Goal: Task Accomplishment & Management: Use online tool/utility

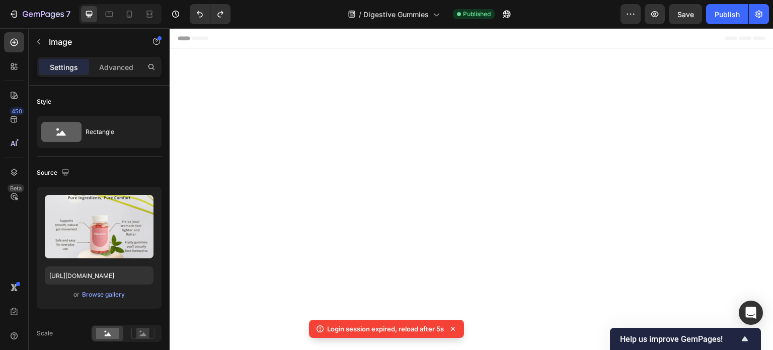
scroll to position [2552, 0]
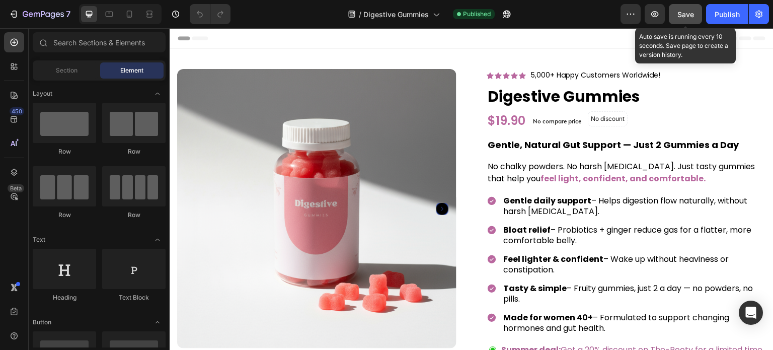
drag, startPoint x: 687, startPoint y: 13, endPoint x: 430, endPoint y: 18, distance: 256.8
click at [687, 13] on span "Save" at bounding box center [686, 14] width 17 height 9
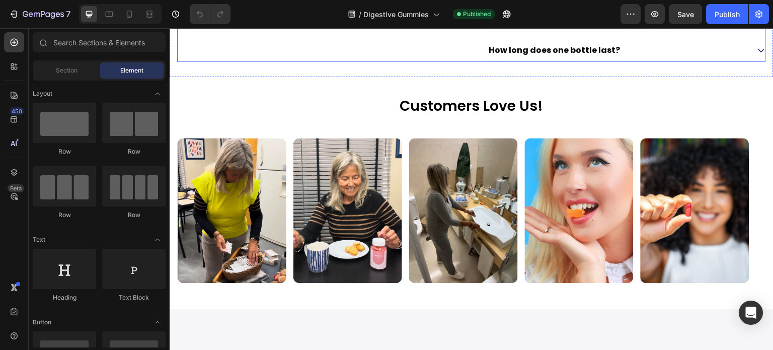
scroll to position [906, 0]
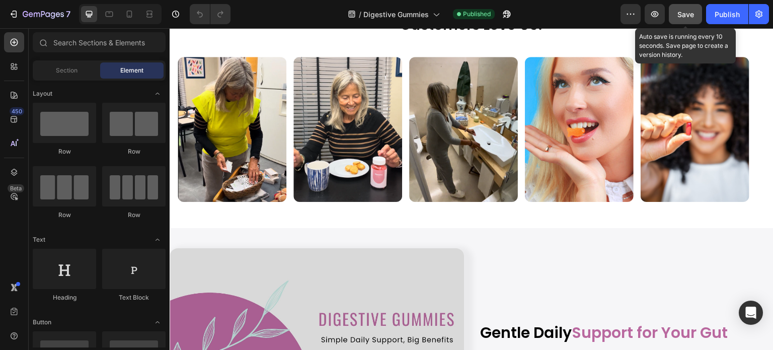
click at [692, 9] on div "Save" at bounding box center [686, 14] width 17 height 11
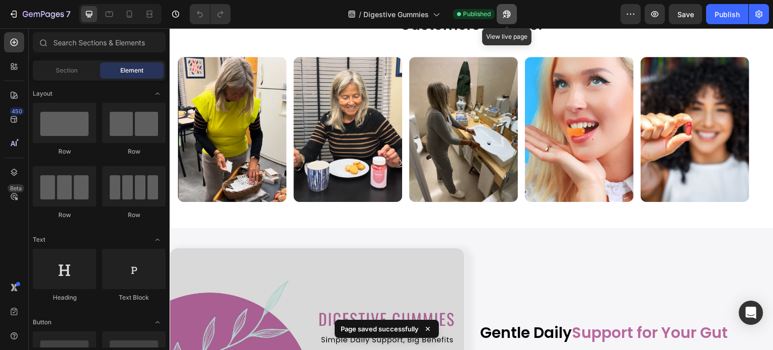
click at [505, 10] on icon "button" at bounding box center [507, 14] width 10 height 10
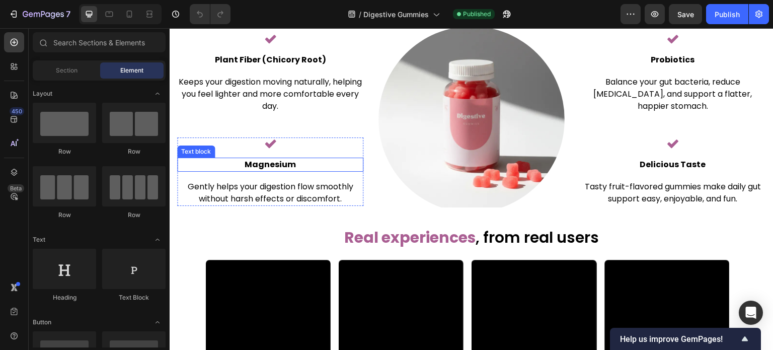
scroll to position [1963, 0]
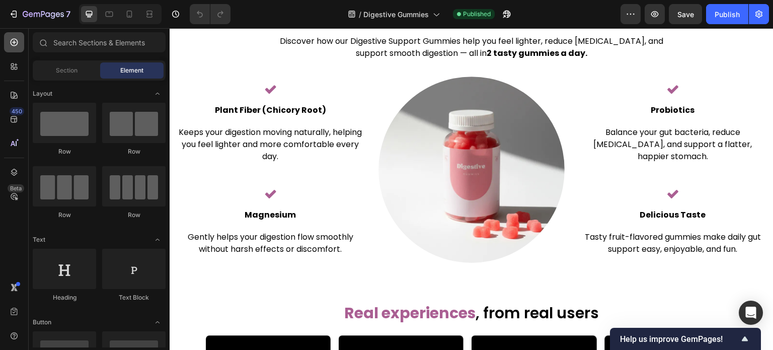
click at [13, 43] on icon at bounding box center [14, 42] width 10 height 10
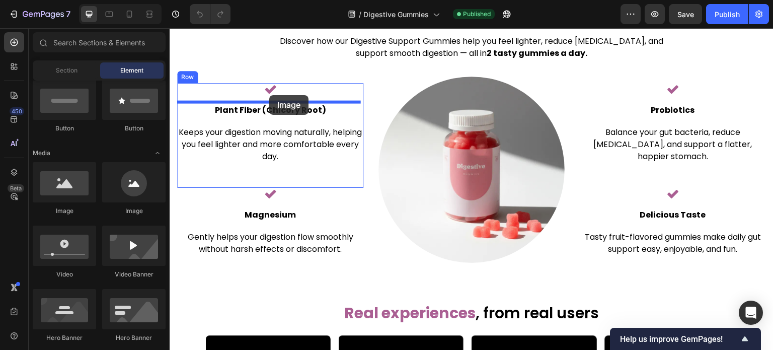
drag, startPoint x: 213, startPoint y: 165, endPoint x: 269, endPoint y: 95, distance: 89.6
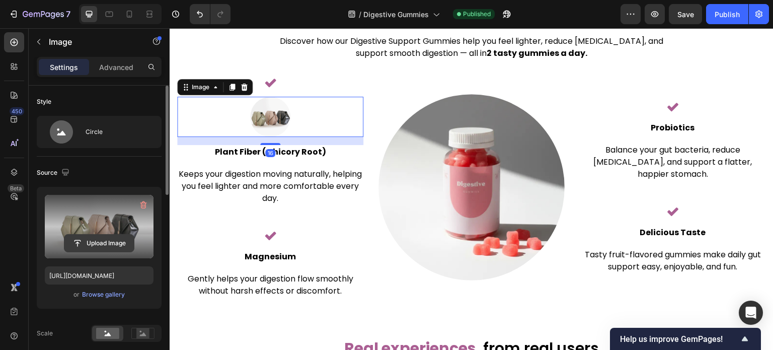
click at [111, 244] on input "file" at bounding box center [98, 243] width 69 height 17
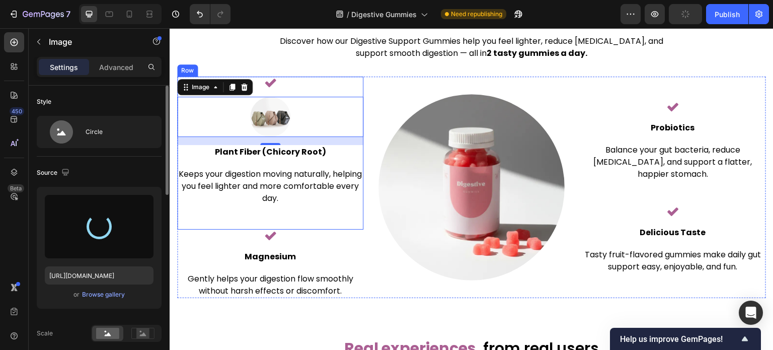
type input "https://cdn.shopify.com/s/files/1/0608/3267/7947/files/gempages_563060957085959…"
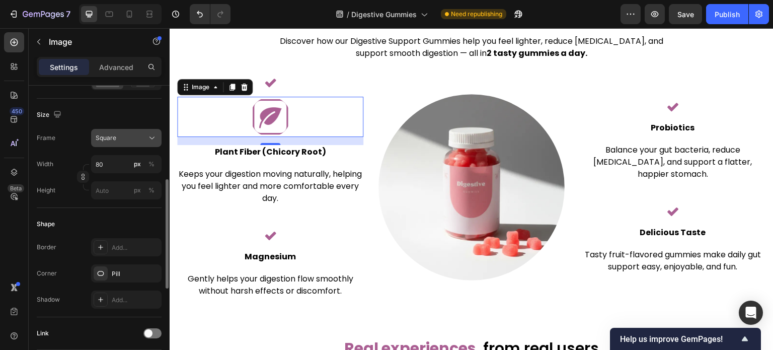
click at [128, 137] on div "Square" at bounding box center [120, 137] width 49 height 9
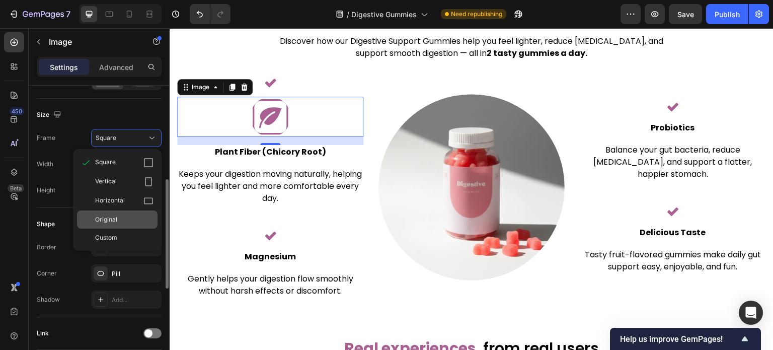
click at [105, 219] on span "Original" at bounding box center [106, 219] width 22 height 9
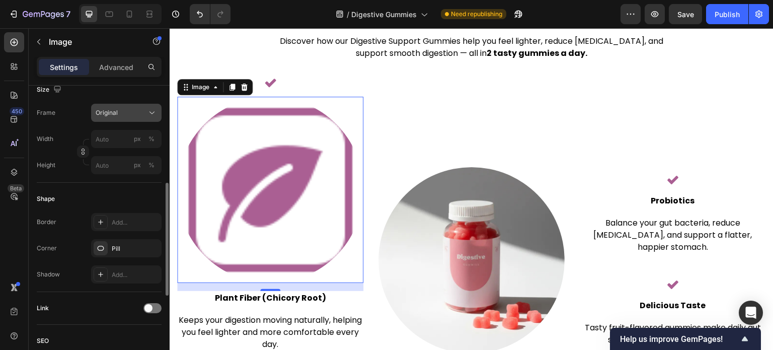
click at [119, 116] on div "Original" at bounding box center [120, 112] width 49 height 9
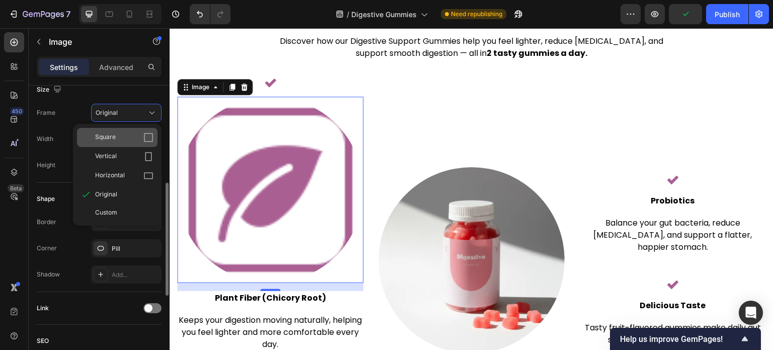
click at [115, 132] on span "Square" at bounding box center [105, 137] width 21 height 10
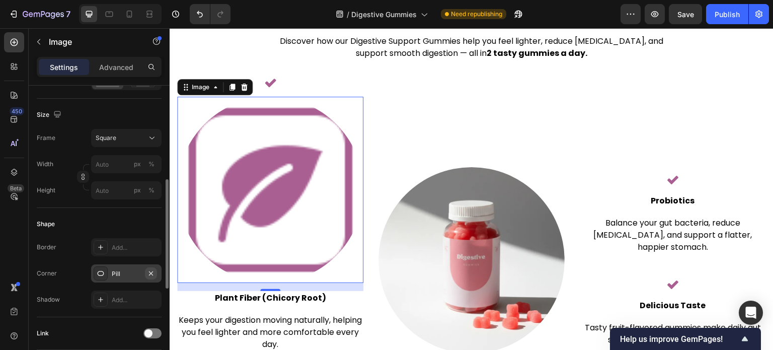
click at [155, 271] on icon "button" at bounding box center [151, 273] width 8 height 8
click at [131, 216] on div "Shape" at bounding box center [99, 224] width 125 height 16
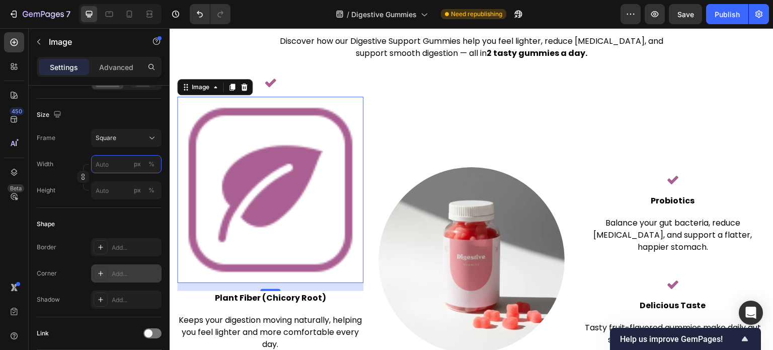
click at [119, 162] on input "px %" at bounding box center [126, 164] width 70 height 18
type input "3"
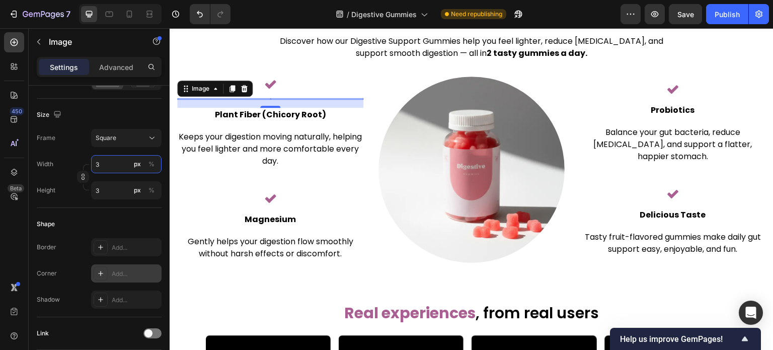
type input "30"
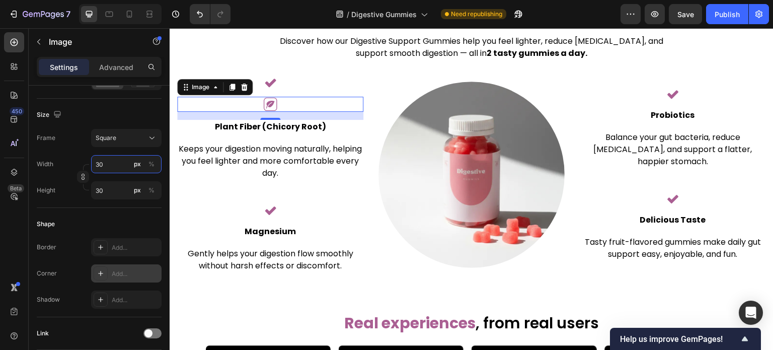
type input "4"
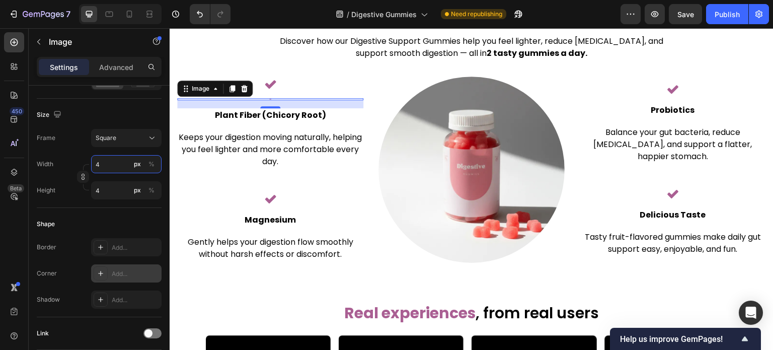
type input "40"
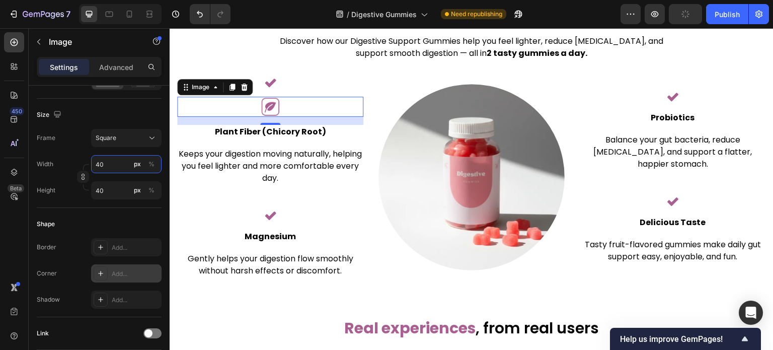
drag, startPoint x: 115, startPoint y: 166, endPoint x: 97, endPoint y: 161, distance: 19.0
click at [97, 161] on input "40" at bounding box center [126, 164] width 70 height 18
type input "4"
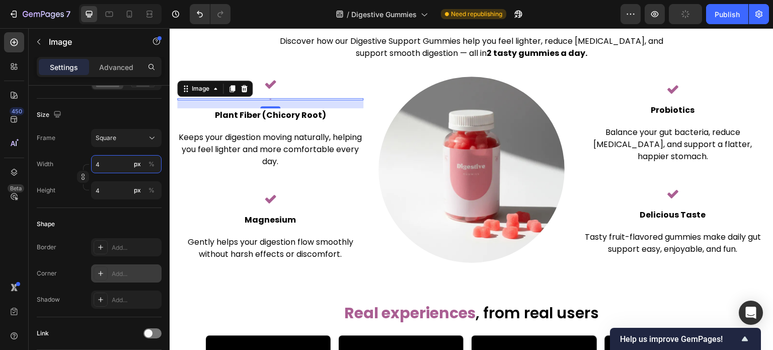
type input "46"
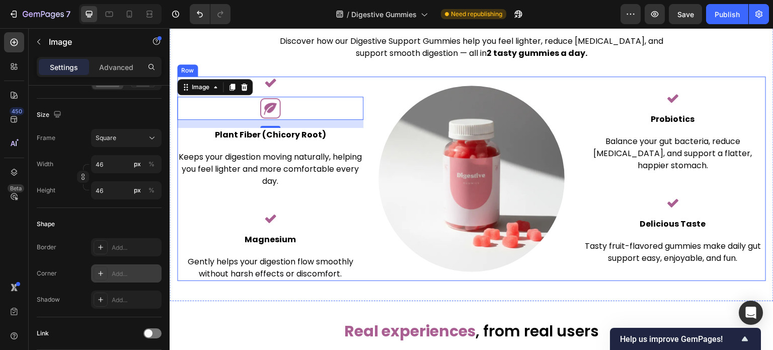
click at [423, 81] on div "Image" at bounding box center [472, 179] width 186 height 204
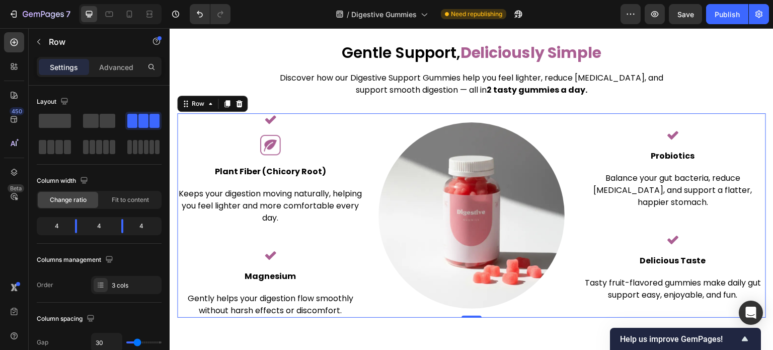
scroll to position [1863, 0]
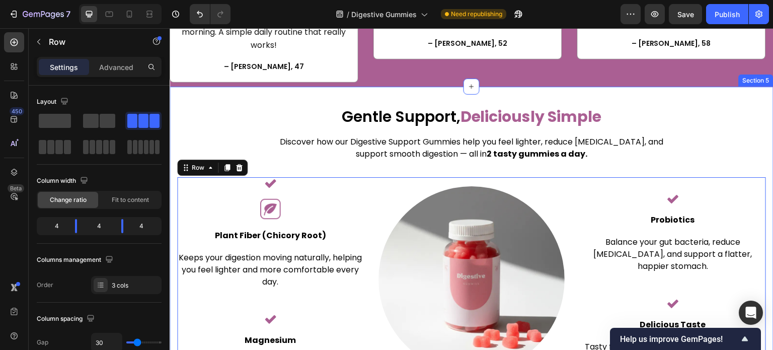
click at [537, 98] on div "Gentle Support, Deliciously Simple Heading Discover how our Digestive Support G…" at bounding box center [472, 244] width 604 height 315
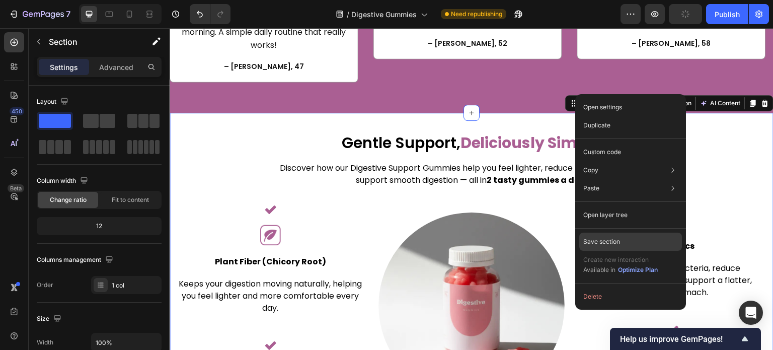
click at [606, 242] on p "Save section" at bounding box center [602, 241] width 37 height 9
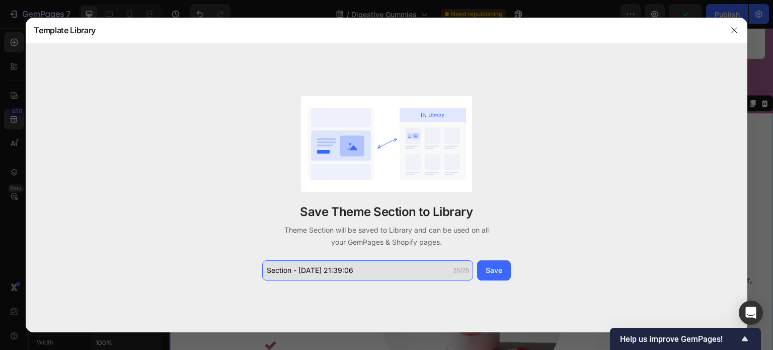
click at [361, 271] on input "Section - Sep 27 21:39:06" at bounding box center [367, 270] width 211 height 20
click at [361, 272] on input "Section - Sep 27 21:39:06" at bounding box center [367, 270] width 211 height 20
drag, startPoint x: 361, startPoint y: 272, endPoint x: 300, endPoint y: 269, distance: 61.0
click at [300, 269] on input "Section - Sep 27 21:39:06" at bounding box center [367, 270] width 211 height 20
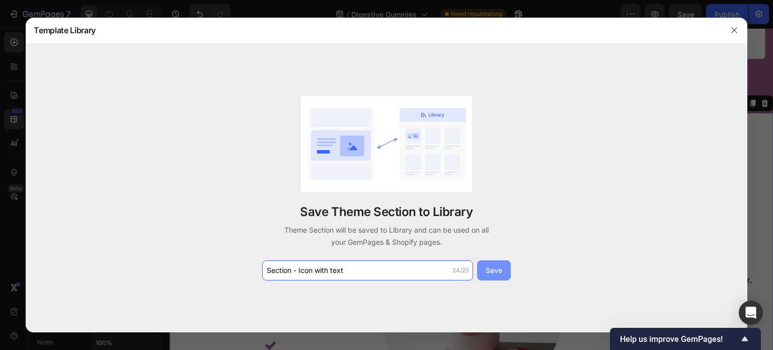
type input "Section - Icon with text"
click at [483, 275] on button "Save" at bounding box center [494, 270] width 34 height 20
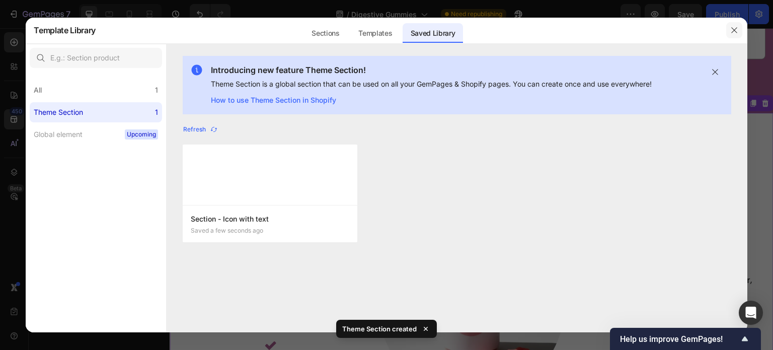
click at [734, 27] on icon "button" at bounding box center [735, 30] width 8 height 8
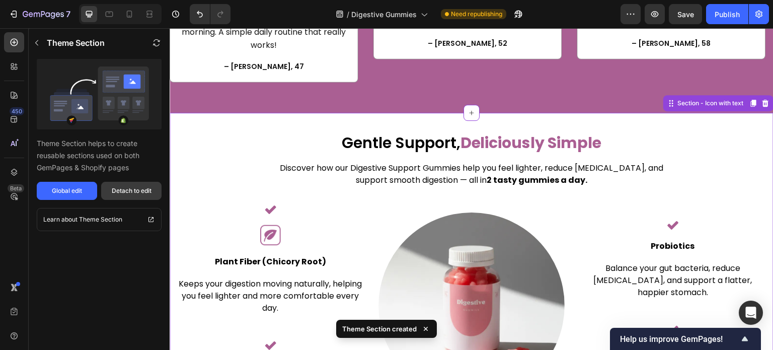
click at [138, 196] on button "Detach to edit" at bounding box center [131, 191] width 60 height 18
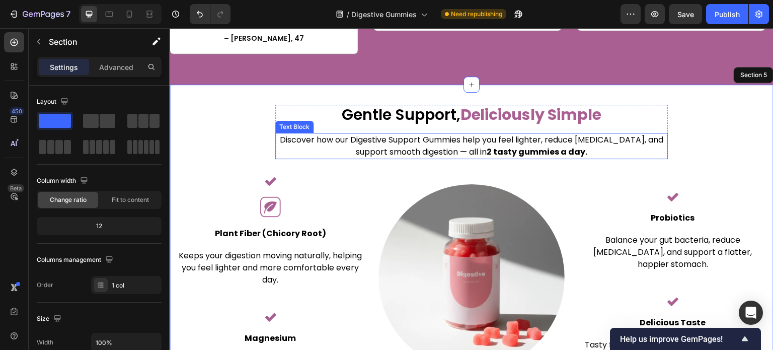
scroll to position [1913, 0]
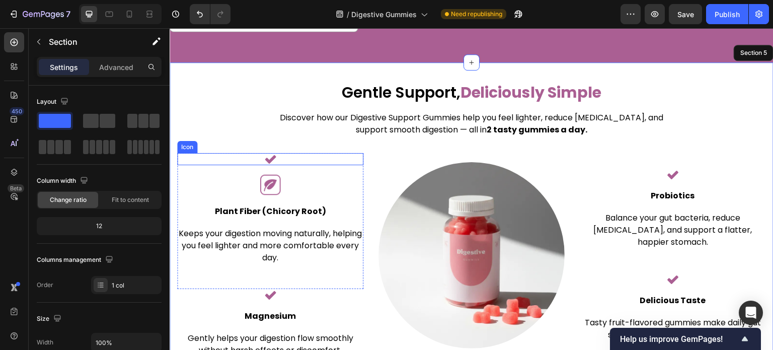
click at [270, 153] on icon at bounding box center [270, 159] width 12 height 12
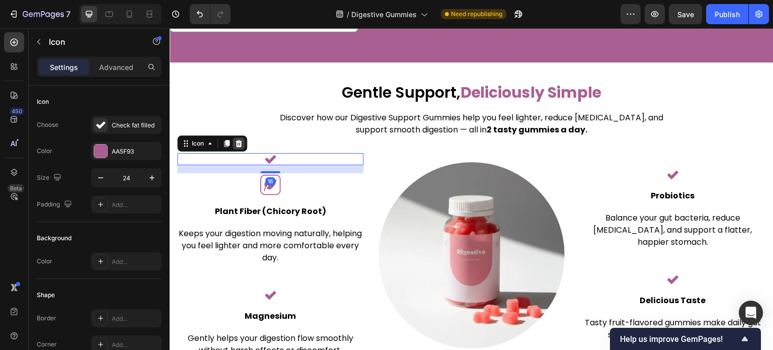
click at [242, 139] on icon at bounding box center [239, 143] width 8 height 8
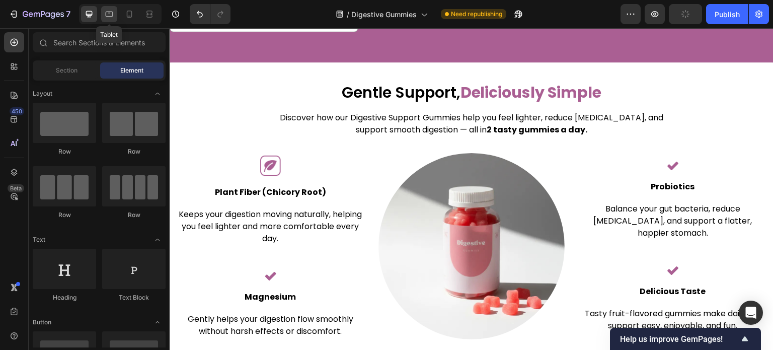
click at [117, 14] on div at bounding box center [109, 14] width 16 height 16
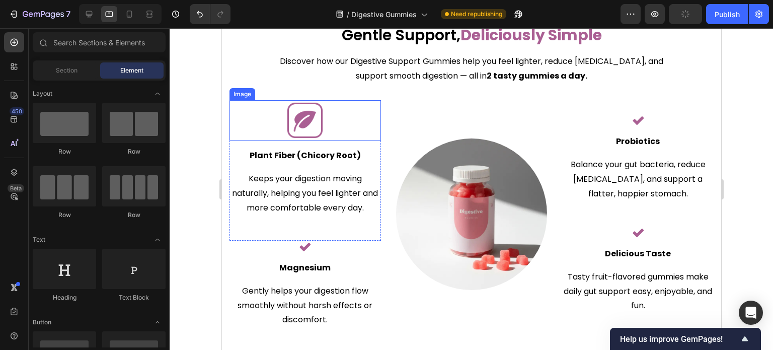
click at [307, 118] on img at bounding box center [304, 120] width 40 height 40
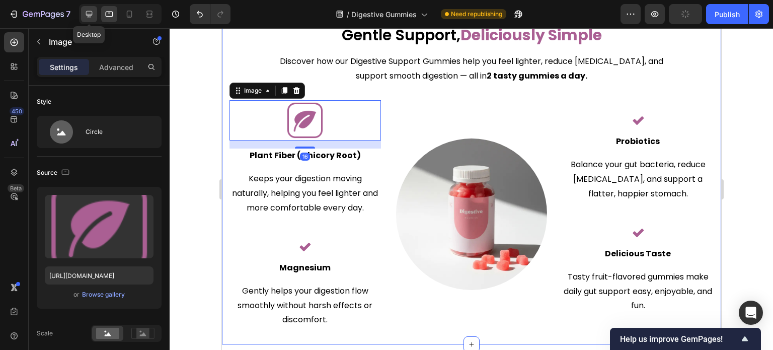
click at [93, 19] on icon at bounding box center [89, 14] width 10 height 10
type input "46"
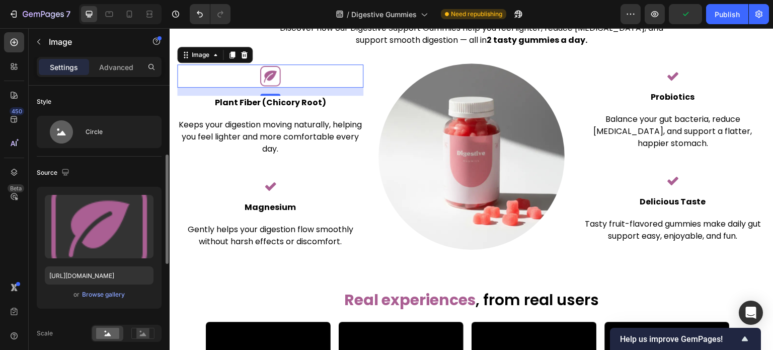
scroll to position [151, 0]
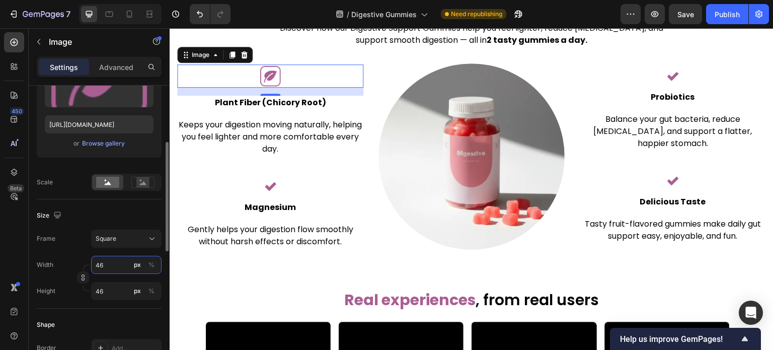
click at [122, 261] on input "46" at bounding box center [126, 265] width 70 height 18
type input "6"
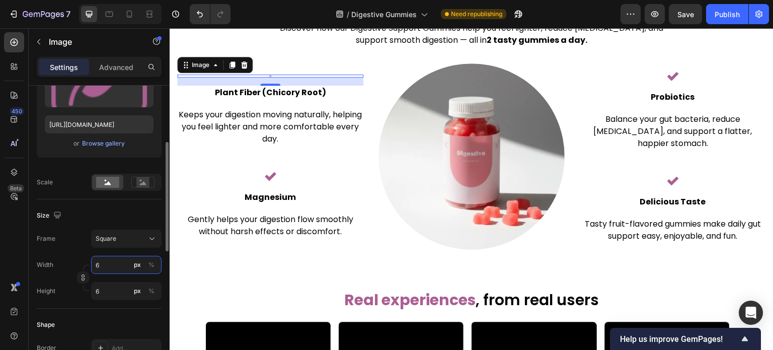
type input "60"
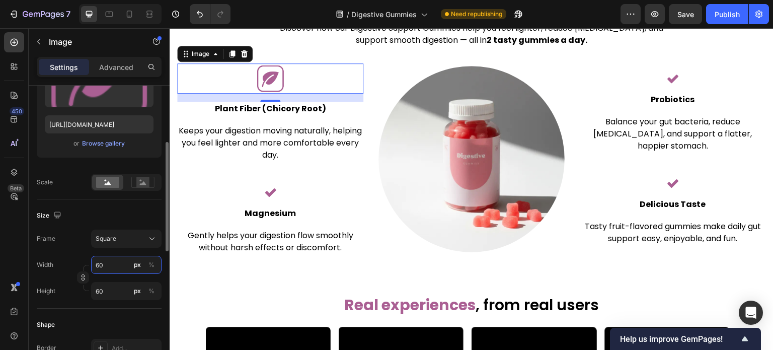
click at [122, 261] on input "60" at bounding box center [126, 265] width 70 height 18
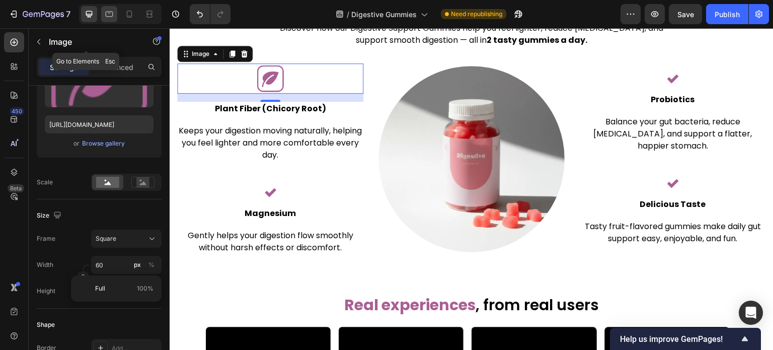
click at [108, 17] on icon at bounding box center [110, 15] width 8 height 6
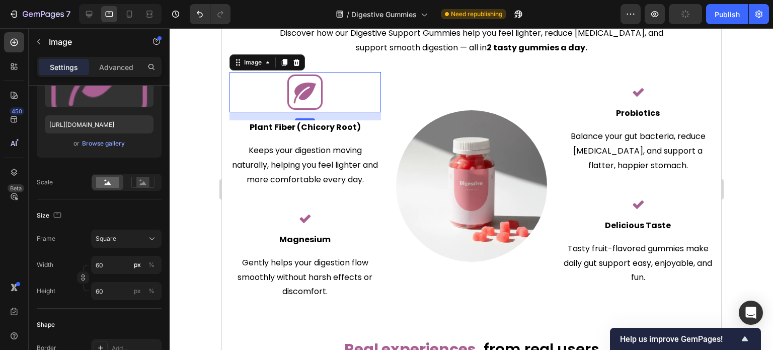
type input "80"
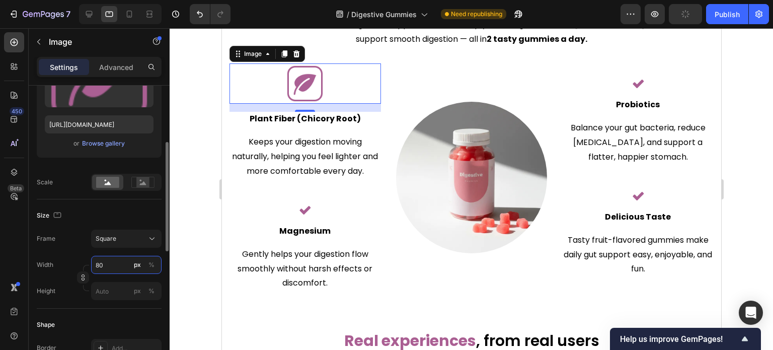
click at [109, 263] on input "80" at bounding box center [126, 265] width 70 height 18
type input "6"
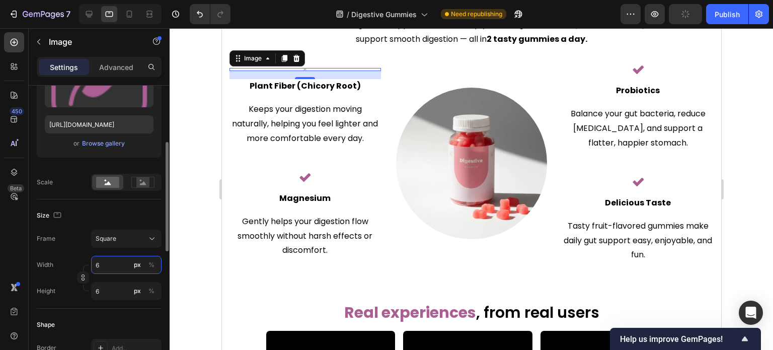
type input "60"
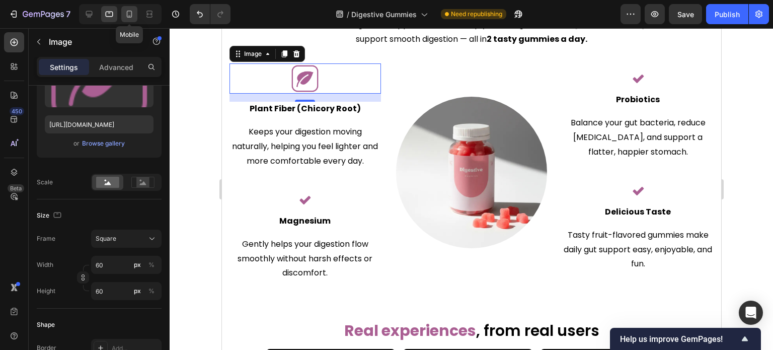
click at [127, 17] on icon at bounding box center [130, 14] width 6 height 7
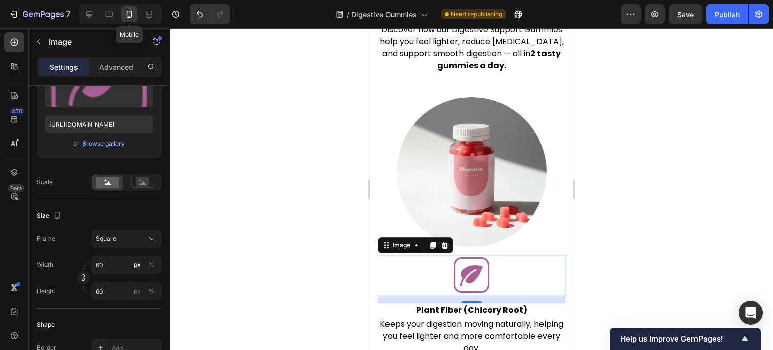
type input "80"
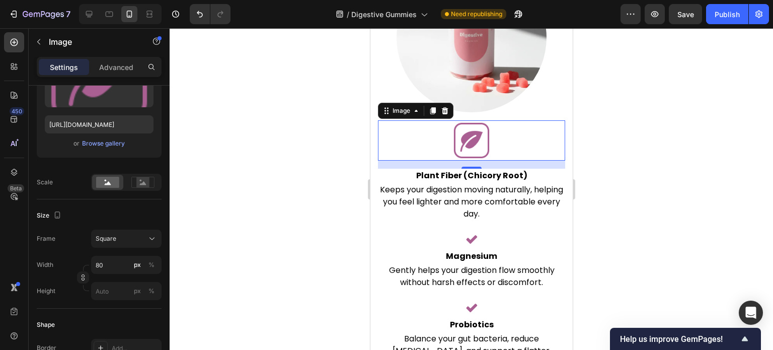
scroll to position [2155, 0]
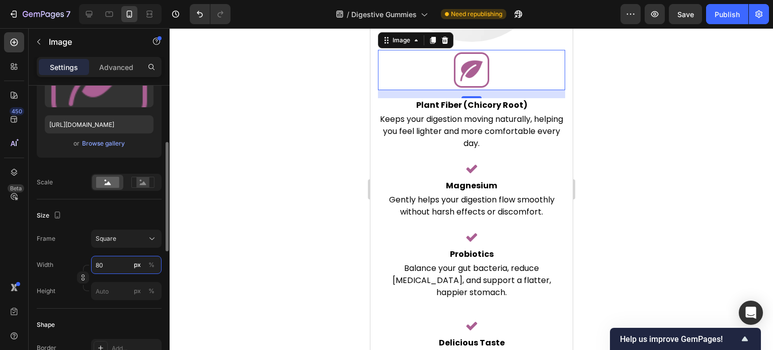
click at [121, 260] on input "80" at bounding box center [126, 265] width 70 height 18
type input "6"
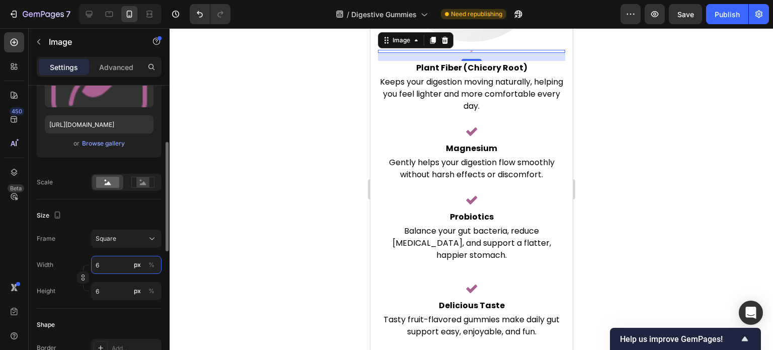
type input "60"
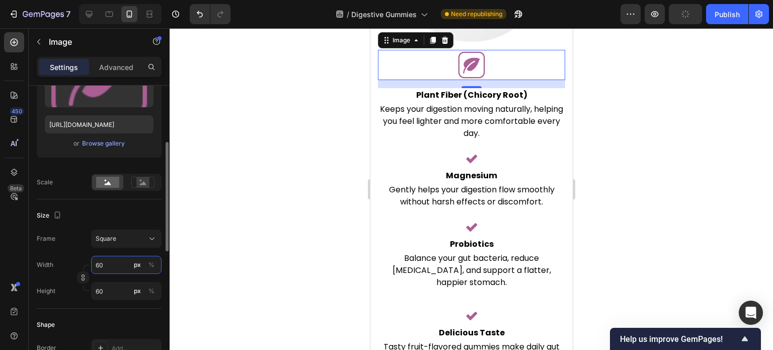
type input "5"
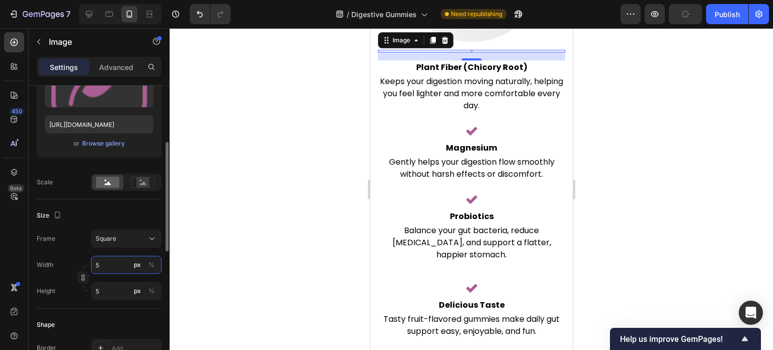
type input "50"
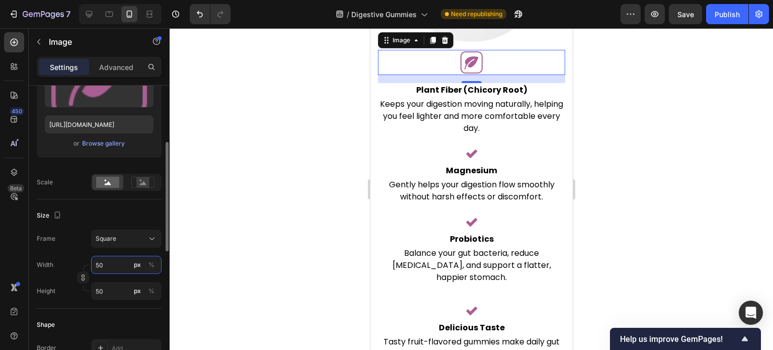
type input "4"
type input "40"
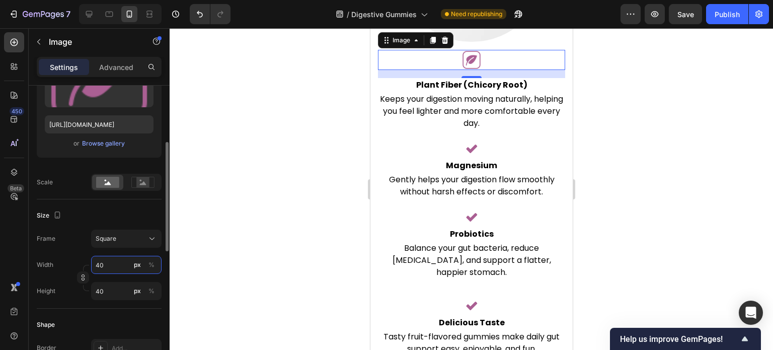
type input "6"
type input "60"
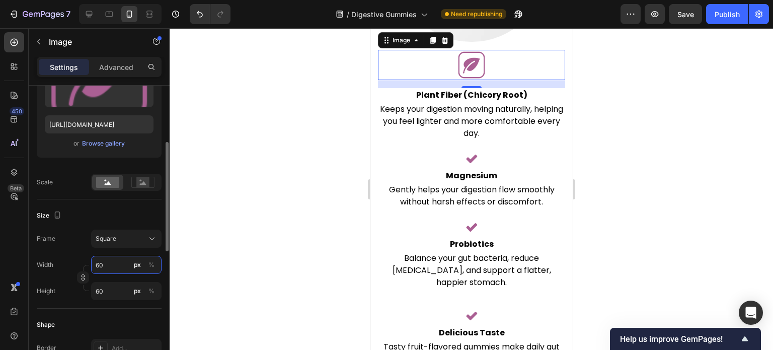
type input "5"
type input "50"
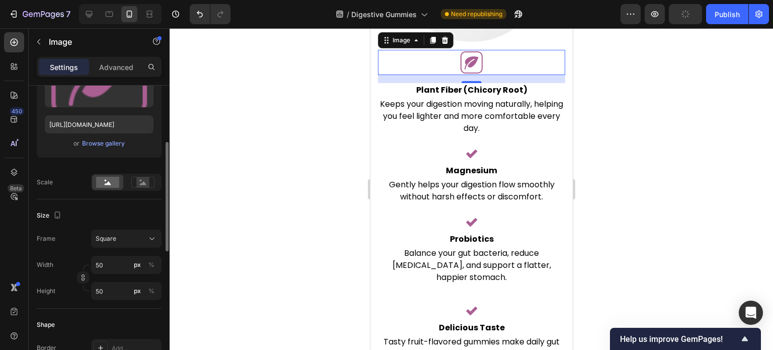
click at [132, 216] on div "Size" at bounding box center [99, 215] width 125 height 16
click at [91, 9] on icon at bounding box center [89, 14] width 10 height 10
type input "60"
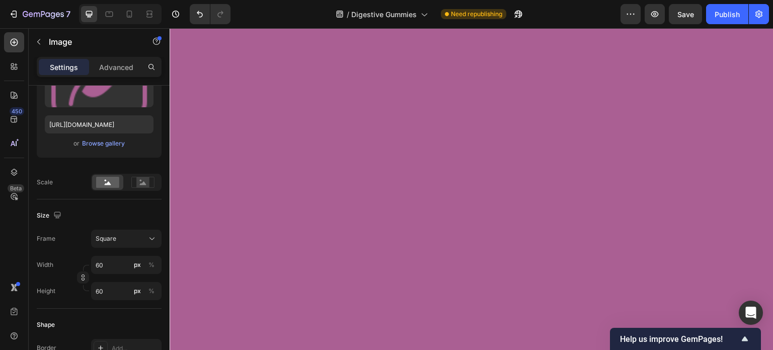
scroll to position [1947, 0]
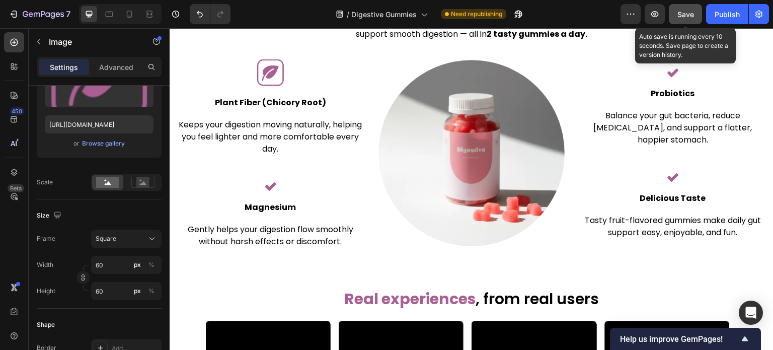
click at [684, 11] on span "Save" at bounding box center [686, 14] width 17 height 9
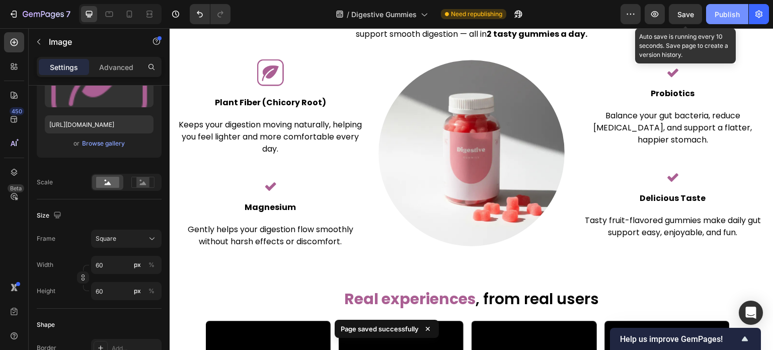
click at [688, 18] on span "Save" at bounding box center [686, 14] width 17 height 9
drag, startPoint x: 729, startPoint y: 14, endPoint x: 715, endPoint y: 10, distance: 14.7
click at [730, 14] on div "Publish" at bounding box center [727, 14] width 25 height 11
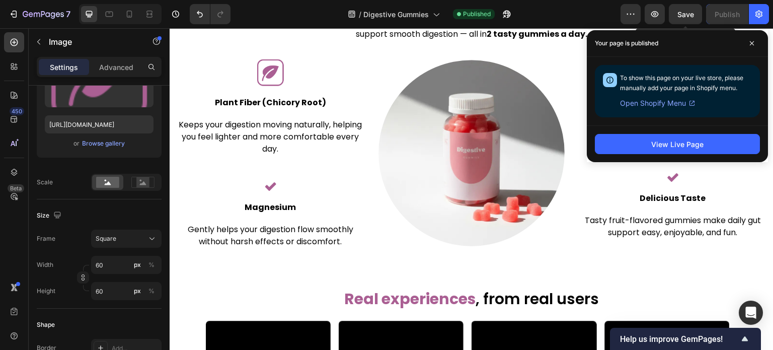
click at [274, 74] on img at bounding box center [270, 72] width 30 height 30
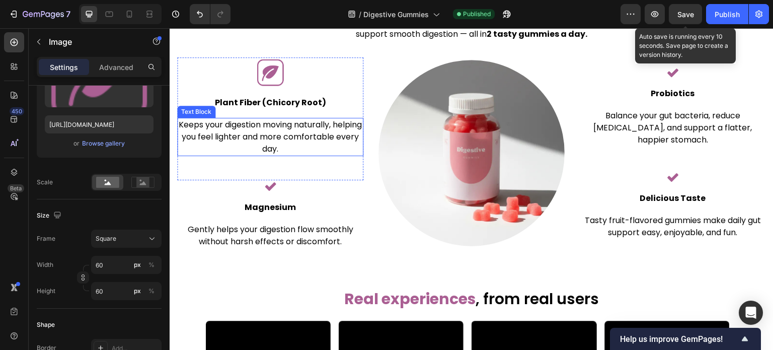
click at [264, 135] on p "Keeps your digestion moving naturally, helping you feel lighter and more comfor…" at bounding box center [270, 137] width 184 height 36
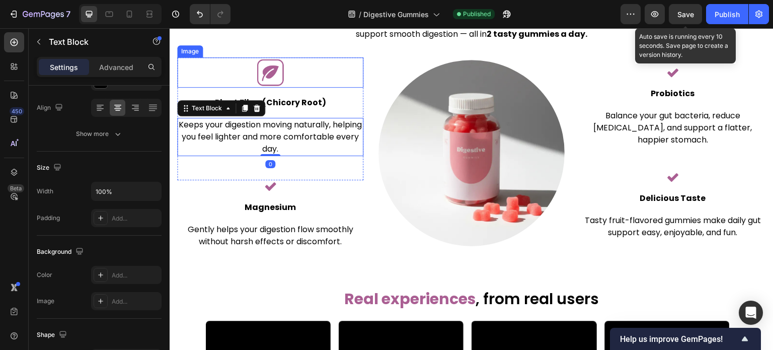
scroll to position [0, 0]
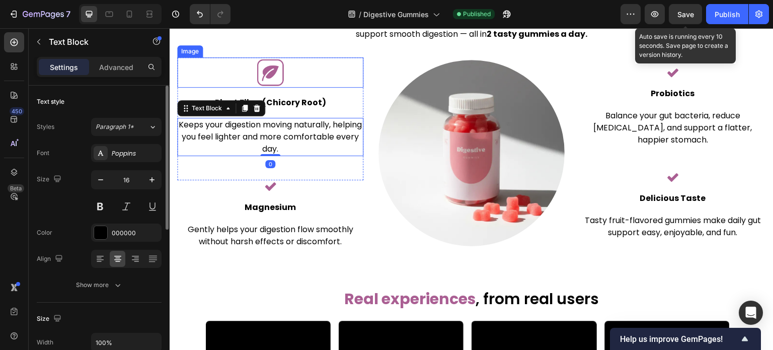
click at [273, 71] on img at bounding box center [270, 72] width 30 height 30
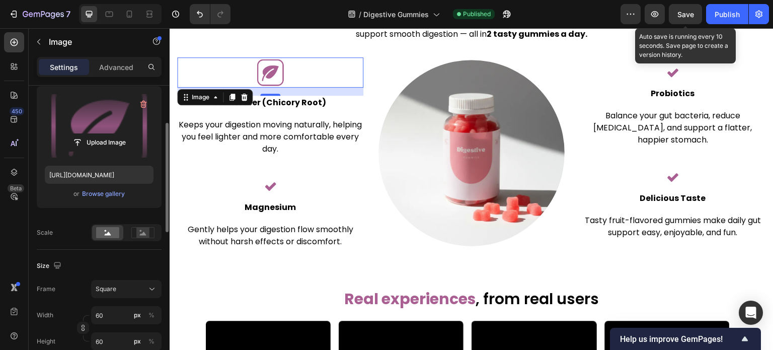
scroll to position [151, 0]
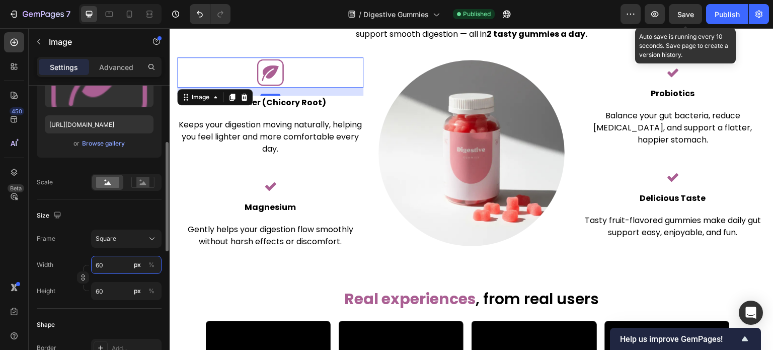
click at [117, 264] on input "60" at bounding box center [126, 265] width 70 height 18
type input "5"
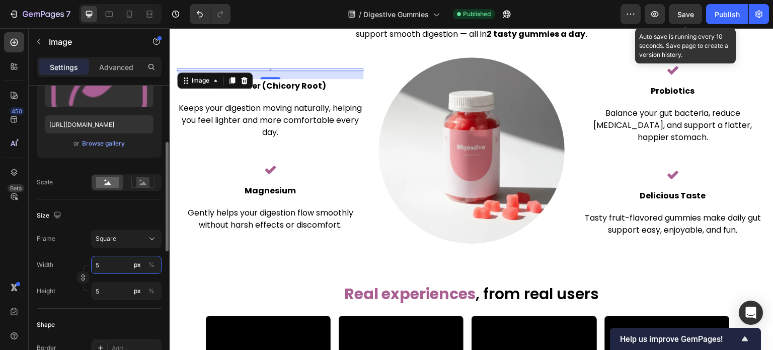
type input "50"
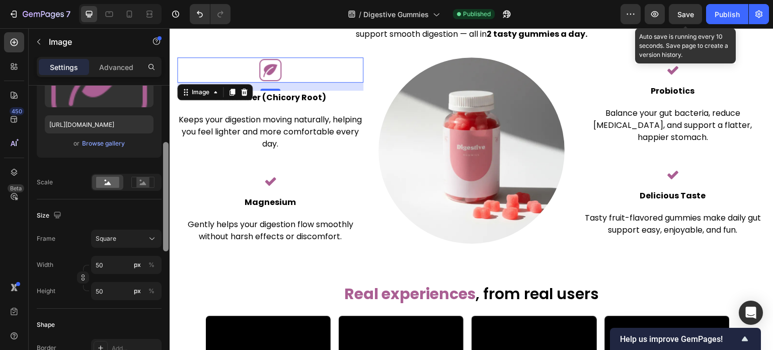
click at [129, 213] on div "Size" at bounding box center [99, 215] width 125 height 16
click at [111, 22] on div at bounding box center [109, 14] width 16 height 16
type input "60"
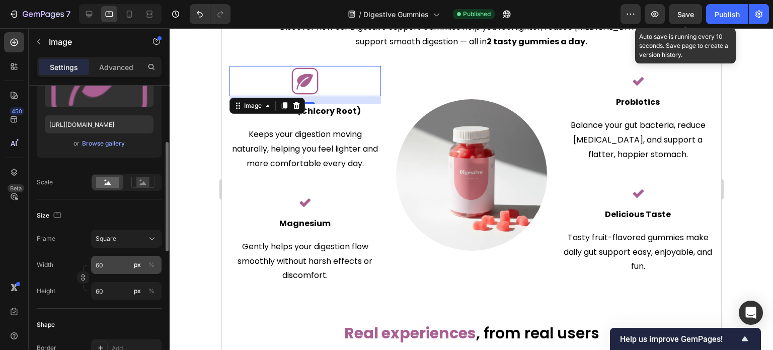
scroll to position [1950, 0]
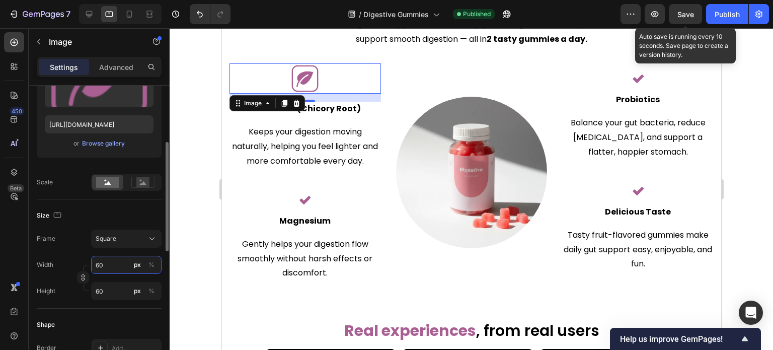
click at [115, 268] on input "60" at bounding box center [126, 265] width 70 height 18
type input "5"
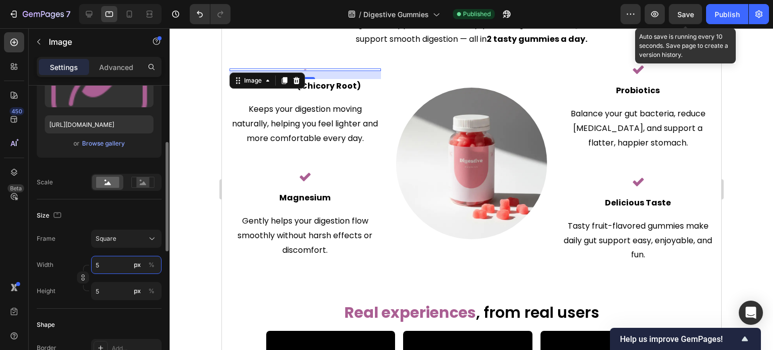
type input "50"
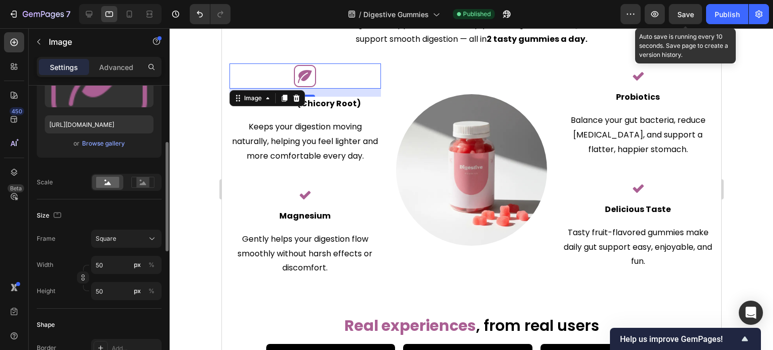
click at [115, 217] on div "Size" at bounding box center [99, 215] width 125 height 16
click at [128, 14] on icon at bounding box center [129, 14] width 10 height 10
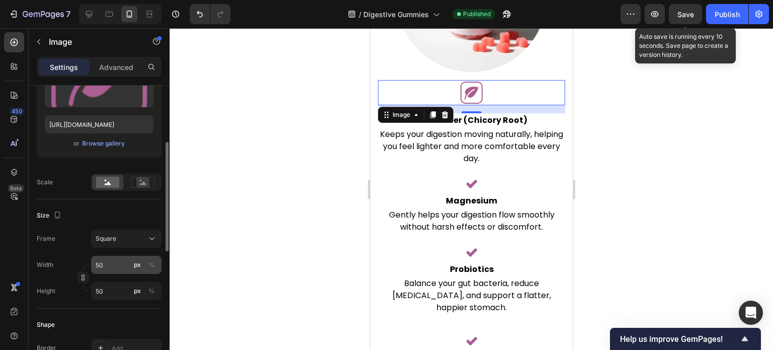
scroll to position [2135, 0]
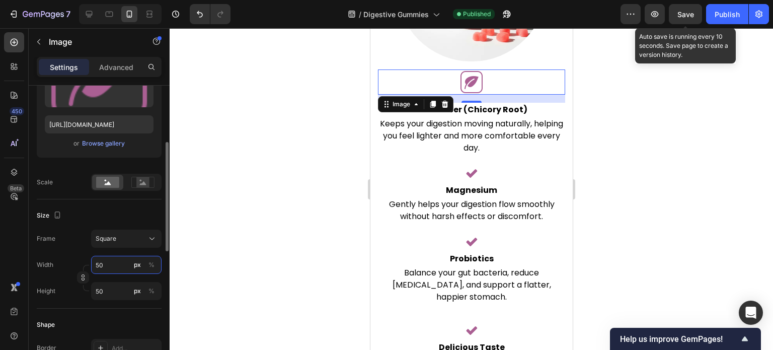
click at [115, 268] on input "50" at bounding box center [126, 265] width 70 height 18
type input "4"
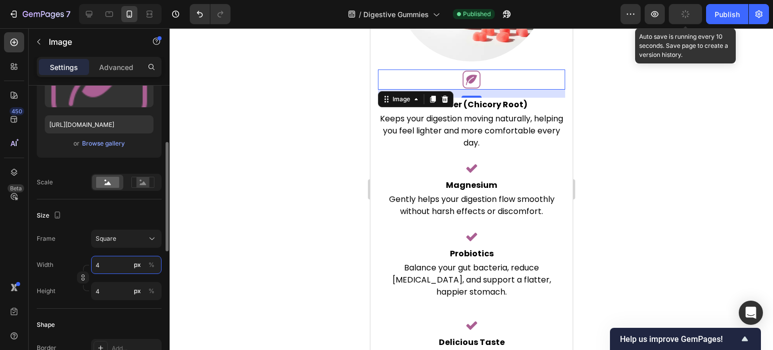
type input "40"
type input "4"
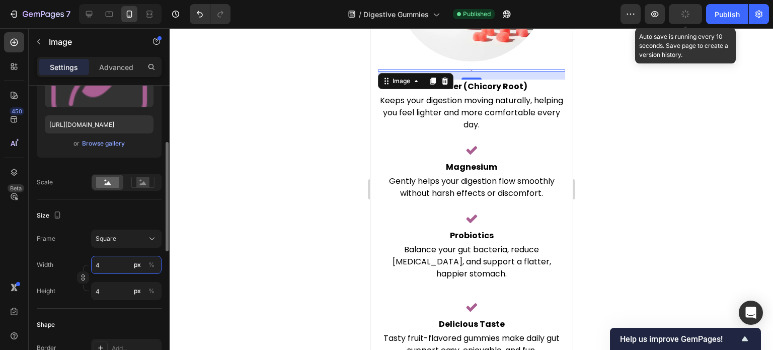
type input "46"
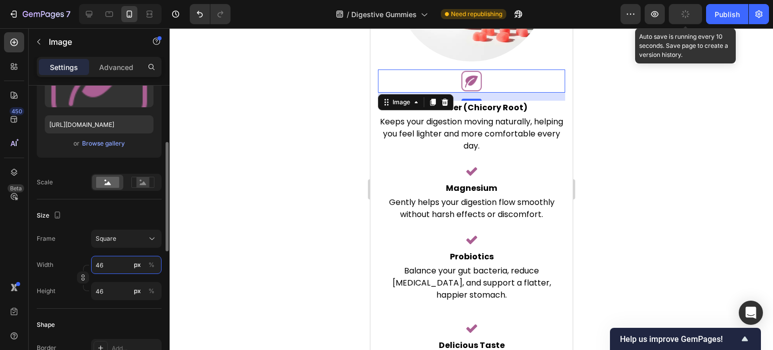
type input "46"
click at [109, 204] on div "Size Frame Square Width 46 px % Height 46 px %" at bounding box center [99, 253] width 125 height 109
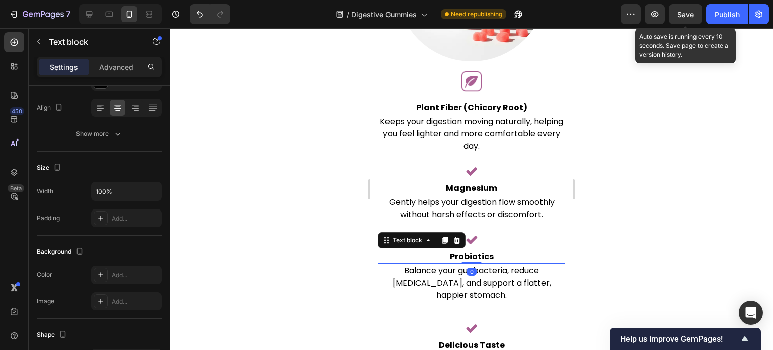
click at [537, 256] on p "Probiotics" at bounding box center [471, 257] width 185 height 12
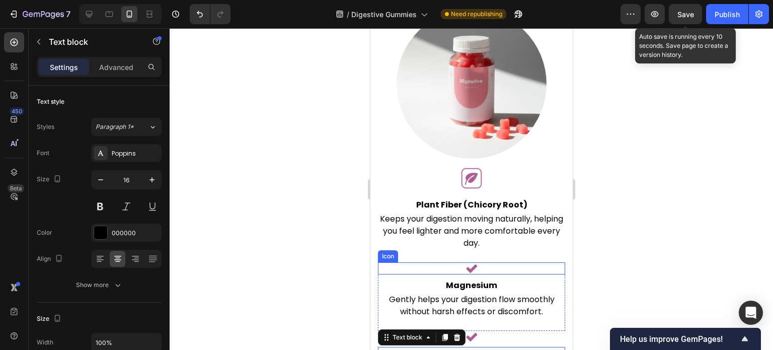
scroll to position [2034, 0]
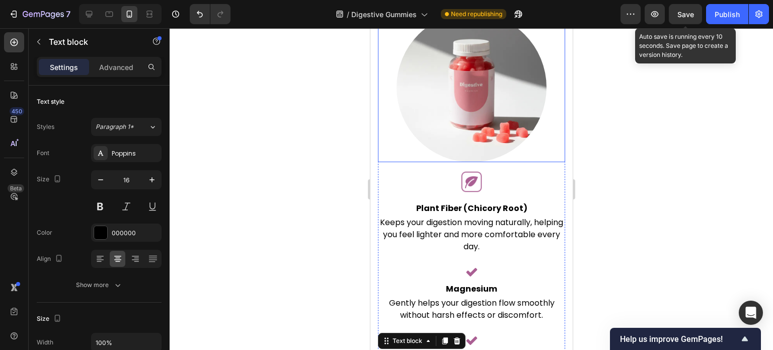
click at [475, 98] on img at bounding box center [471, 88] width 150 height 150
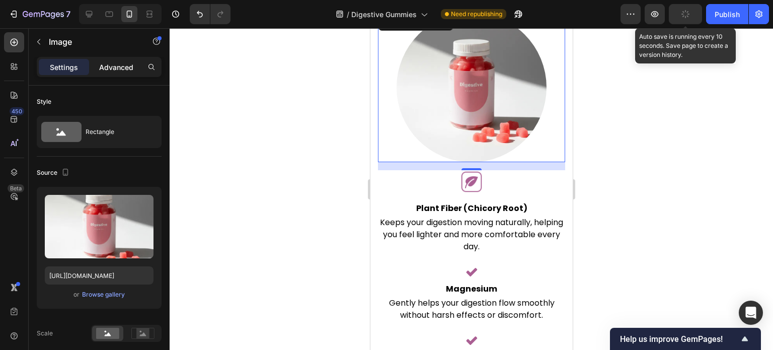
click at [107, 72] on p "Advanced" at bounding box center [116, 67] width 34 height 11
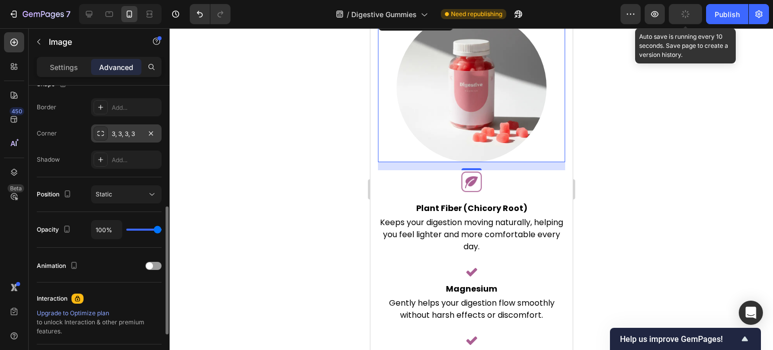
scroll to position [75, 0]
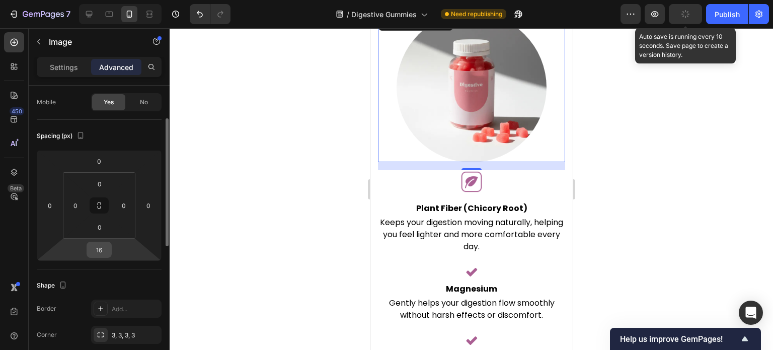
click at [105, 246] on input "16" at bounding box center [99, 249] width 20 height 15
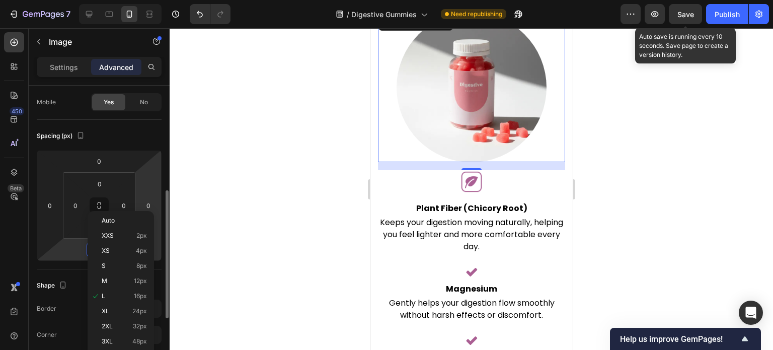
scroll to position [125, 0]
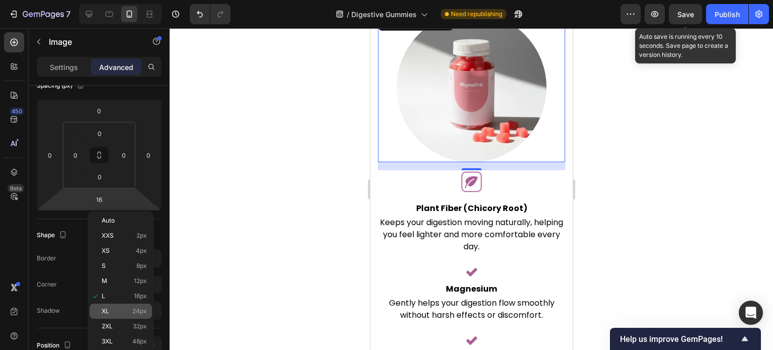
click at [135, 306] on div "XL 24px" at bounding box center [121, 311] width 62 height 15
type input "24"
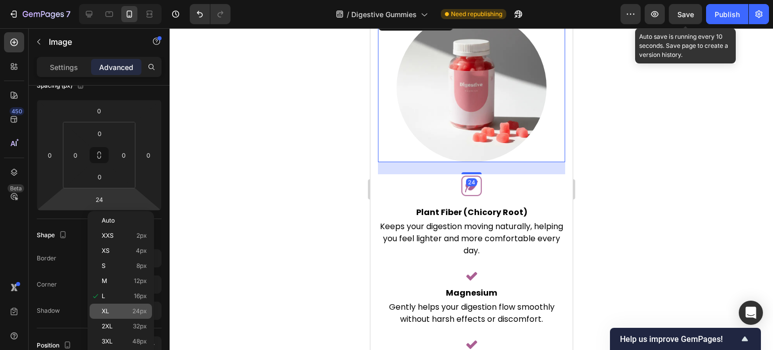
scroll to position [2039, 0]
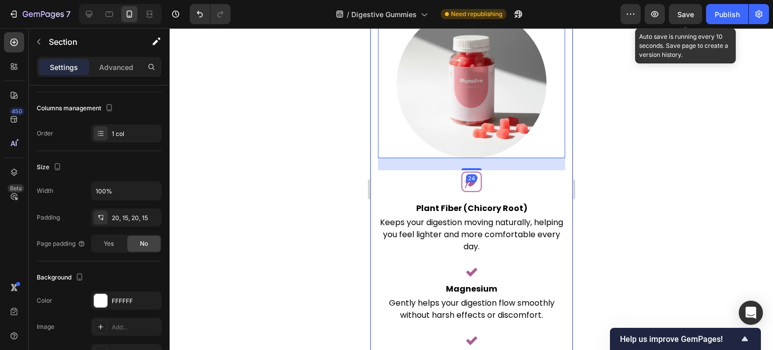
click at [371, 254] on div "Gentle Support, Deliciously Simple Heading Discover how our Digestive Support G…" at bounding box center [471, 187] width 202 height 622
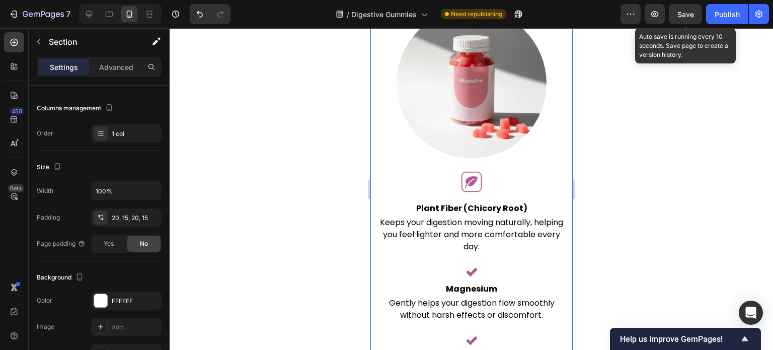
scroll to position [0, 0]
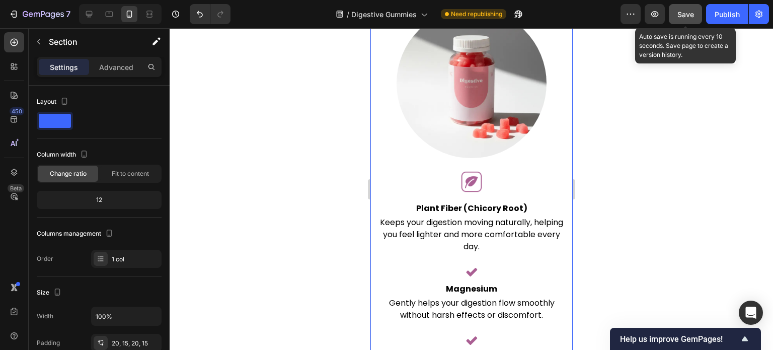
click at [691, 14] on span "Save" at bounding box center [686, 14] width 17 height 9
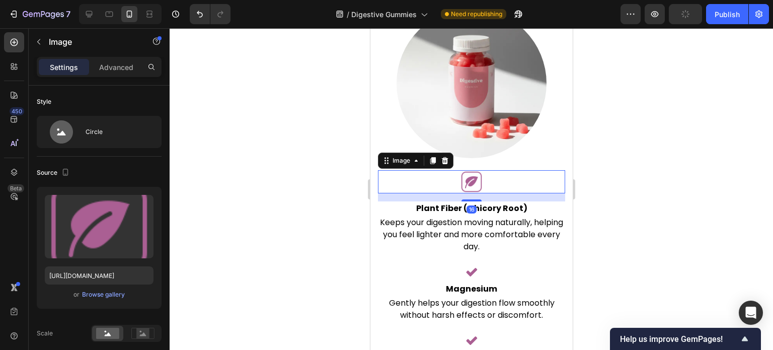
click at [485, 171] on div at bounding box center [471, 181] width 187 height 23
click at [89, 11] on icon at bounding box center [89, 14] width 10 height 10
type input "50"
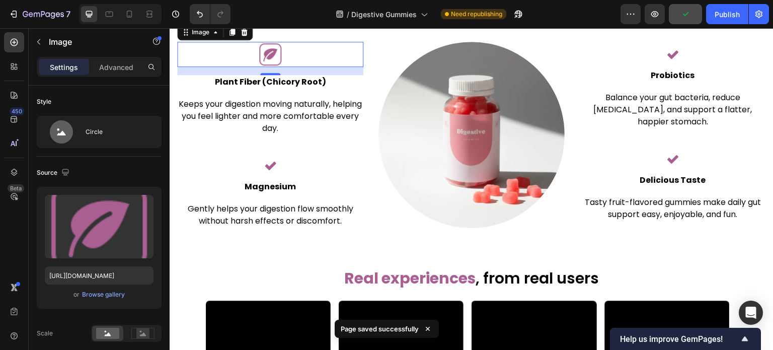
scroll to position [1941, 0]
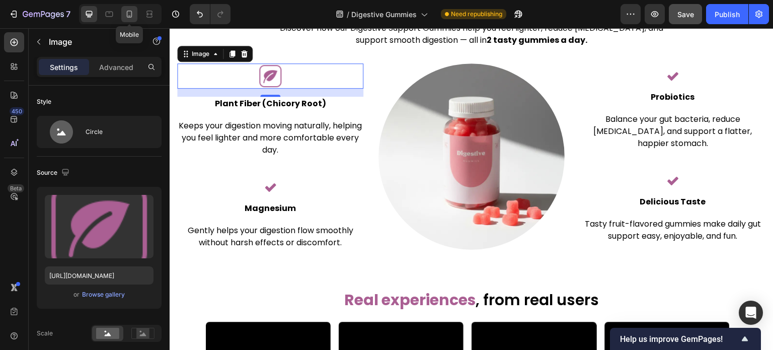
click at [130, 18] on icon at bounding box center [129, 14] width 10 height 10
type input "46"
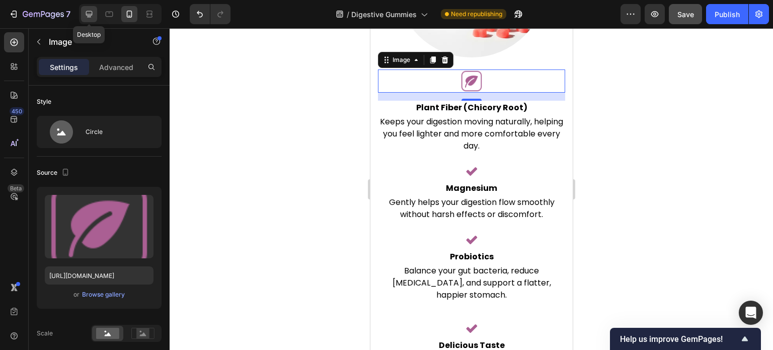
click at [91, 14] on icon at bounding box center [89, 14] width 7 height 7
type input "50"
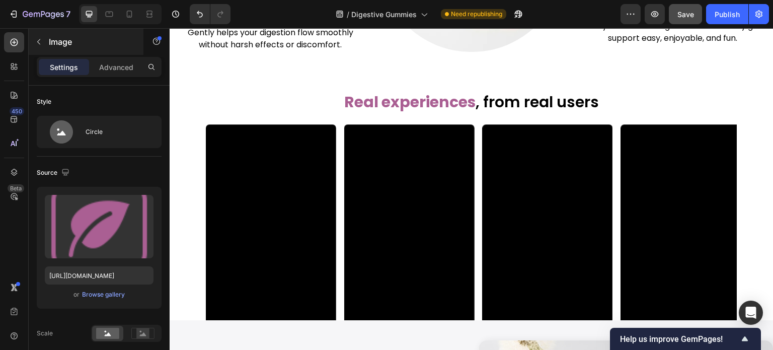
scroll to position [2184, 0]
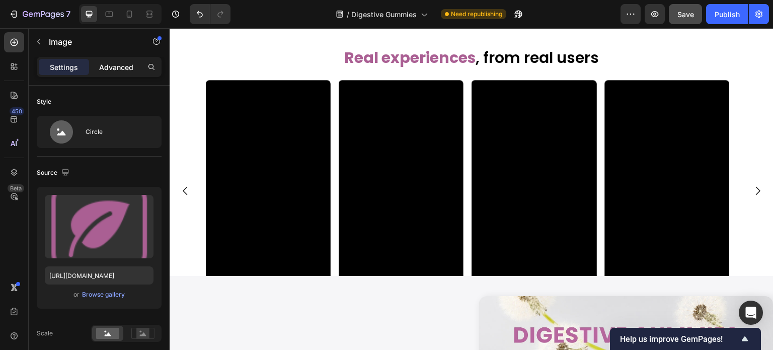
click at [125, 70] on p "Advanced" at bounding box center [116, 67] width 34 height 11
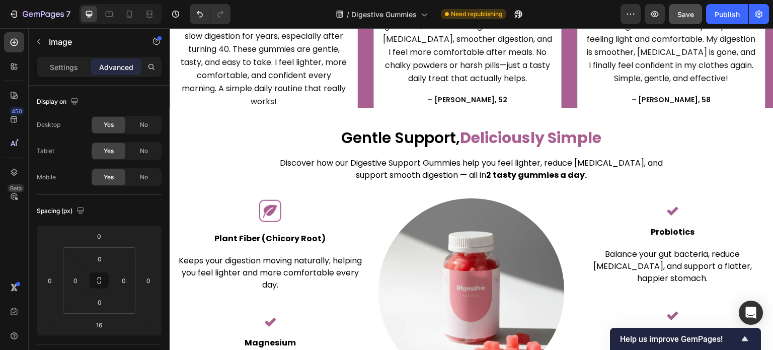
scroll to position [1881, 0]
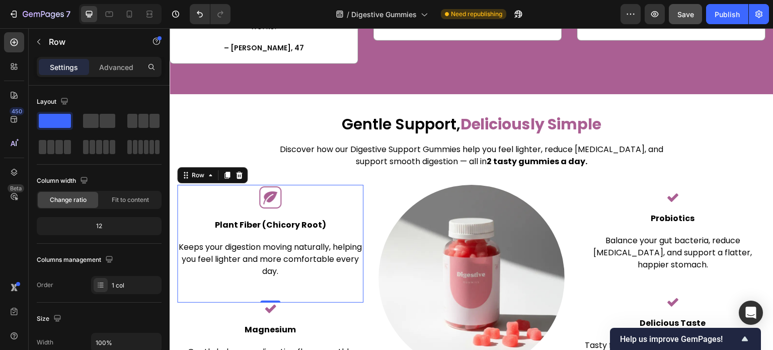
click at [254, 223] on div "Image Plant Fiber (Chicory Root) Text block Keeps your digestion moving natural…" at bounding box center [270, 232] width 186 height 94
click at [266, 189] on img at bounding box center [270, 197] width 25 height 25
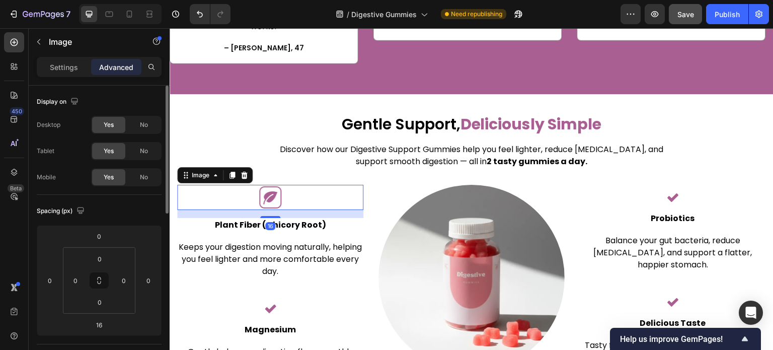
scroll to position [151, 0]
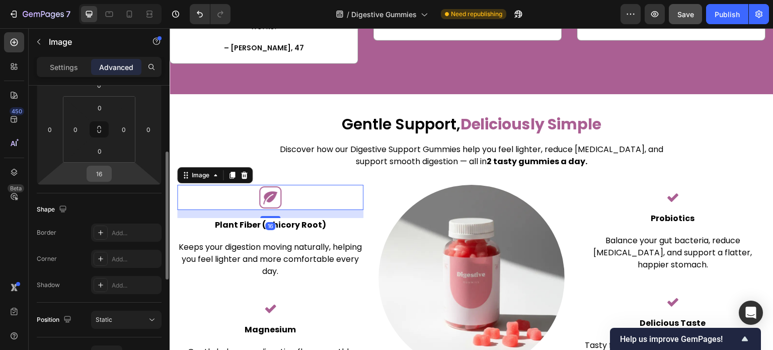
click at [106, 175] on input "16" at bounding box center [99, 173] width 20 height 15
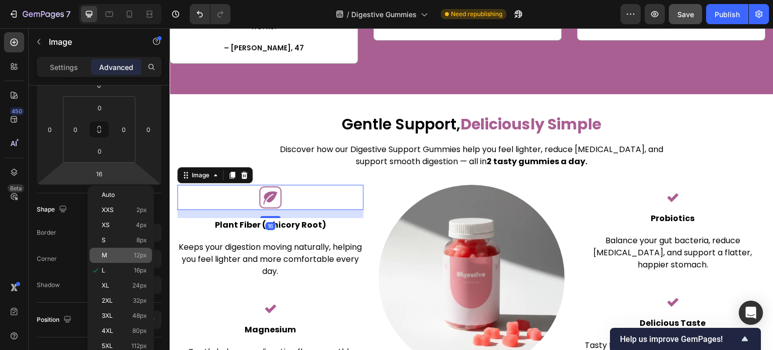
click at [134, 249] on div "M 12px" at bounding box center [121, 255] width 62 height 15
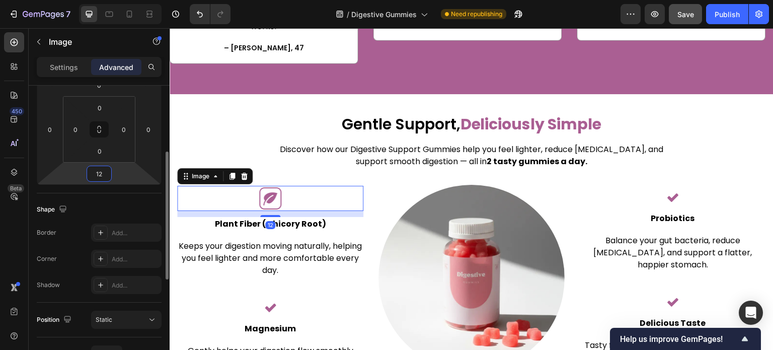
click at [105, 171] on input "12" at bounding box center [99, 173] width 20 height 15
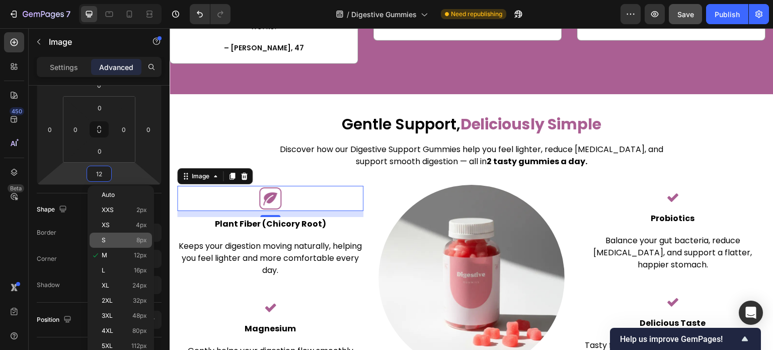
click at [136, 243] on span "8px" at bounding box center [141, 240] width 11 height 7
type input "8"
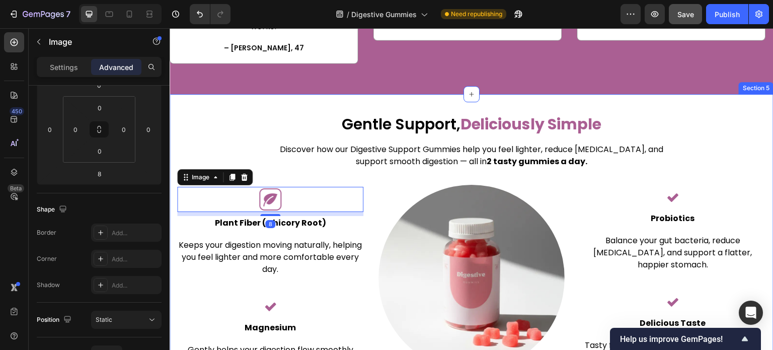
click at [262, 114] on div "Gentle Support, Deliciously Simple Heading Discover how our Digestive Support G…" at bounding box center [471, 242] width 589 height 257
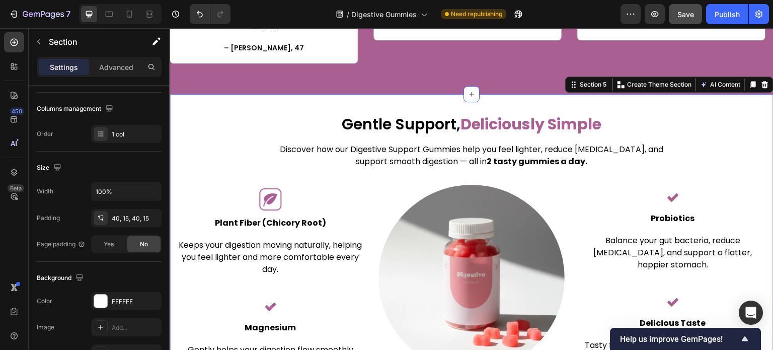
scroll to position [0, 0]
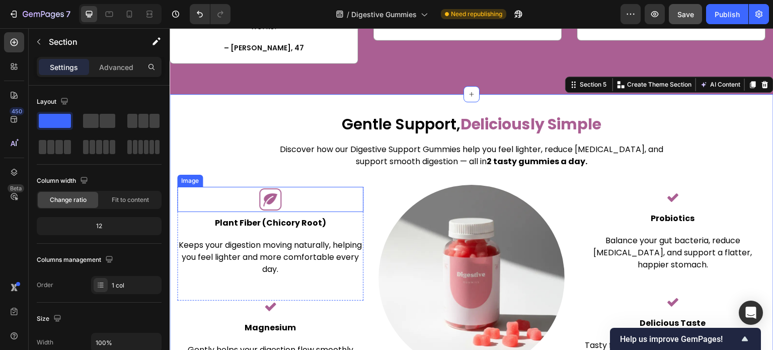
click at [268, 191] on img at bounding box center [270, 199] width 25 height 25
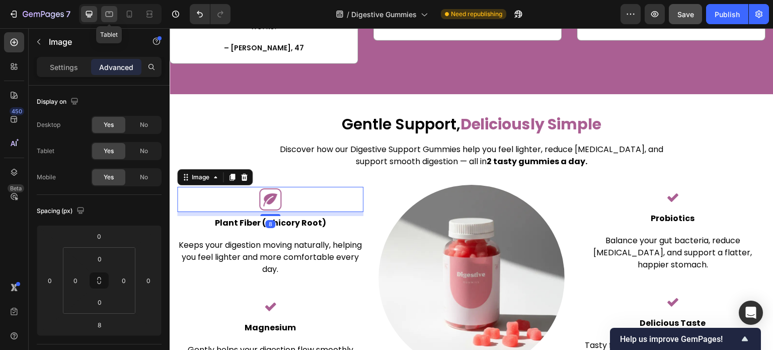
click at [116, 18] on div at bounding box center [109, 14] width 16 height 16
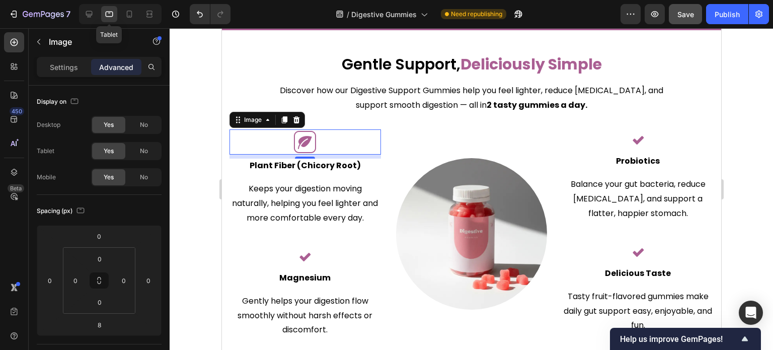
scroll to position [1947, 0]
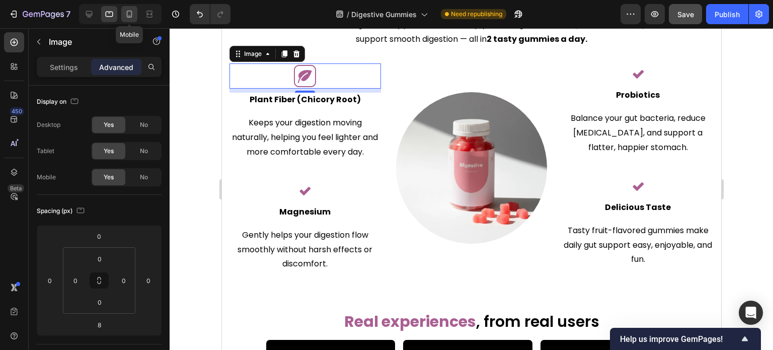
click at [127, 17] on icon at bounding box center [130, 14] width 6 height 7
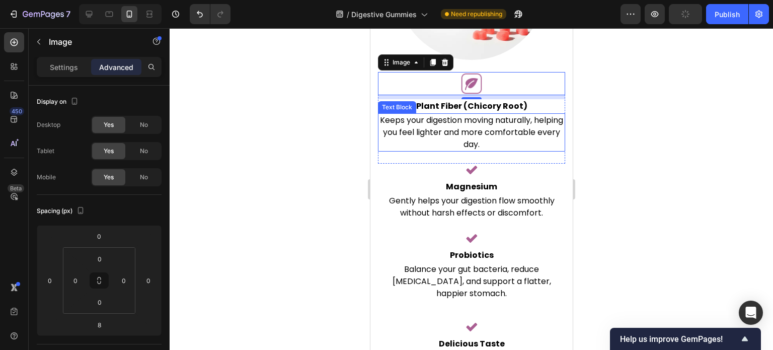
scroll to position [2137, 0]
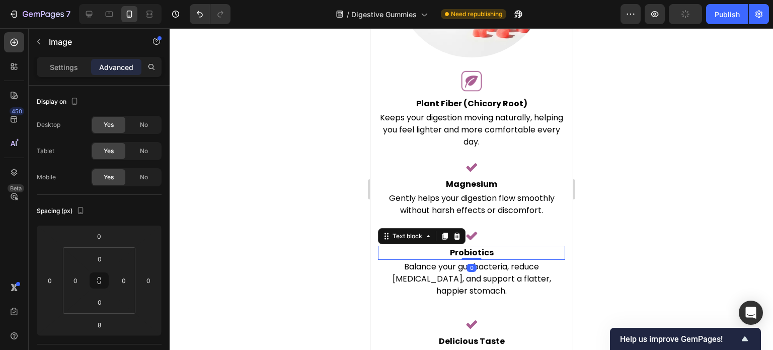
click at [385, 247] on p "Probiotics" at bounding box center [471, 253] width 185 height 12
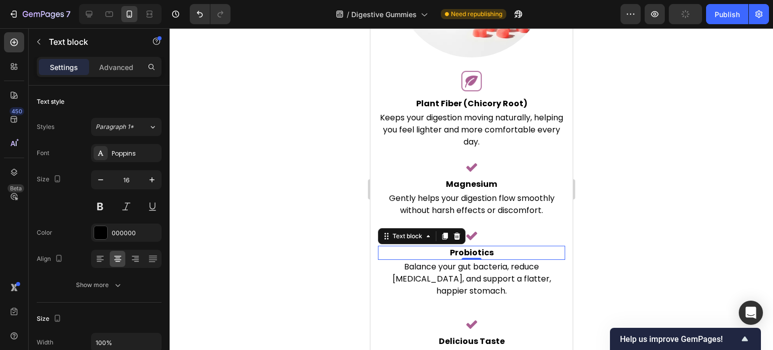
click at [98, 14] on div at bounding box center [120, 14] width 83 height 20
click at [93, 10] on icon at bounding box center [89, 14] width 10 height 10
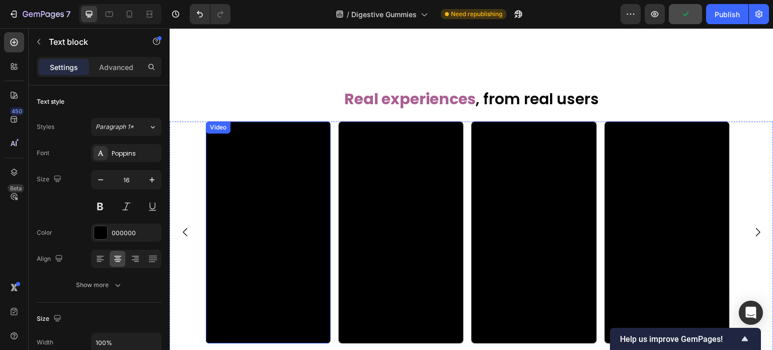
scroll to position [2181, 0]
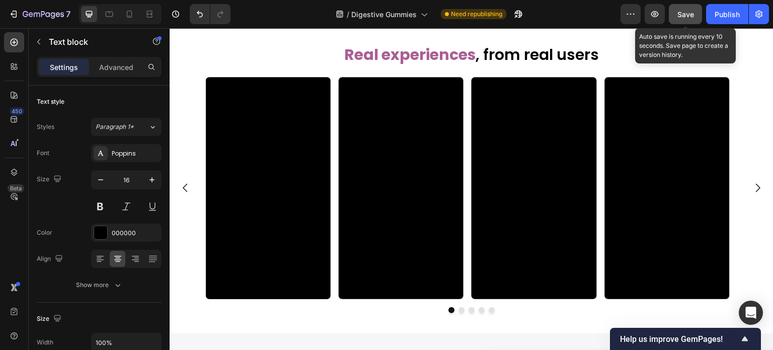
click at [685, 12] on span "Save" at bounding box center [686, 14] width 17 height 9
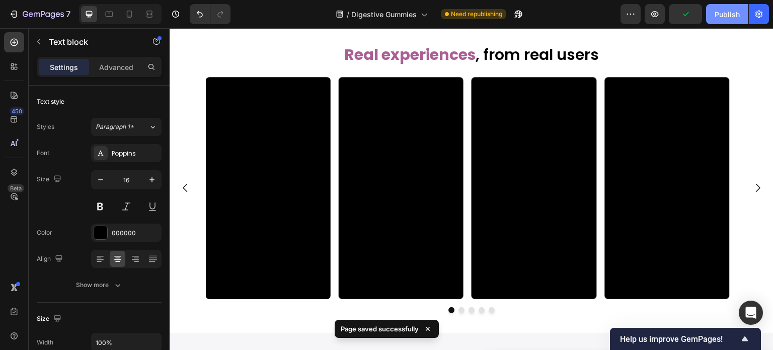
click at [717, 20] on button "Publish" at bounding box center [727, 14] width 42 height 20
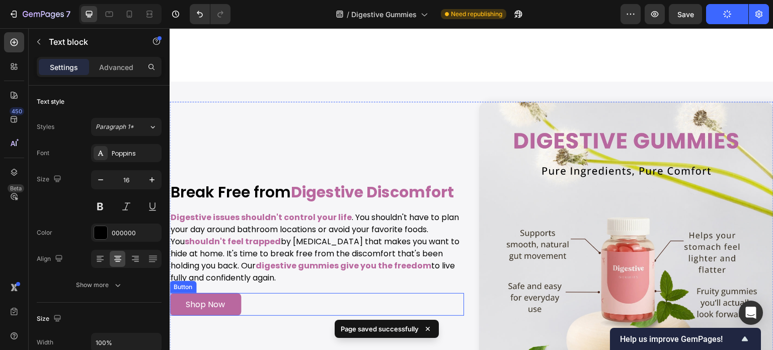
scroll to position [2584, 0]
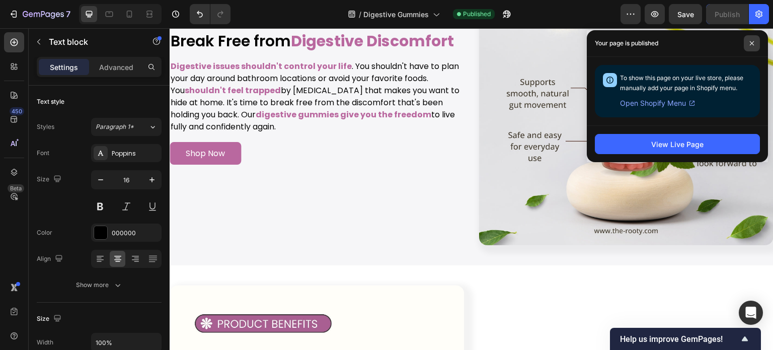
click at [745, 44] on span at bounding box center [752, 43] width 16 height 16
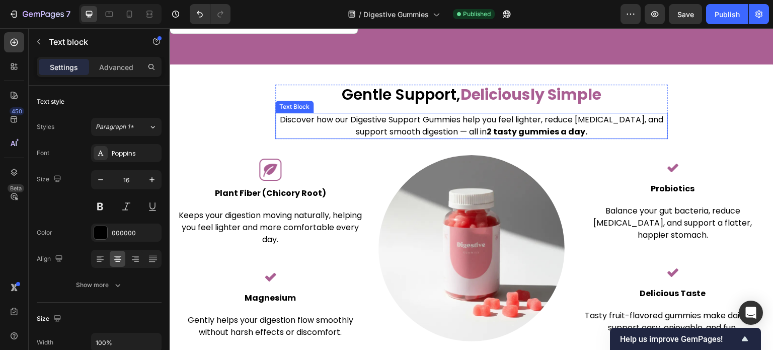
scroll to position [1913, 0]
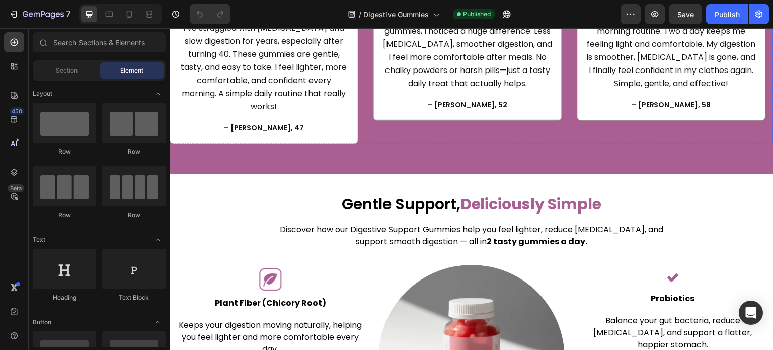
scroll to position [1913, 0]
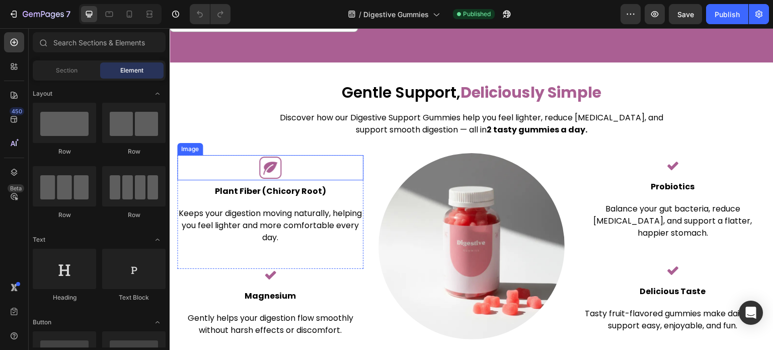
click at [273, 161] on img at bounding box center [270, 167] width 25 height 25
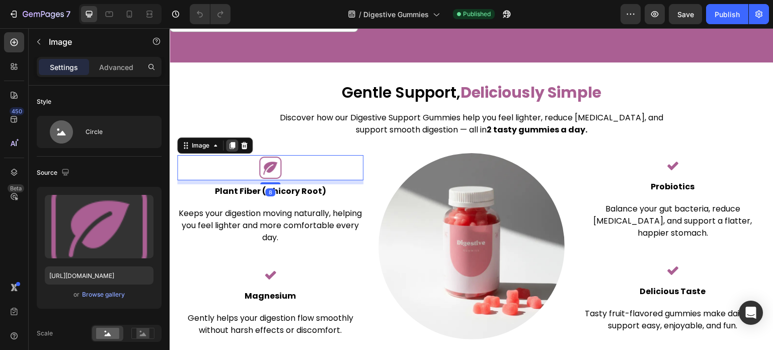
click at [232, 142] on icon at bounding box center [233, 145] width 6 height 7
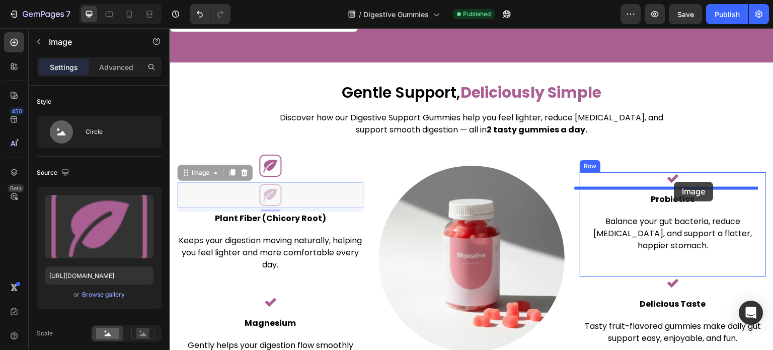
drag, startPoint x: 188, startPoint y: 163, endPoint x: 676, endPoint y: 180, distance: 488.7
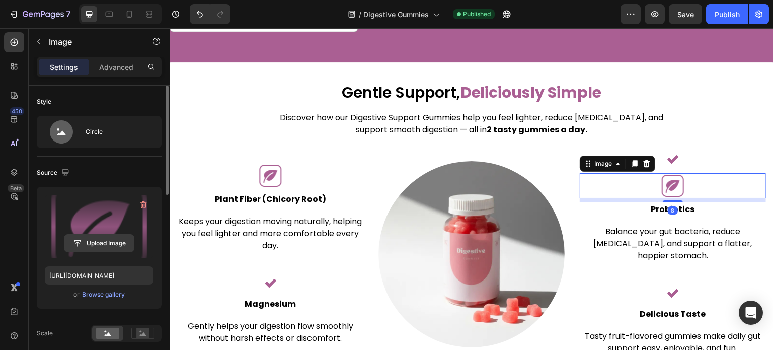
click at [115, 242] on input "file" at bounding box center [98, 243] width 69 height 17
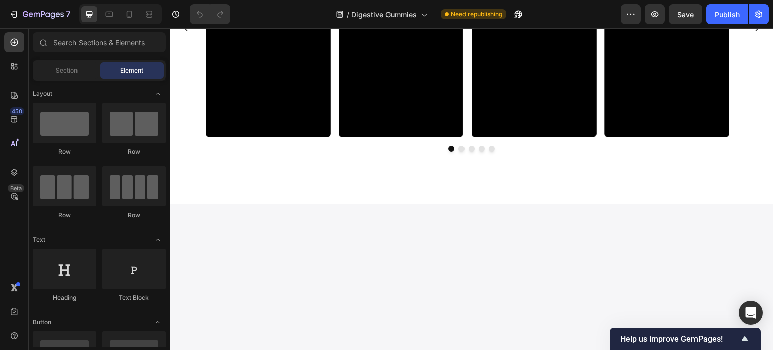
scroll to position [1913, 0]
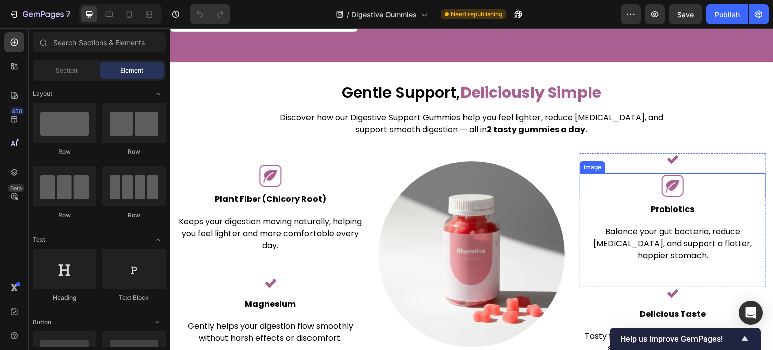
click at [679, 177] on img at bounding box center [673, 185] width 25 height 25
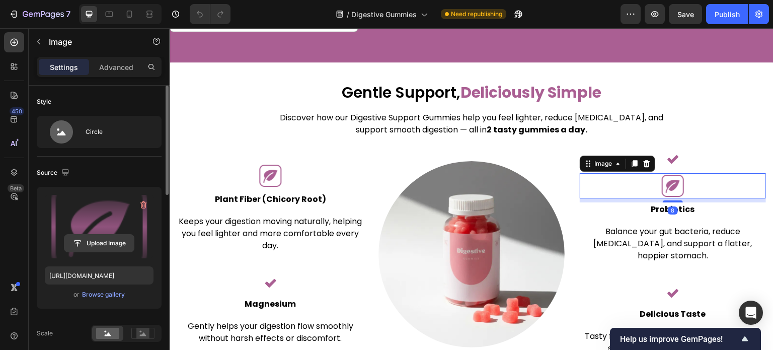
click at [100, 247] on input "file" at bounding box center [98, 243] width 69 height 17
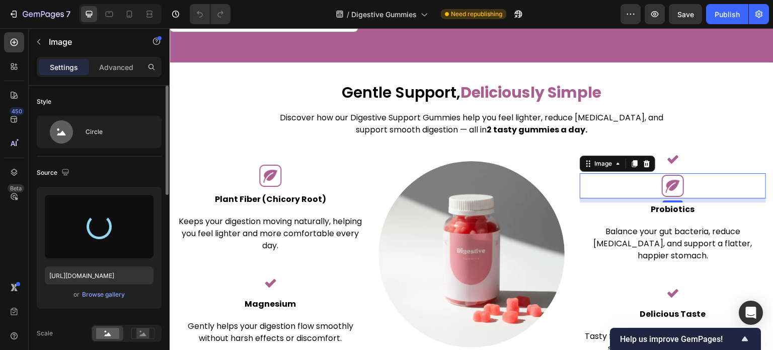
type input "[URL][DOMAIN_NAME]"
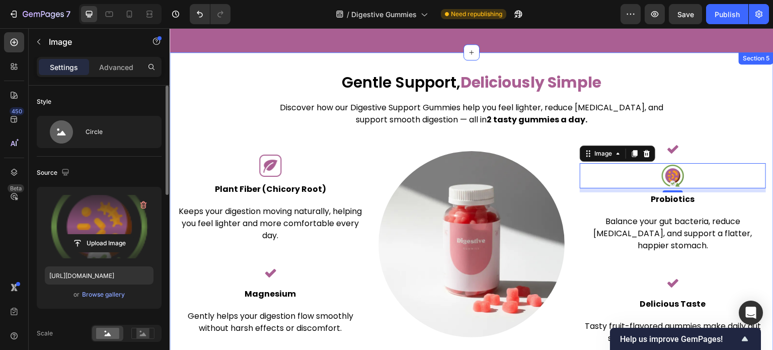
scroll to position [2115, 0]
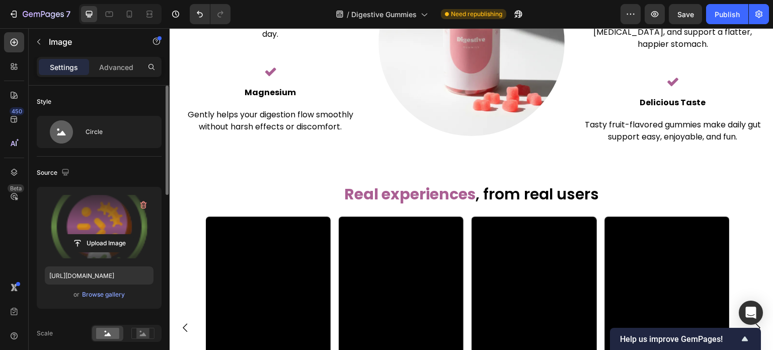
click at [68, 322] on div "Upload Image https://cdn.shopify.com/s/files/1/0608/3267/7947/files/gempages_56…" at bounding box center [99, 264] width 125 height 155
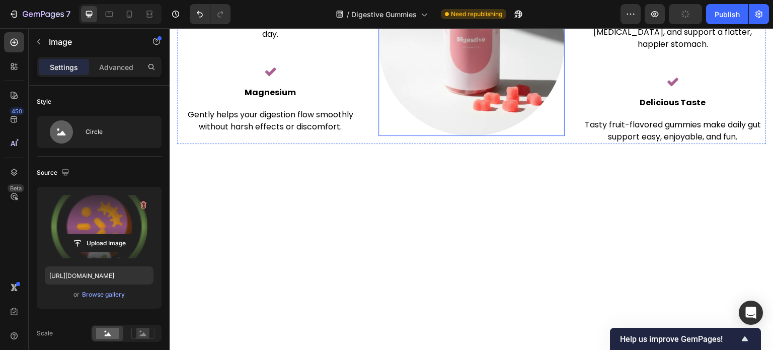
scroll to position [1913, 0]
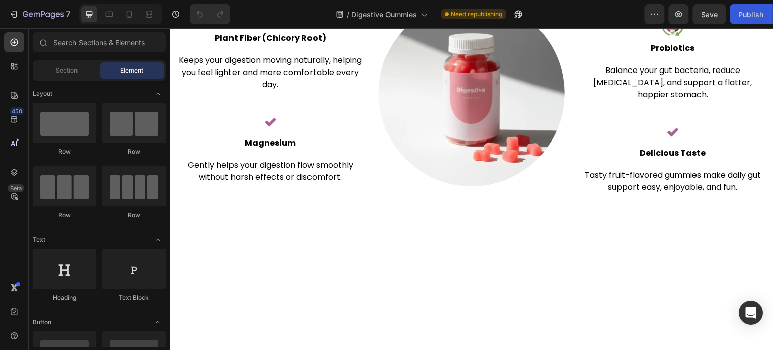
scroll to position [1812, 0]
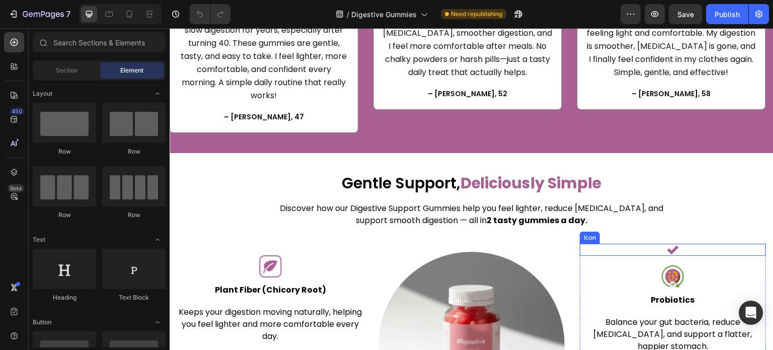
click at [668, 253] on icon at bounding box center [673, 250] width 11 height 9
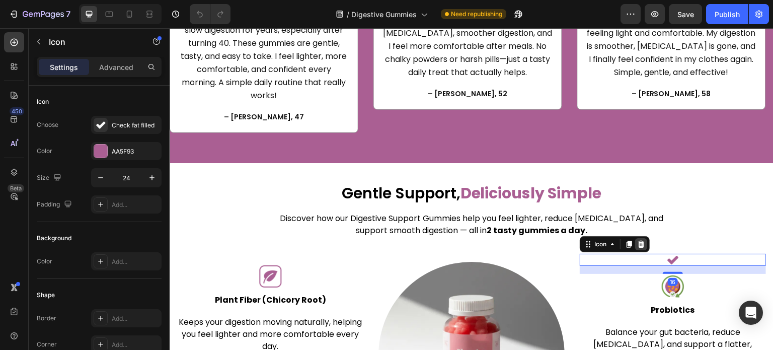
click at [638, 241] on icon at bounding box center [641, 244] width 7 height 7
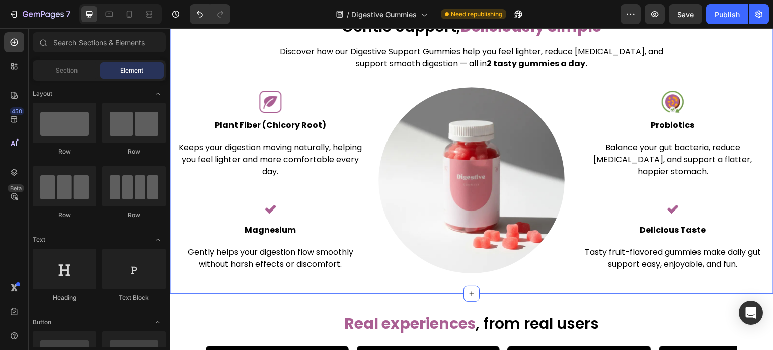
scroll to position [2014, 0]
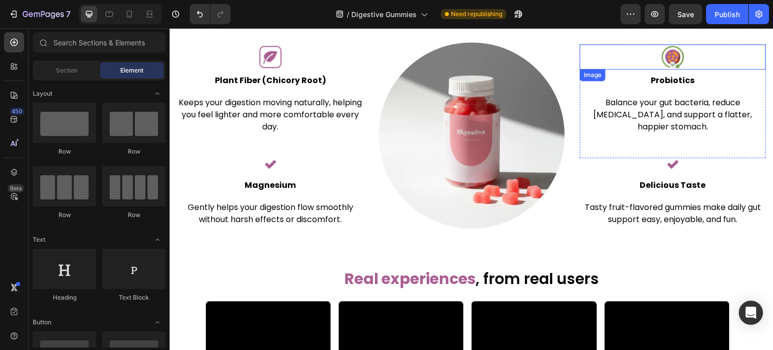
click at [666, 65] on img at bounding box center [673, 56] width 25 height 25
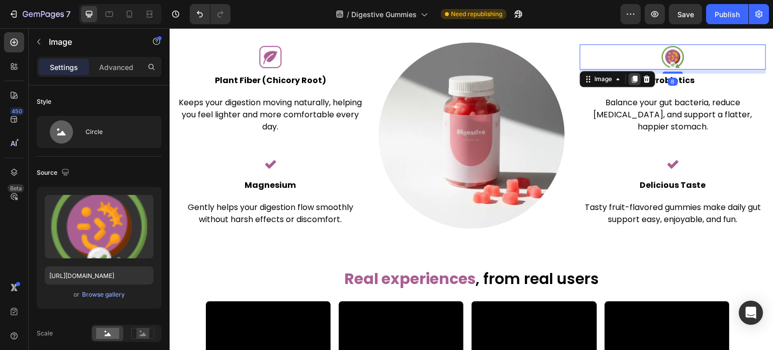
click at [631, 83] on icon at bounding box center [635, 79] width 8 height 8
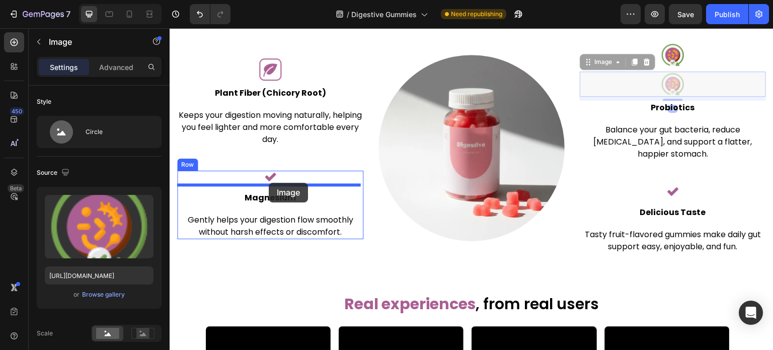
drag, startPoint x: 594, startPoint y: 64, endPoint x: 269, endPoint y: 183, distance: 345.6
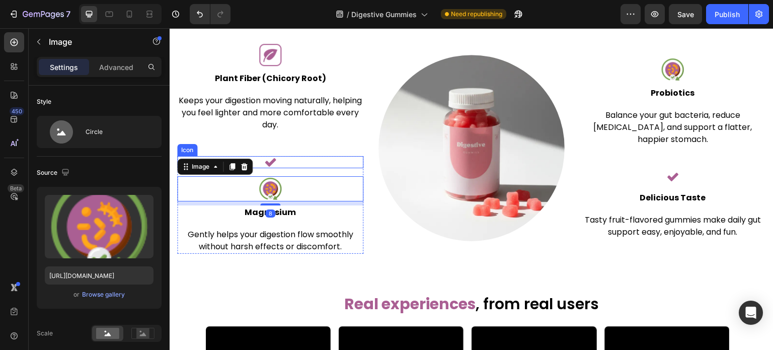
click at [277, 157] on div "Icon" at bounding box center [270, 162] width 186 height 12
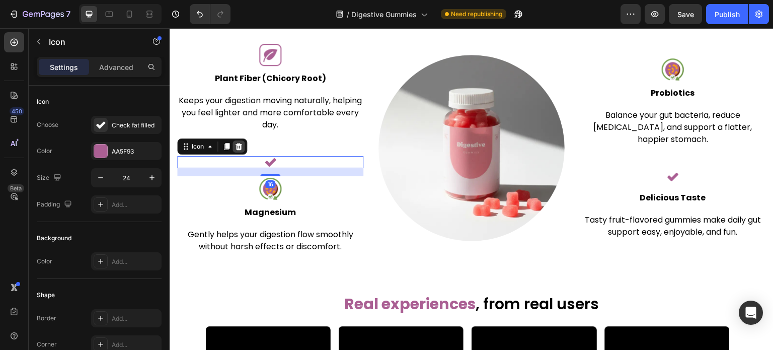
click at [241, 144] on icon at bounding box center [239, 146] width 7 height 7
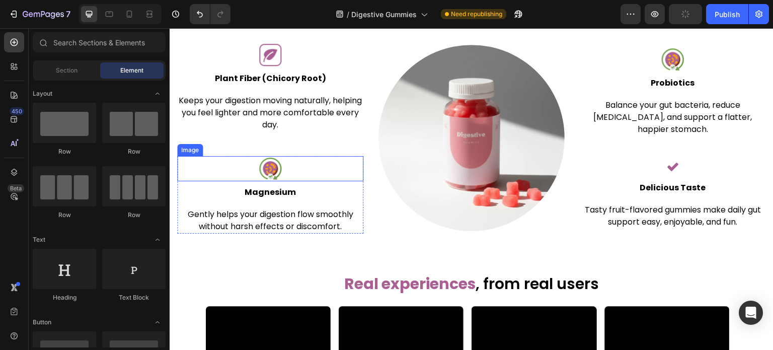
click at [275, 168] on img at bounding box center [270, 168] width 25 height 25
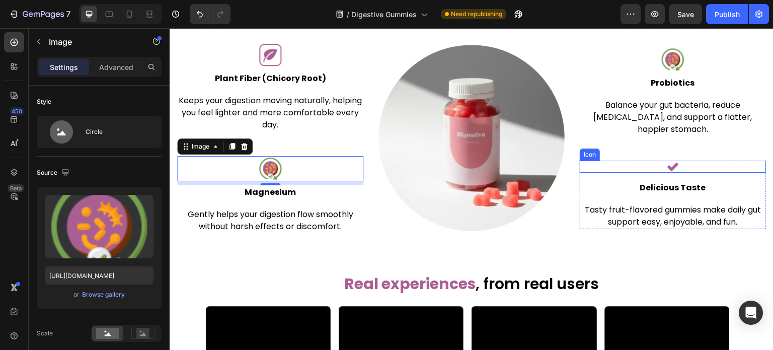
click at [667, 161] on icon at bounding box center [673, 167] width 12 height 12
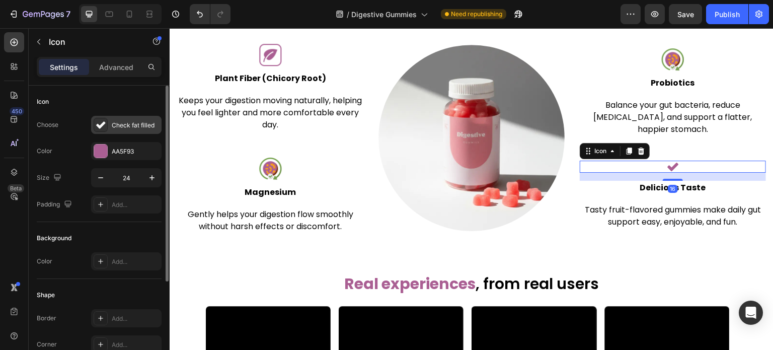
click at [121, 127] on div "Check fat filled" at bounding box center [135, 125] width 47 height 9
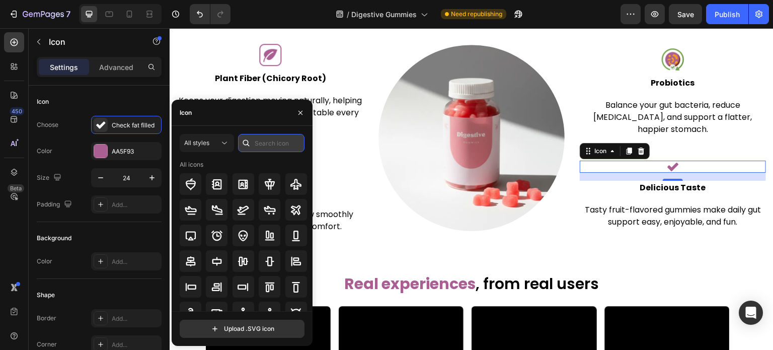
click at [263, 147] on input "text" at bounding box center [271, 143] width 66 height 18
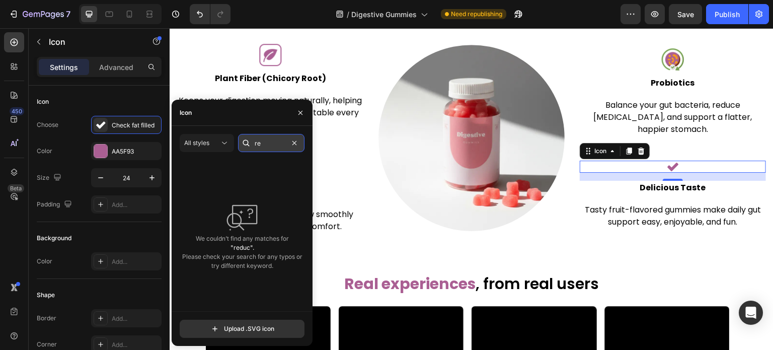
type input "r"
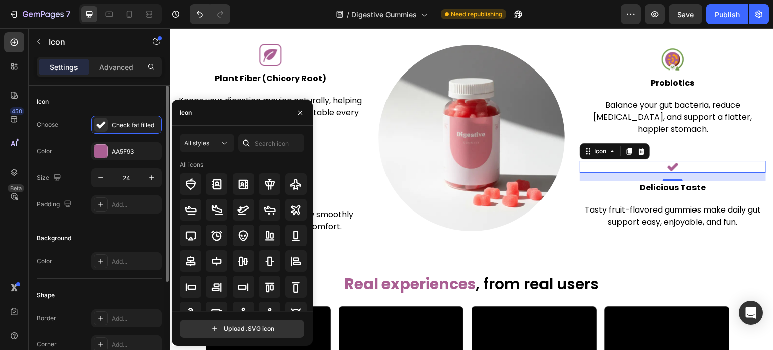
click at [142, 94] on div "Icon" at bounding box center [99, 102] width 125 height 16
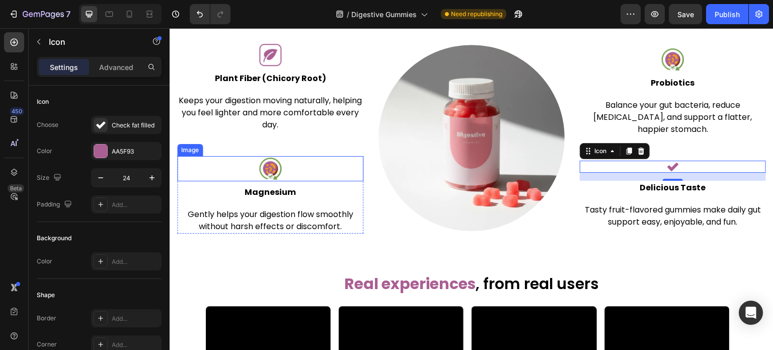
click at [268, 170] on img at bounding box center [270, 168] width 25 height 25
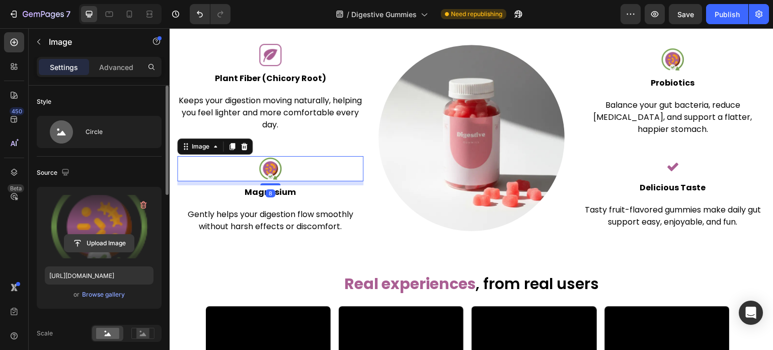
click at [115, 239] on input "file" at bounding box center [98, 243] width 69 height 17
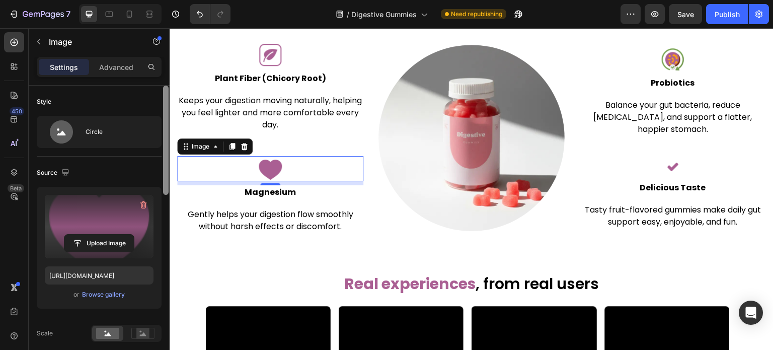
type input "https://cdn.shopify.com/s/files/1/0608/3267/7947/files/gempages_563060957085959…"
click at [234, 147] on icon at bounding box center [233, 146] width 6 height 7
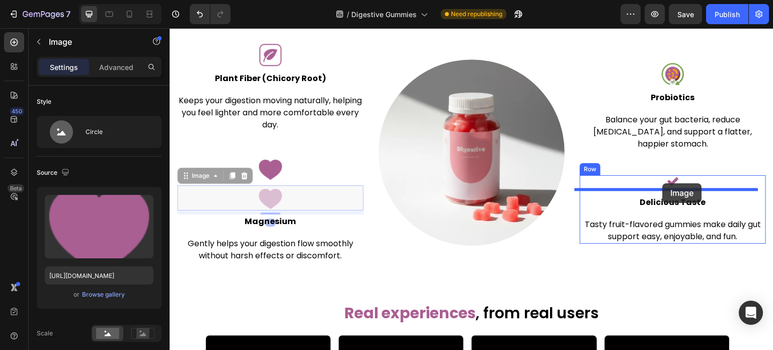
drag, startPoint x: 189, startPoint y: 173, endPoint x: 663, endPoint y: 181, distance: 474.3
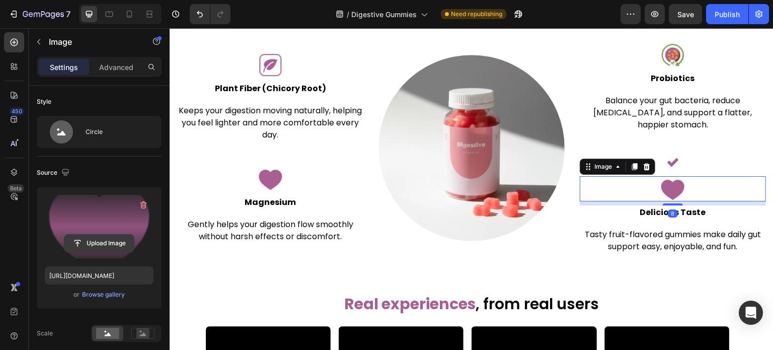
click at [104, 238] on input "file" at bounding box center [98, 243] width 69 height 17
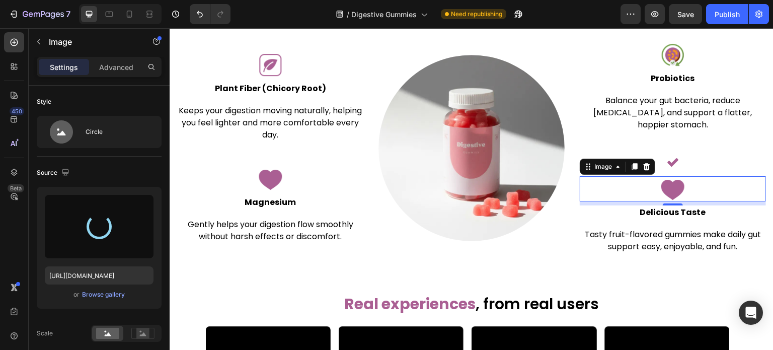
type input "[URL][DOMAIN_NAME]"
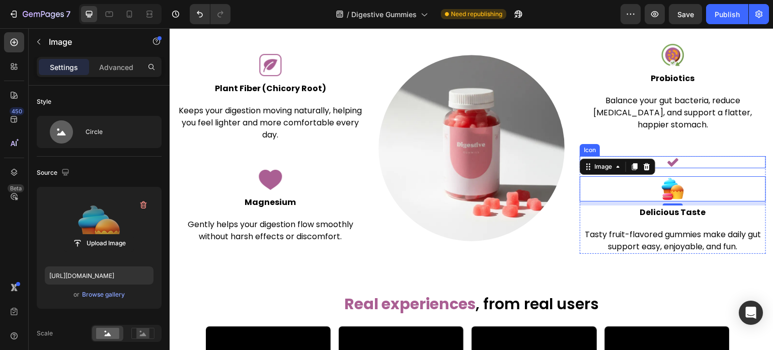
click at [673, 156] on icon at bounding box center [673, 162] width 12 height 12
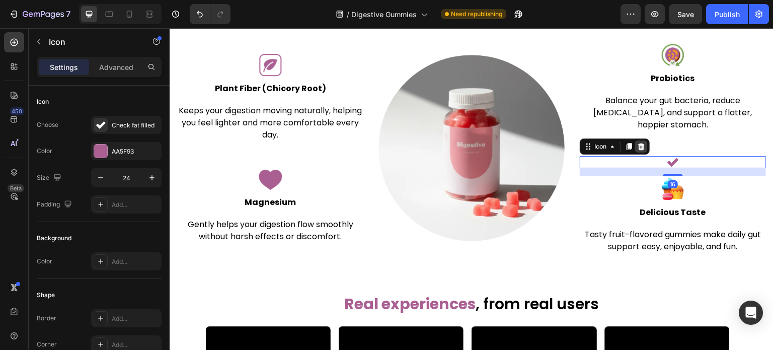
click at [638, 143] on icon at bounding box center [641, 146] width 7 height 7
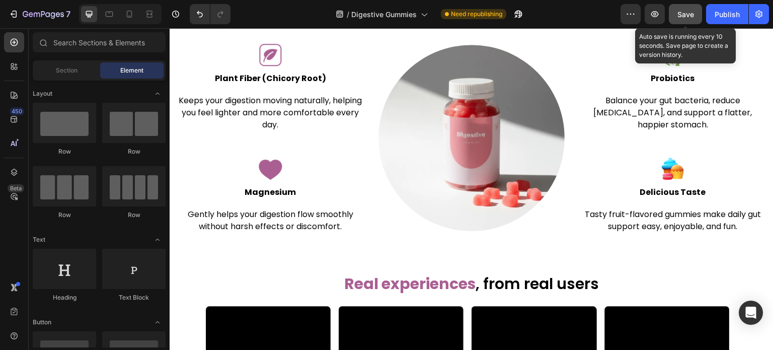
click at [689, 18] on div "Save" at bounding box center [686, 14] width 17 height 11
click at [687, 14] on span "Save" at bounding box center [686, 14] width 17 height 9
click at [685, 10] on span "Save" at bounding box center [686, 14] width 17 height 9
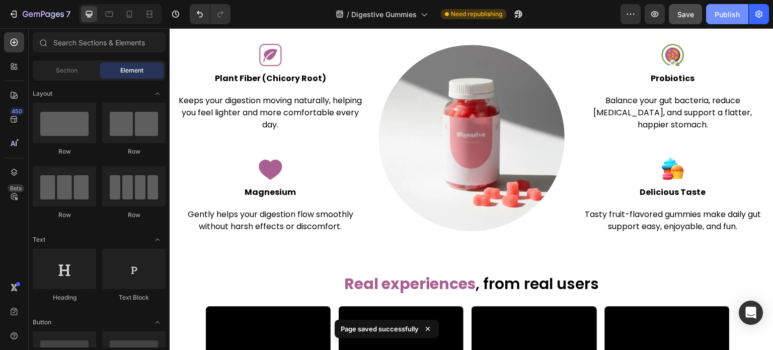
click at [719, 20] on button "Publish" at bounding box center [727, 14] width 42 height 20
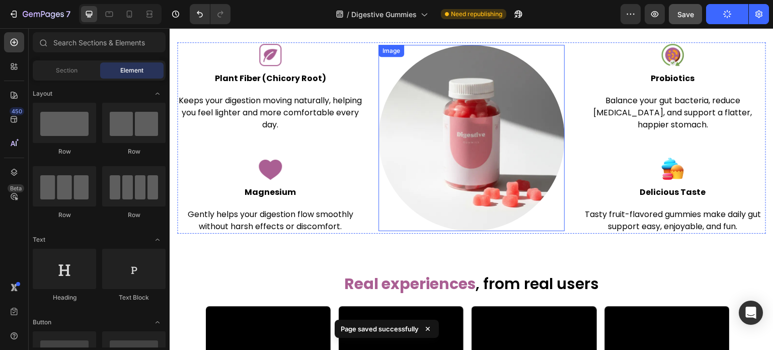
scroll to position [2266, 0]
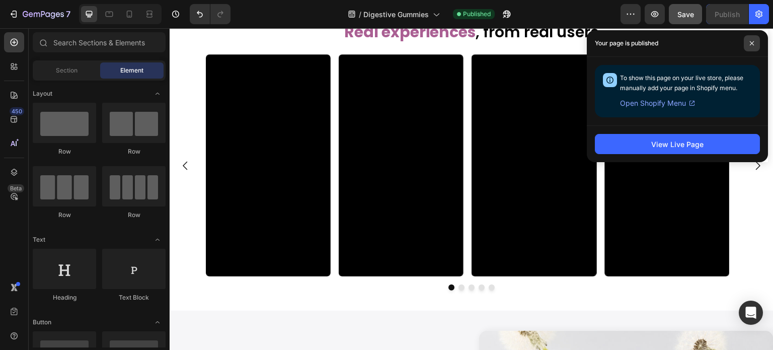
click at [751, 46] on span at bounding box center [752, 43] width 16 height 16
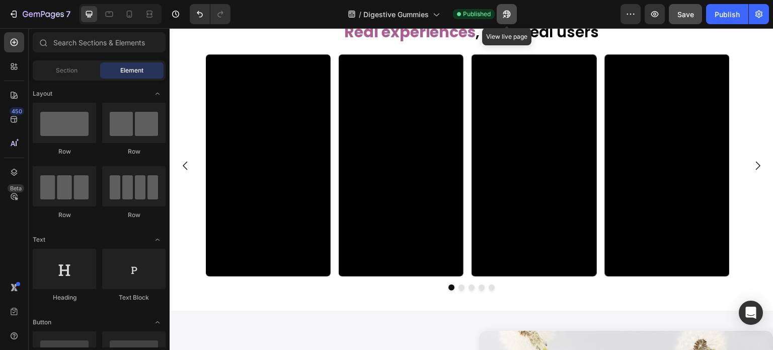
click at [511, 16] on icon "button" at bounding box center [507, 14] width 10 height 10
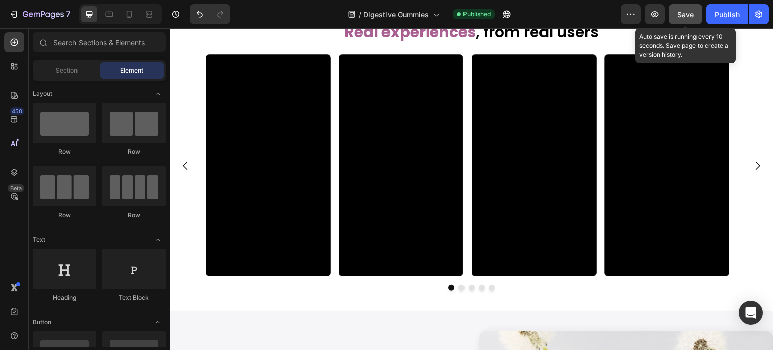
click at [691, 6] on button "Save" at bounding box center [685, 14] width 33 height 20
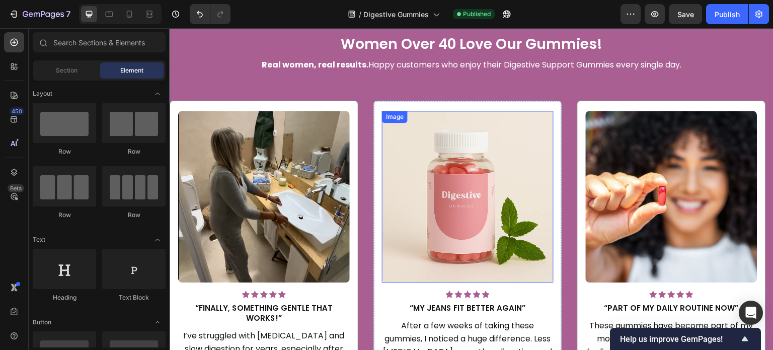
scroll to position [1460, 0]
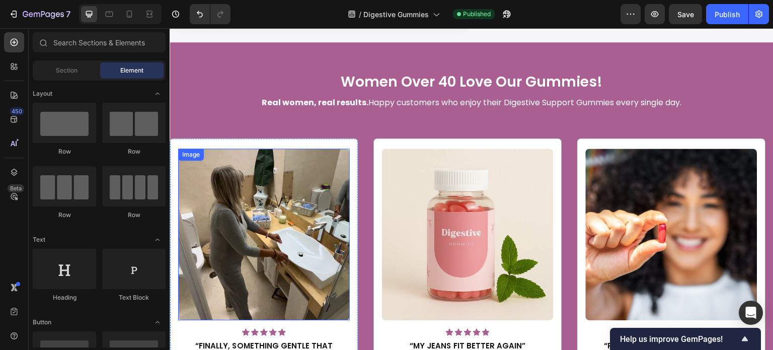
click at [232, 226] on img at bounding box center [264, 235] width 172 height 172
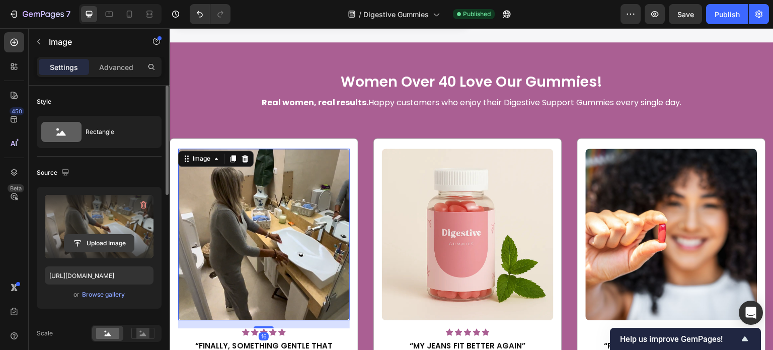
click at [102, 247] on input "file" at bounding box center [98, 243] width 69 height 17
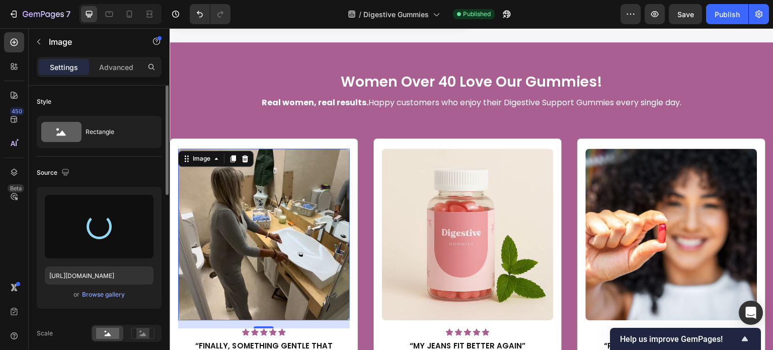
type input "https://cdn.shopify.com/s/files/1/0608/3267/7947/files/gempages_563060957085959…"
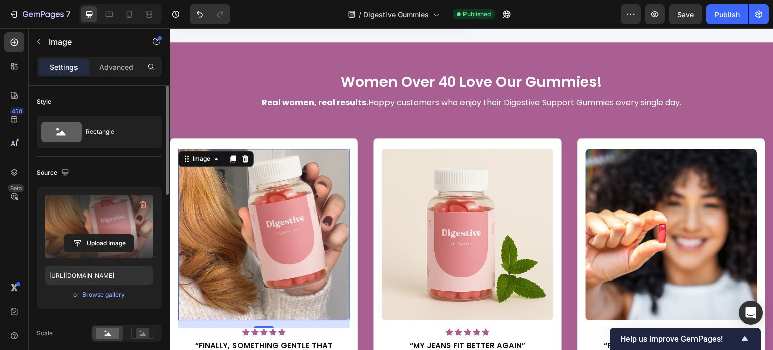
click at [136, 160] on div "Source Upload Image https://cdn.shopify.com/s/files/1/0608/3267/7947/files/gemp…" at bounding box center [99, 254] width 125 height 194
click at [311, 57] on div "Women Over 40 Love Our Gummies! Heading Real women, real results. Happy custome…" at bounding box center [472, 280] width 604 height 477
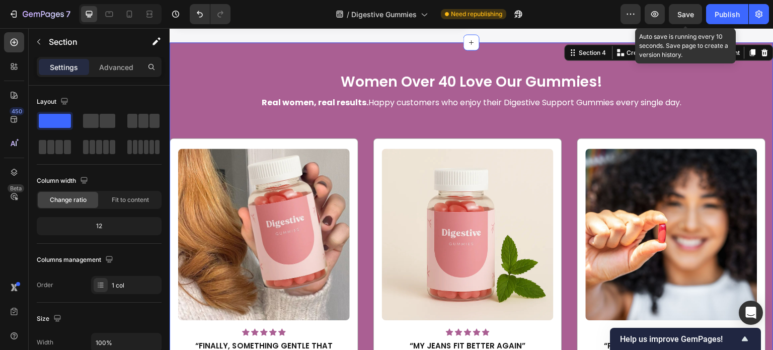
click at [686, 11] on span "Save" at bounding box center [686, 14] width 17 height 9
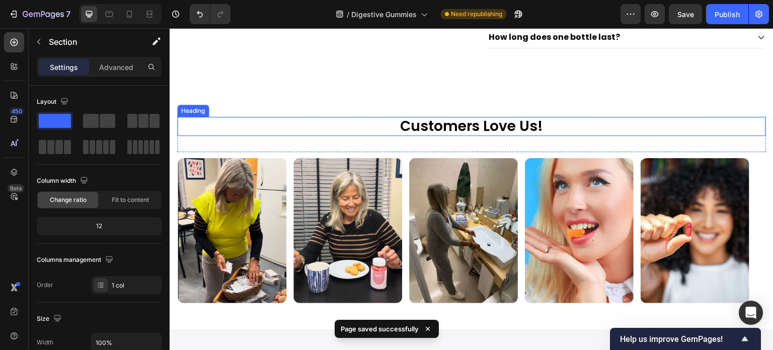
scroll to position [856, 0]
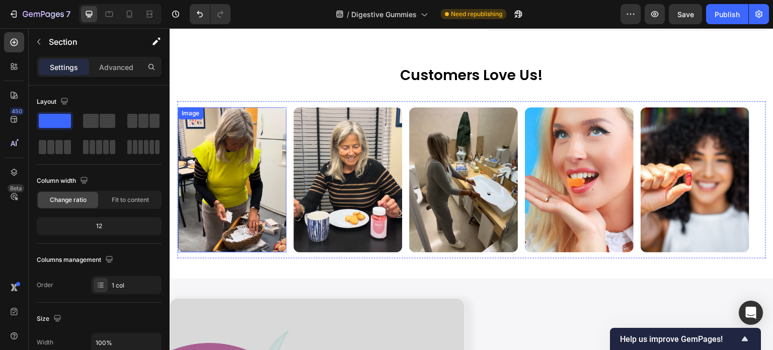
click at [241, 198] on img at bounding box center [232, 179] width 109 height 145
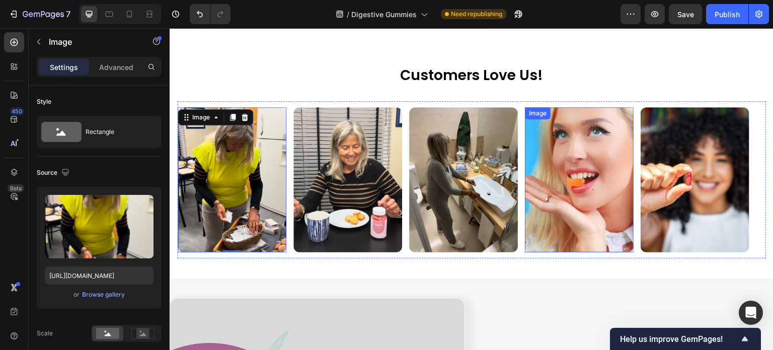
click at [565, 214] on img at bounding box center [579, 179] width 109 height 145
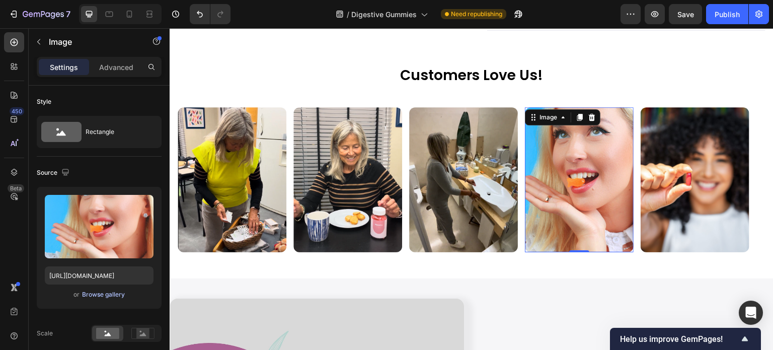
click at [108, 297] on div "Browse gallery" at bounding box center [103, 294] width 43 height 9
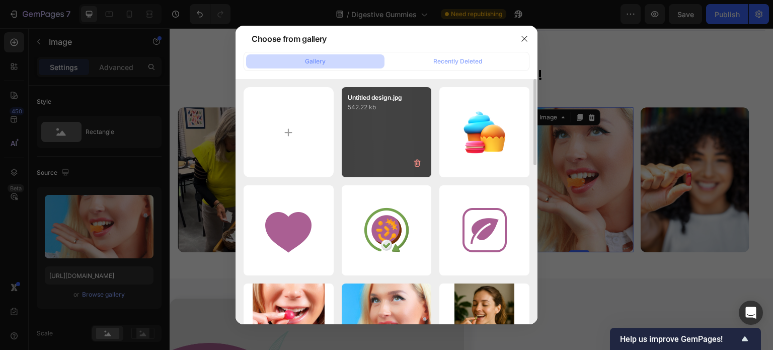
click at [380, 140] on div "Untitled design.jpg 542.22 kb" at bounding box center [387, 132] width 90 height 90
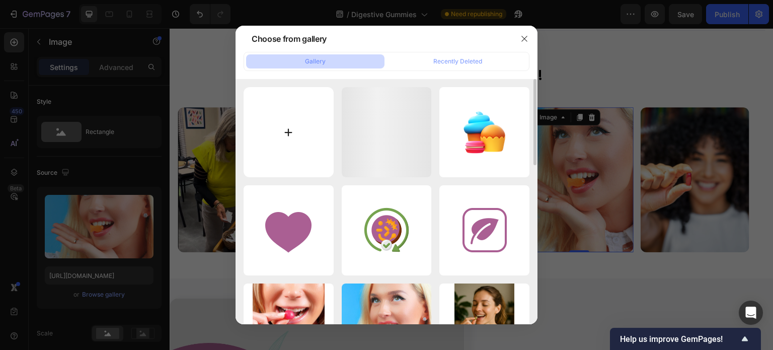
type input "https://cdn.shopify.com/s/files/1/0608/3267/7947/files/gempages_563060957085959…"
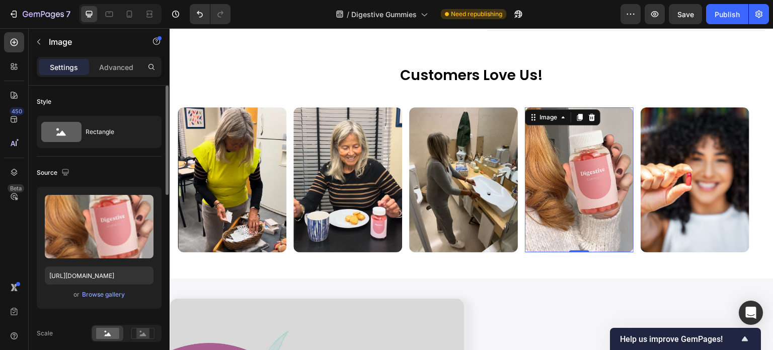
click at [134, 166] on div "Source" at bounding box center [99, 173] width 125 height 16
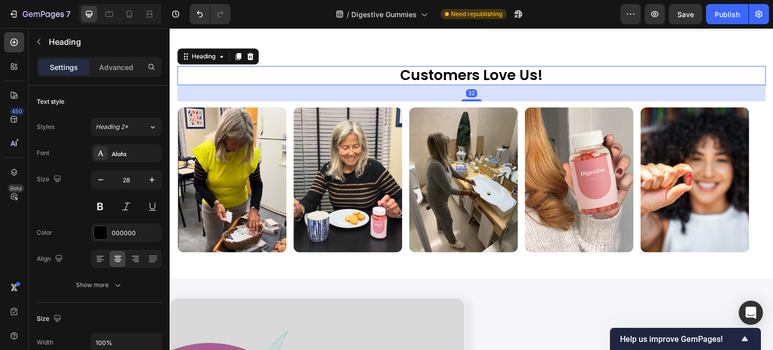
click at [667, 85] on h2 "Customers Love Us!" at bounding box center [471, 75] width 589 height 19
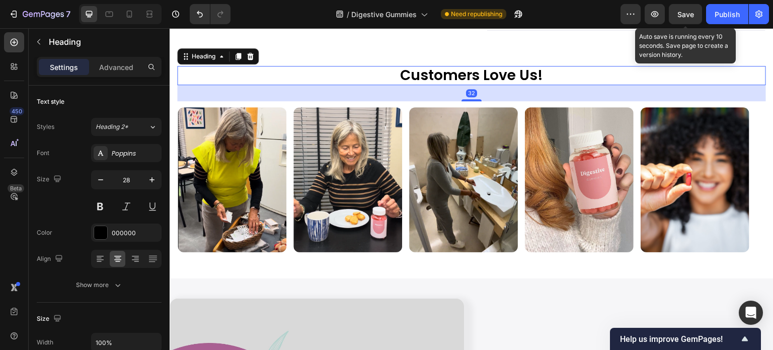
click at [693, 16] on span "Save" at bounding box center [686, 14] width 17 height 9
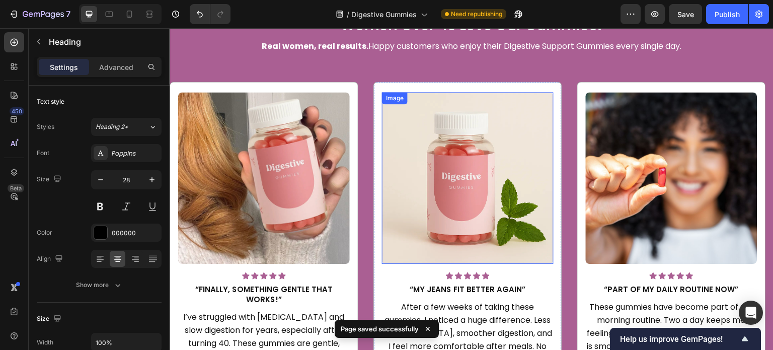
scroll to position [1510, 0]
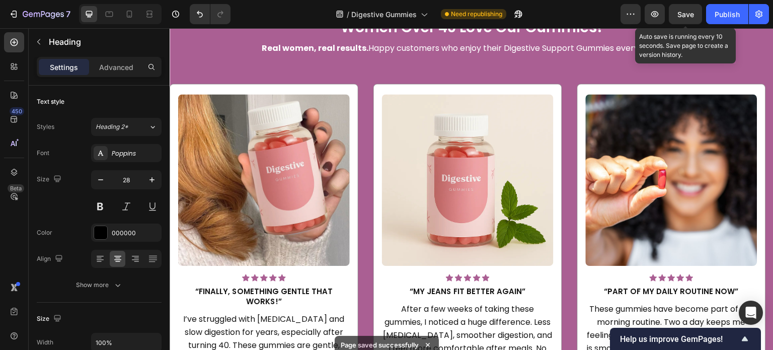
drag, startPoint x: 681, startPoint y: 11, endPoint x: 674, endPoint y: 14, distance: 7.7
click at [680, 10] on span "Save" at bounding box center [686, 14] width 17 height 9
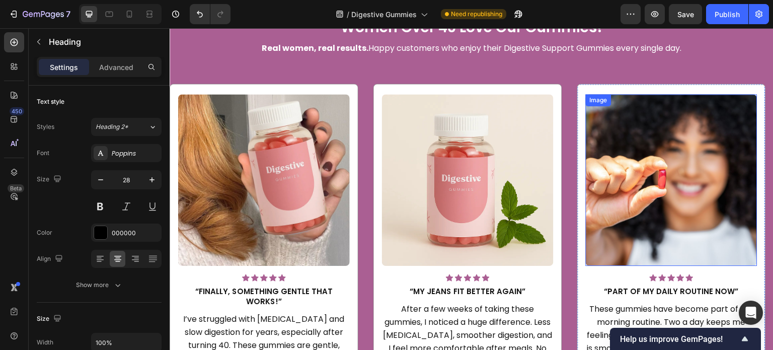
click at [673, 166] on img at bounding box center [672, 180] width 172 height 172
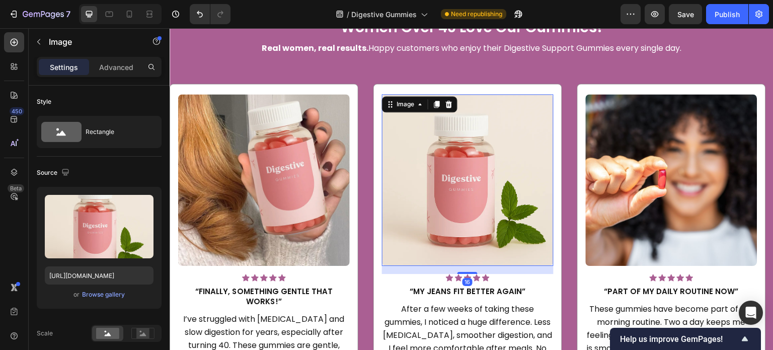
click at [468, 157] on img at bounding box center [468, 180] width 172 height 172
click at [113, 295] on div "Browse gallery" at bounding box center [103, 294] width 43 height 9
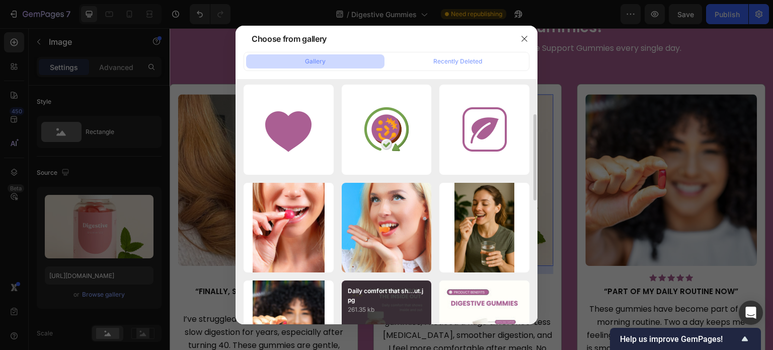
scroll to position [252, 0]
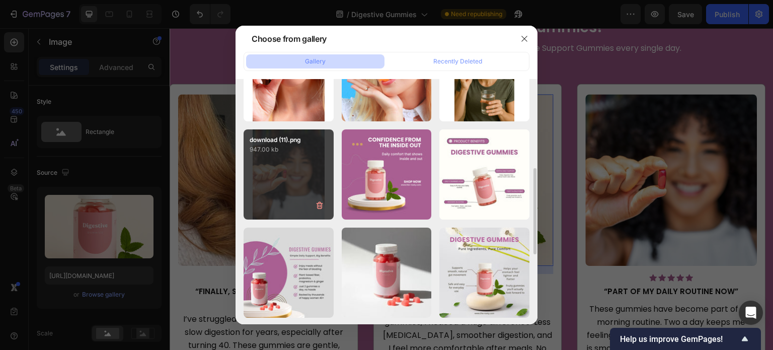
click at [298, 188] on div "download (11).png 947.00 kb" at bounding box center [289, 174] width 90 height 90
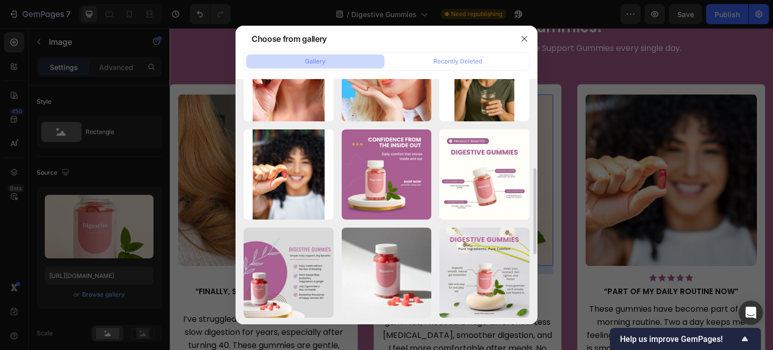
type input "https://cdn.shopify.com/s/files/1/0608/3267/7947/files/gempages_563060957085959…"
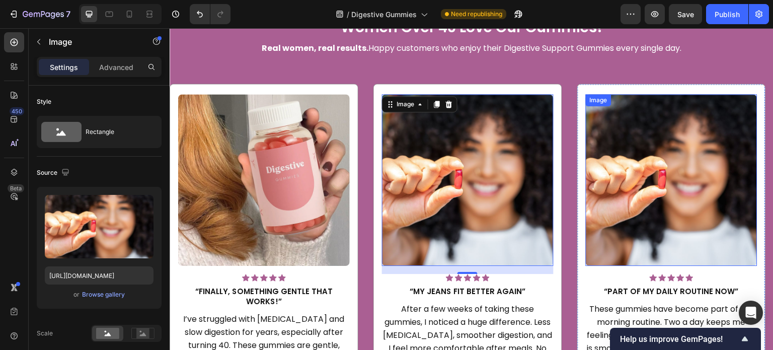
click at [680, 172] on img at bounding box center [672, 180] width 172 height 172
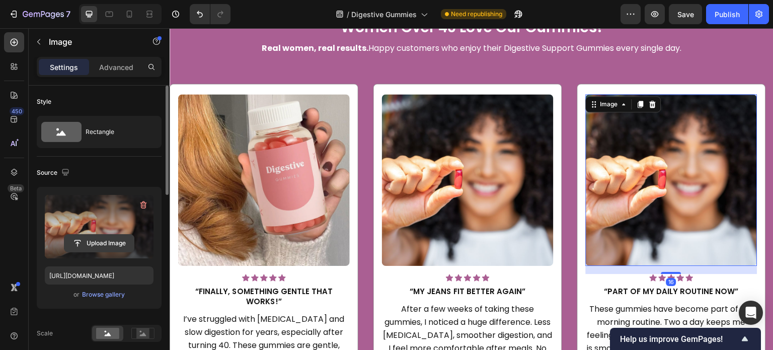
click at [101, 239] on input "file" at bounding box center [98, 243] width 69 height 17
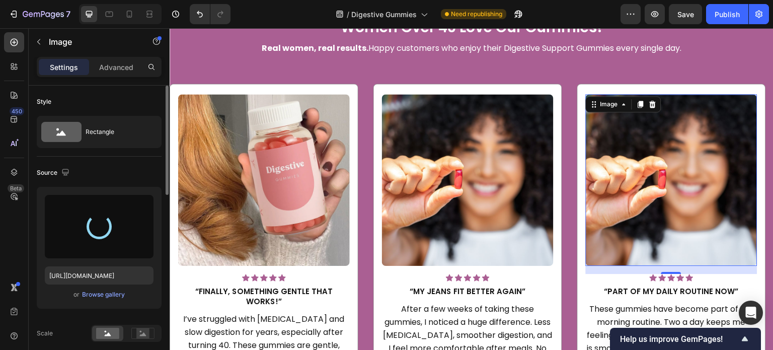
type input "https://cdn.shopify.com/s/files/1/0608/3267/7947/files/gempages_563060957085959…"
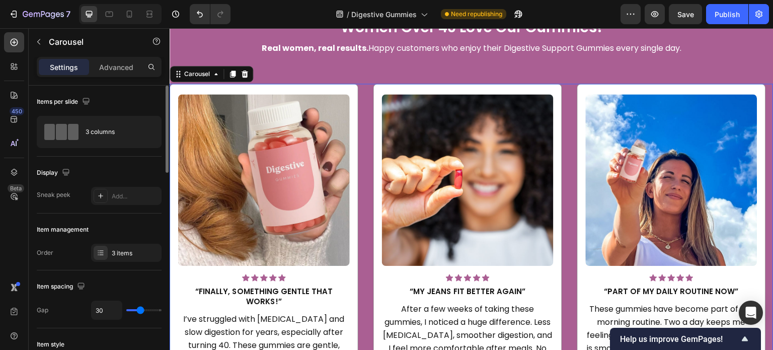
click at [568, 88] on div "Image Icon Icon Icon Icon Icon Icon List Hoz “Finally, something gentle that wo…" at bounding box center [472, 259] width 604 height 351
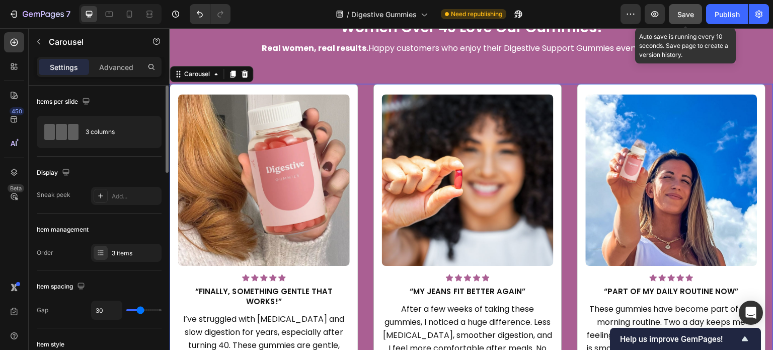
click at [681, 9] on div "Save" at bounding box center [686, 14] width 17 height 11
click at [684, 13] on span "Save" at bounding box center [686, 14] width 17 height 9
click at [687, 9] on div "Save" at bounding box center [686, 14] width 17 height 11
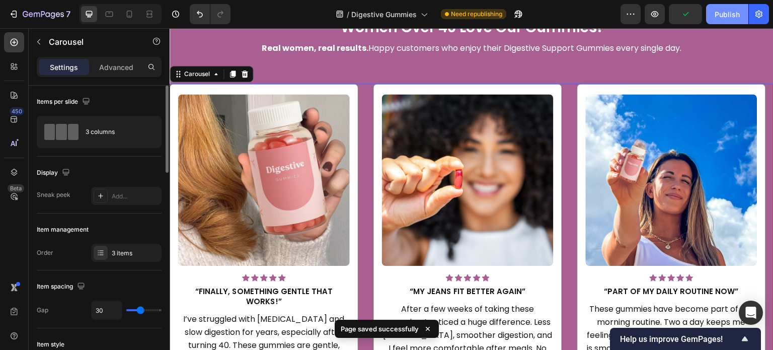
click at [715, 13] on div "Publish" at bounding box center [727, 14] width 25 height 11
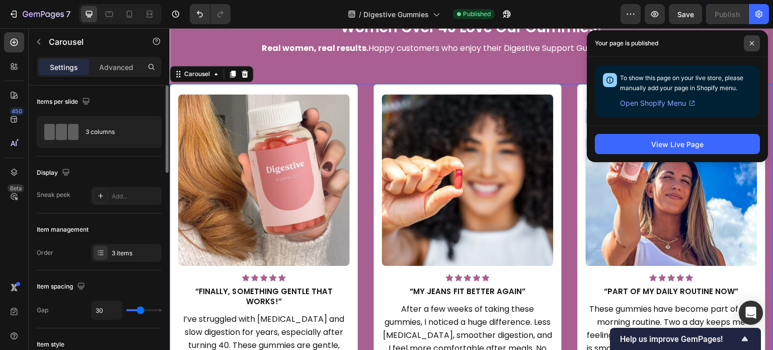
click at [749, 46] on span at bounding box center [752, 43] width 16 height 16
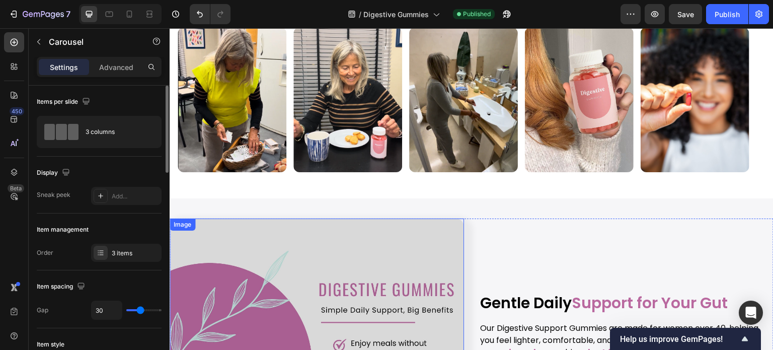
scroll to position [856, 0]
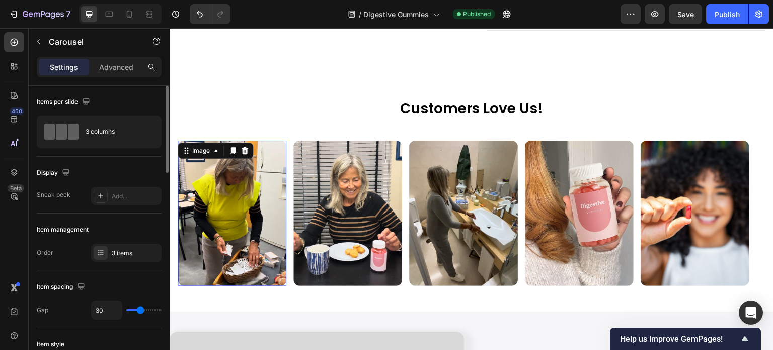
click at [246, 198] on img at bounding box center [232, 212] width 109 height 145
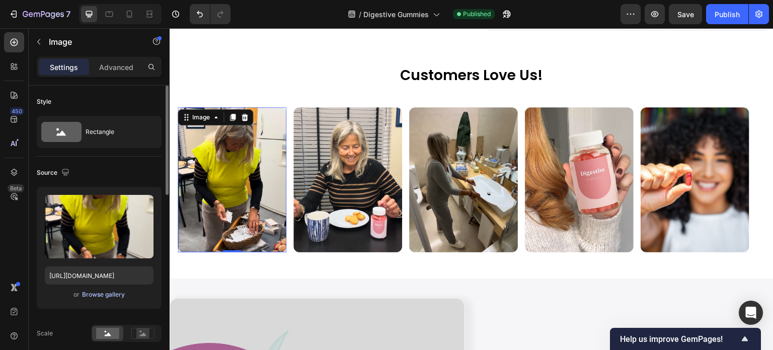
click at [106, 294] on div "Browse gallery" at bounding box center [103, 294] width 43 height 9
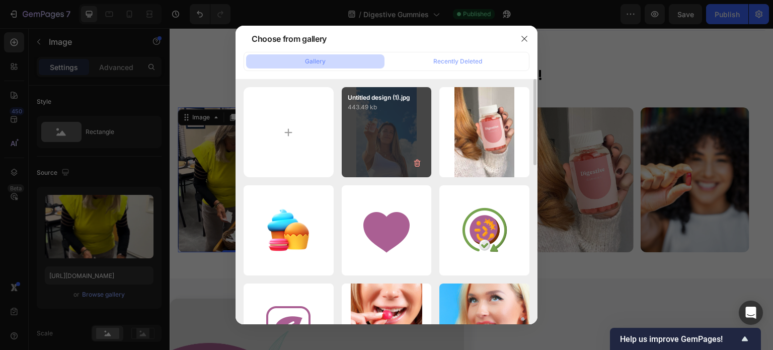
click at [389, 141] on div "Untitled design (1).jpg 443.49 kb" at bounding box center [387, 132] width 90 height 90
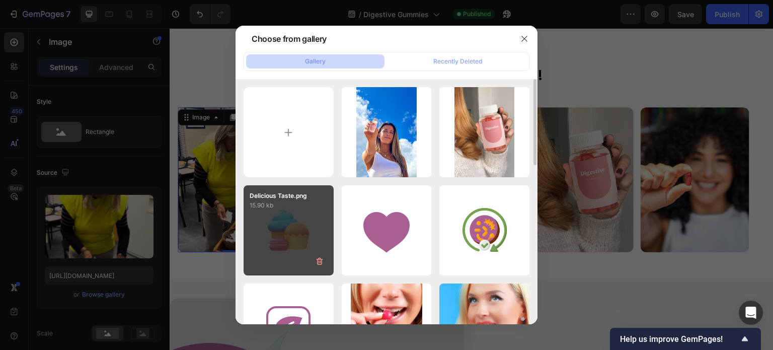
type input "https://cdn.shopify.com/s/files/1/0608/3267/7947/files/gempages_563060957085959…"
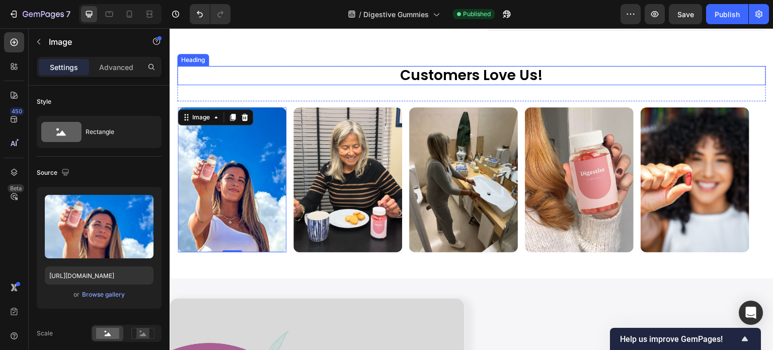
click at [334, 85] on h2 "Customers Love Us!" at bounding box center [471, 75] width 589 height 19
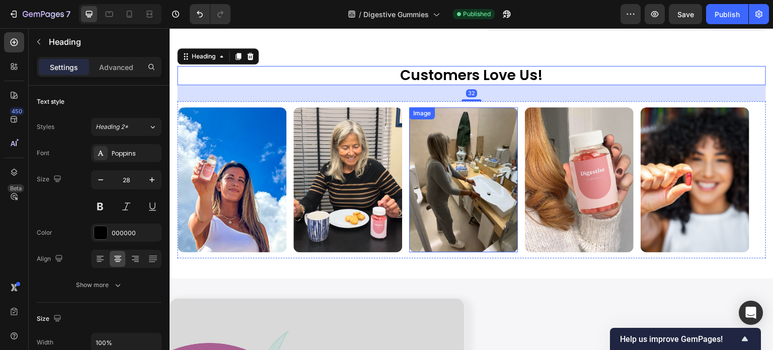
click at [455, 206] on img at bounding box center [463, 179] width 109 height 145
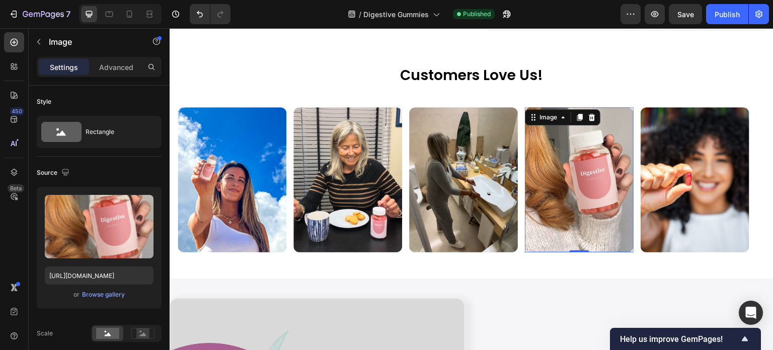
click at [574, 194] on img at bounding box center [579, 179] width 109 height 145
click at [701, 190] on img at bounding box center [695, 179] width 109 height 145
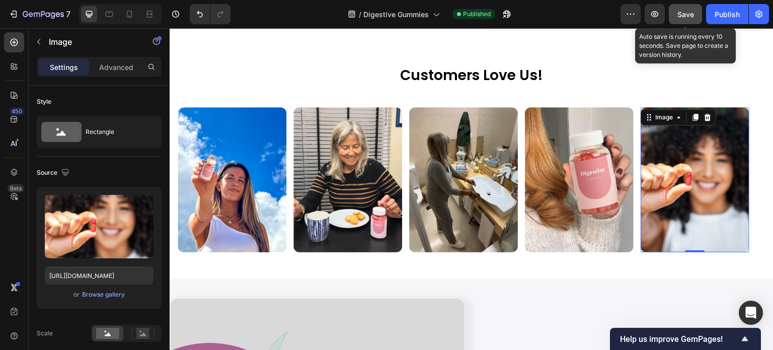
click at [690, 15] on span "Save" at bounding box center [686, 14] width 17 height 9
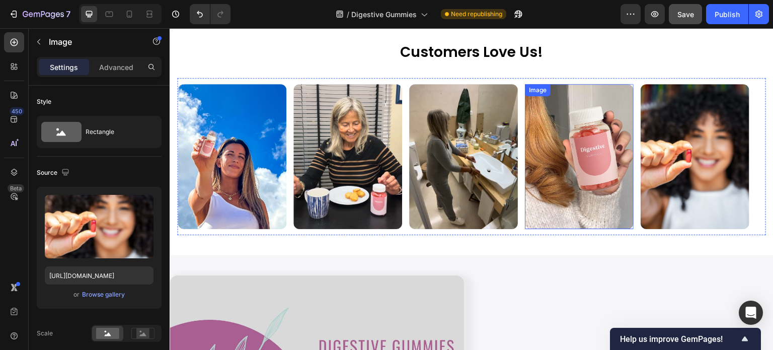
scroll to position [906, 0]
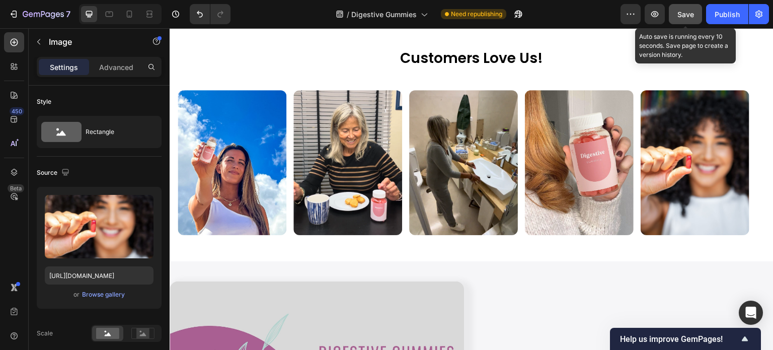
click at [681, 17] on span "Save" at bounding box center [686, 14] width 17 height 9
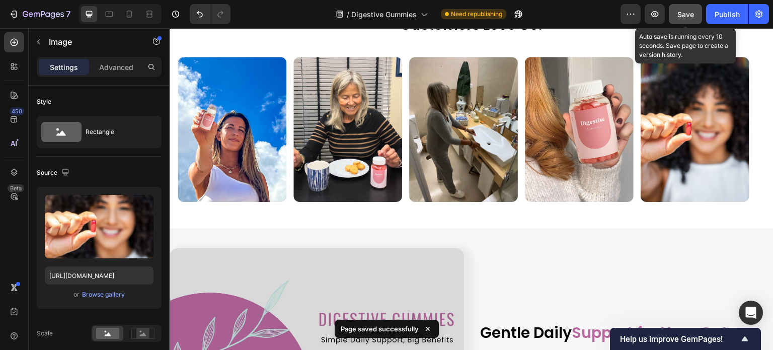
click at [683, 14] on span "Save" at bounding box center [686, 14] width 17 height 9
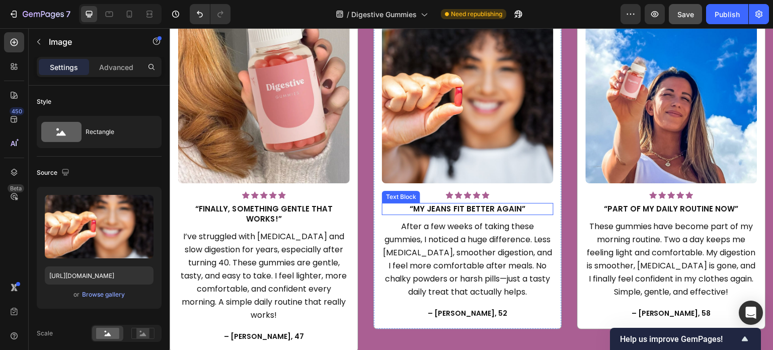
scroll to position [1510, 0]
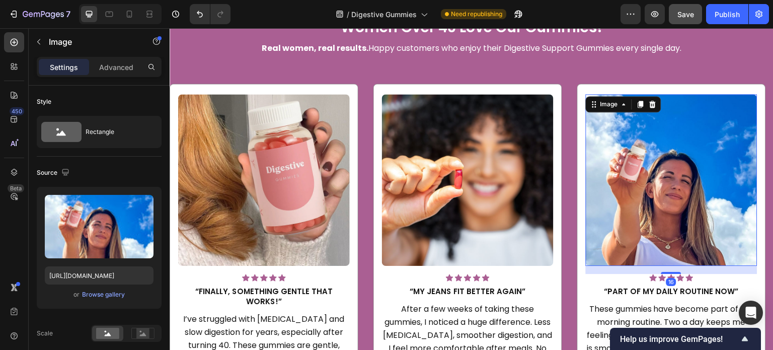
click at [663, 157] on img at bounding box center [672, 180] width 172 height 172
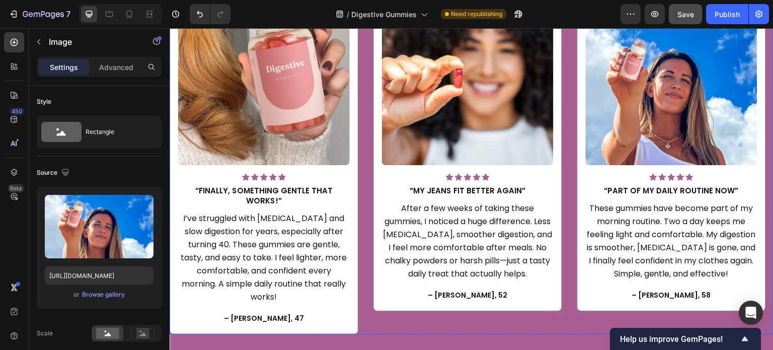
scroll to position [1460, 0]
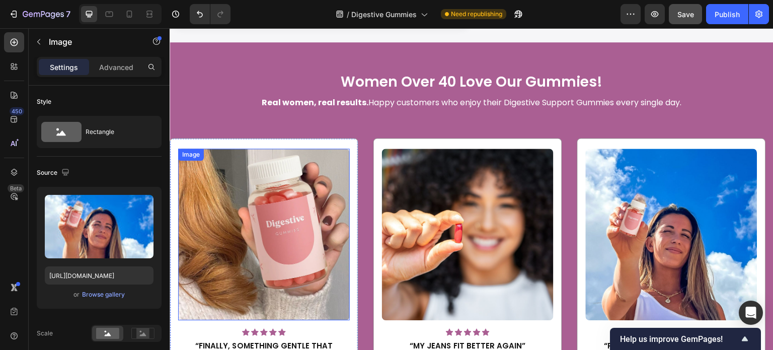
click at [286, 194] on img at bounding box center [264, 235] width 172 height 172
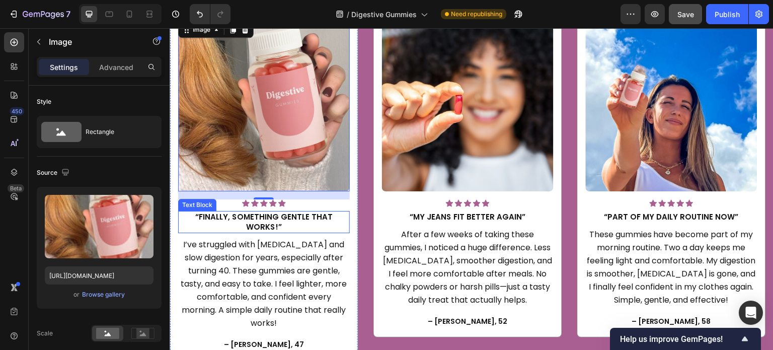
scroll to position [1510, 0]
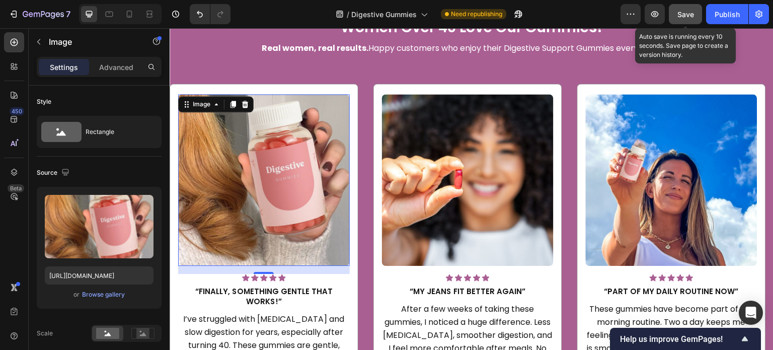
click at [692, 15] on span "Save" at bounding box center [686, 14] width 17 height 9
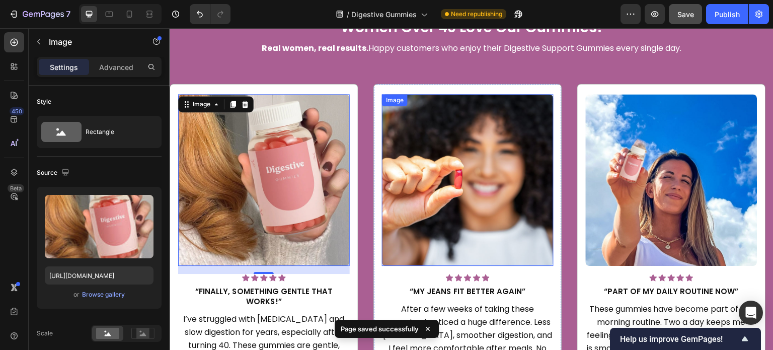
click at [465, 149] on img at bounding box center [468, 180] width 172 height 172
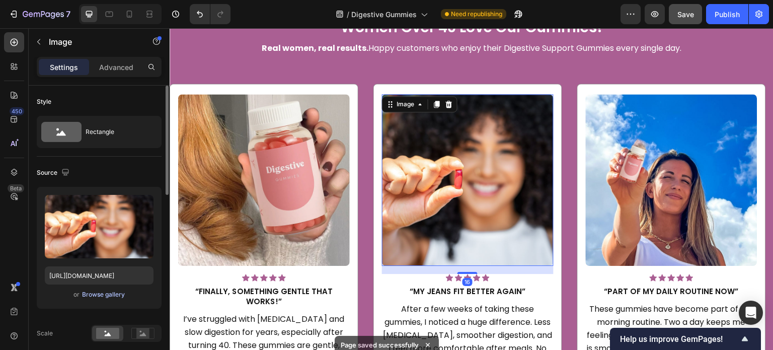
click at [112, 290] on div "Browse gallery" at bounding box center [103, 294] width 43 height 9
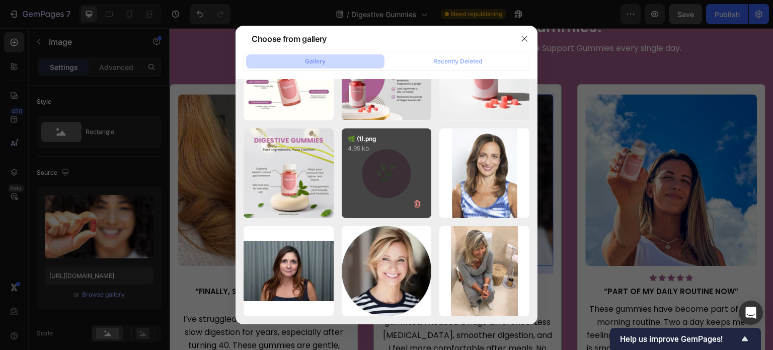
scroll to position [650, 0]
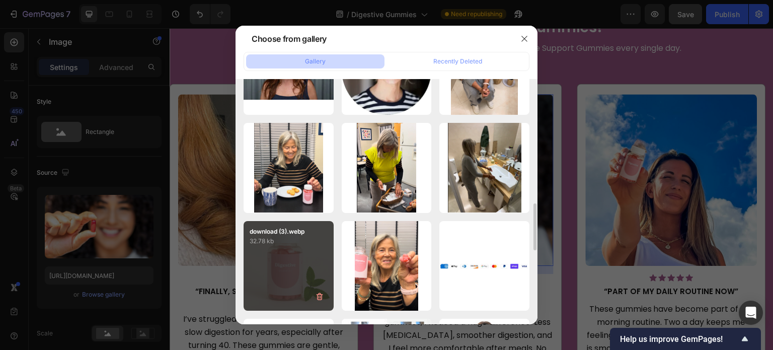
click at [283, 267] on div "download (3).webp 32.78 kb" at bounding box center [289, 266] width 90 height 90
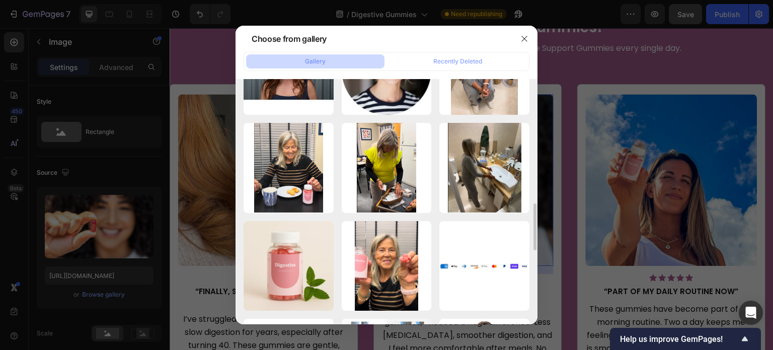
type input "https://cdn.shopify.com/s/files/1/0608/3267/7947/files/gempages_563060957085959…"
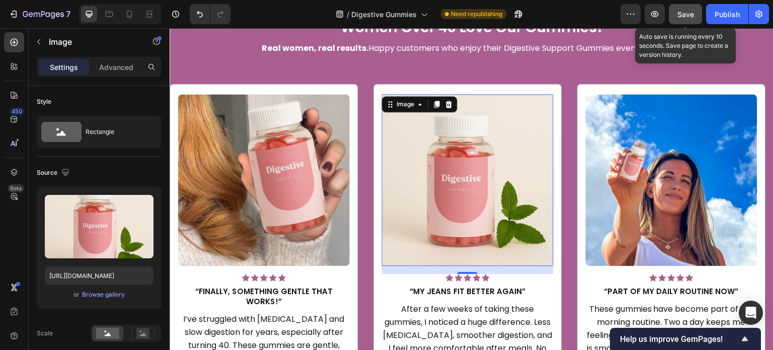
drag, startPoint x: 685, startPoint y: 14, endPoint x: 429, endPoint y: 29, distance: 256.2
click at [685, 14] on span "Save" at bounding box center [686, 14] width 17 height 9
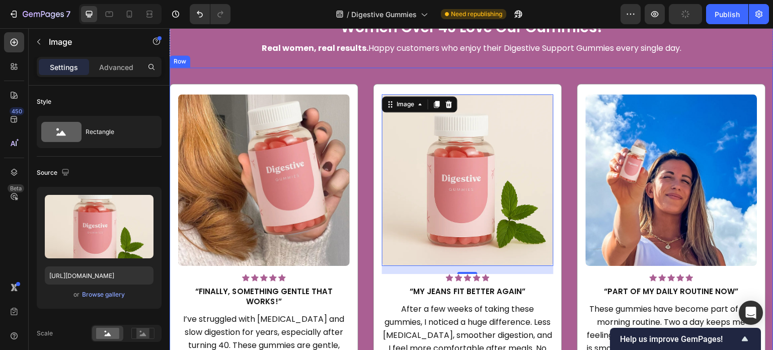
click at [565, 76] on div "Image Icon Icon Icon Icon Icon Icon List Hoz “Finally, something gentle that wo…" at bounding box center [472, 251] width 604 height 368
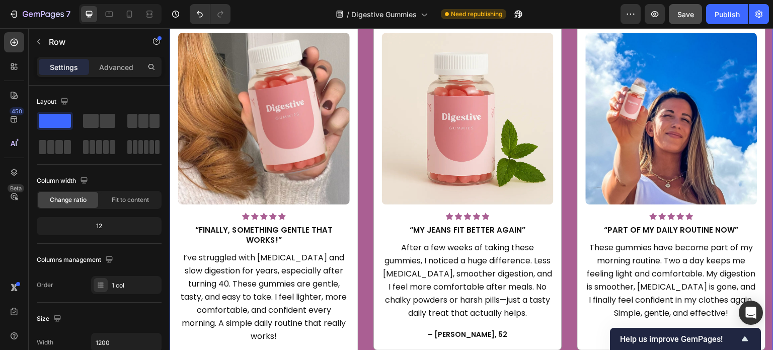
scroll to position [1611, 0]
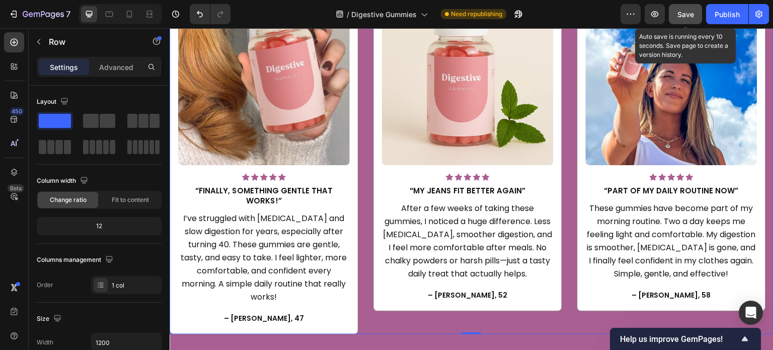
click at [687, 16] on span "Save" at bounding box center [686, 14] width 17 height 9
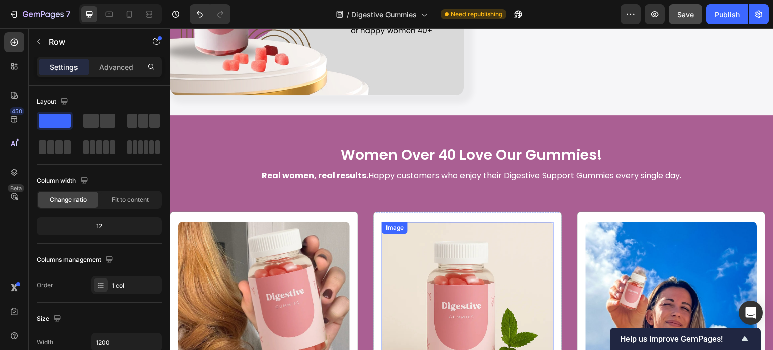
scroll to position [1460, 0]
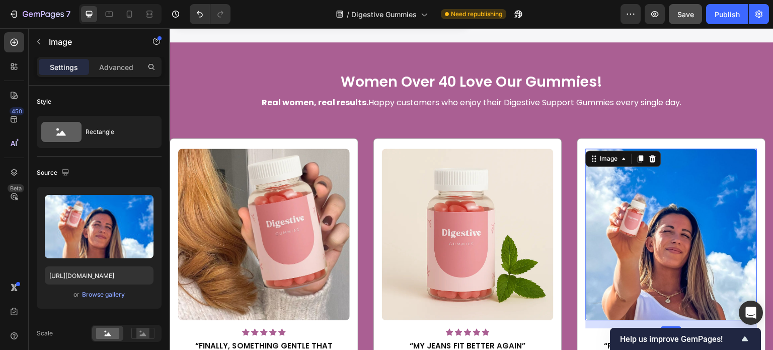
click at [638, 200] on img at bounding box center [672, 235] width 172 height 172
click at [679, 233] on img at bounding box center [672, 235] width 172 height 172
click at [104, 297] on div "Browse gallery" at bounding box center [103, 294] width 43 height 9
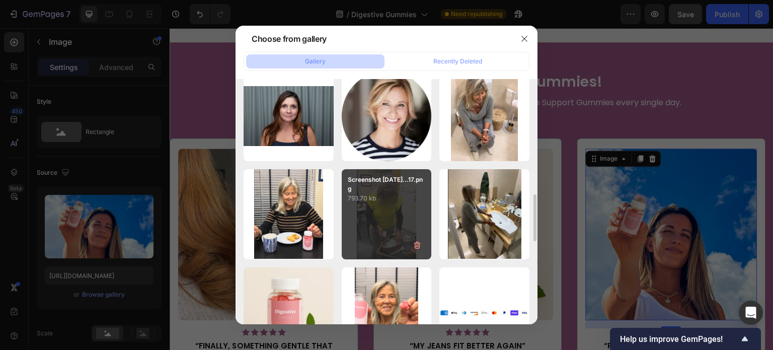
scroll to position [705, 0]
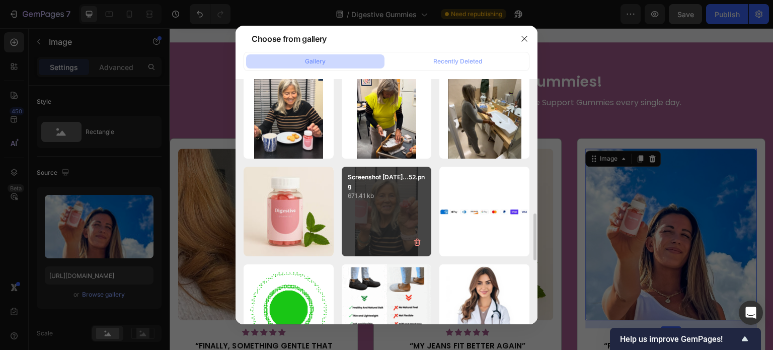
click at [379, 226] on div "Screenshot 2025-09-26...52.png 671.41 kb" at bounding box center [387, 212] width 90 height 90
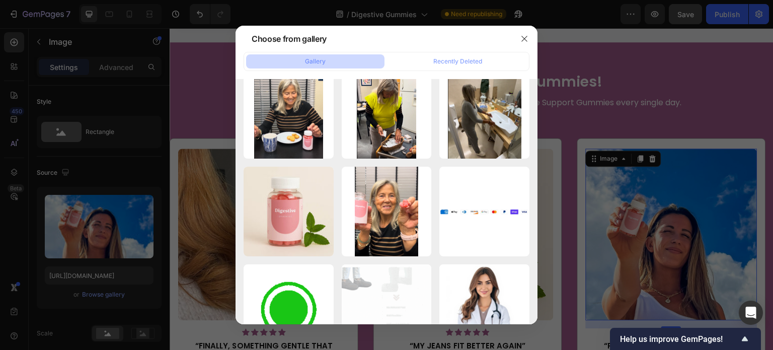
type input "https://cdn.shopify.com/s/files/1/0608/3267/7947/files/gempages_563060957085959…"
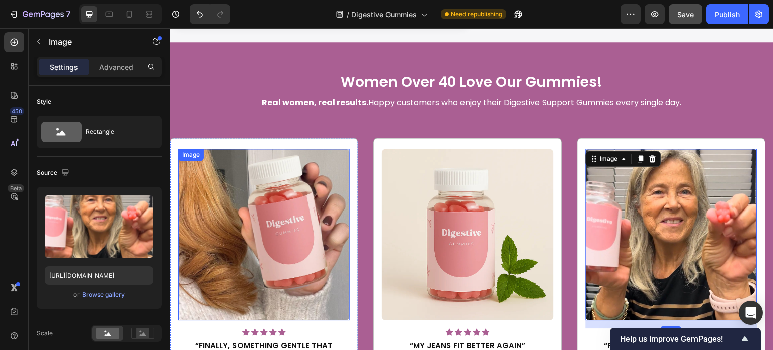
click at [303, 215] on img at bounding box center [264, 235] width 172 height 172
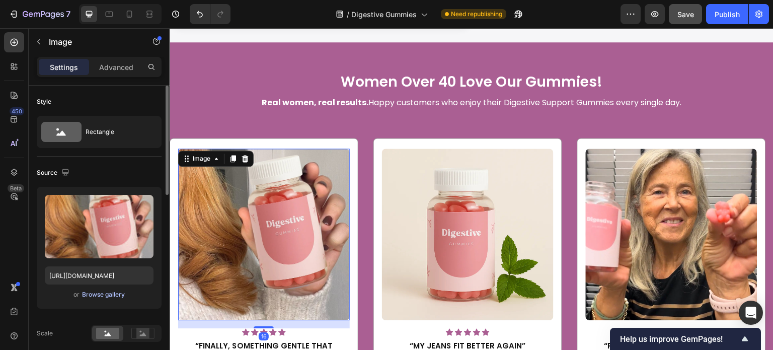
click at [106, 290] on div "Browse gallery" at bounding box center [103, 294] width 43 height 9
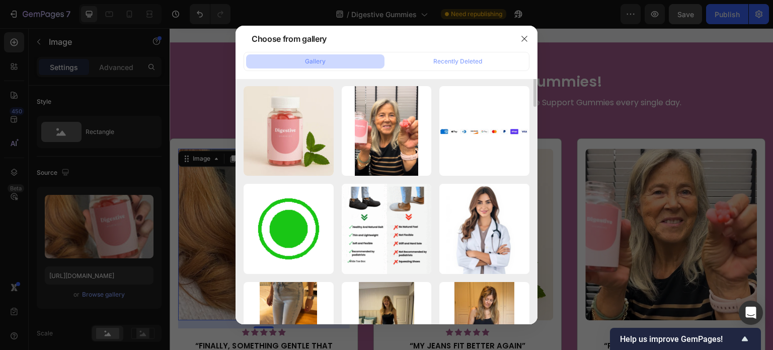
scroll to position [685, 0]
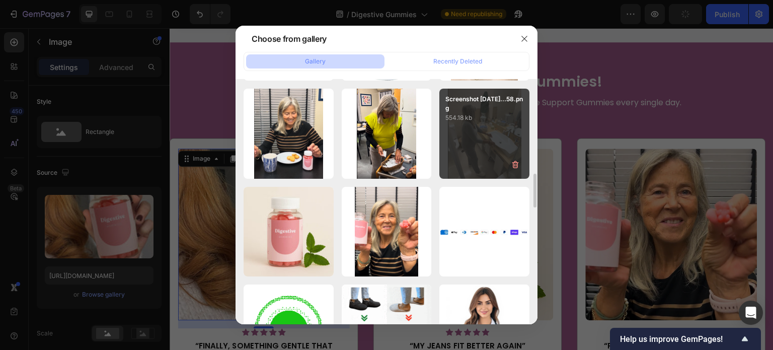
click at [468, 137] on div "Screenshot 2025-09-26...58.png 554.18 kb" at bounding box center [485, 134] width 90 height 90
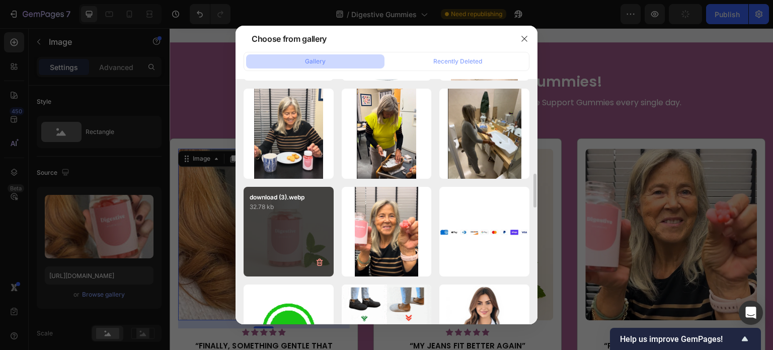
type input "https://cdn.shopify.com/s/files/1/0608/3267/7947/files/gempages_563060957085959…"
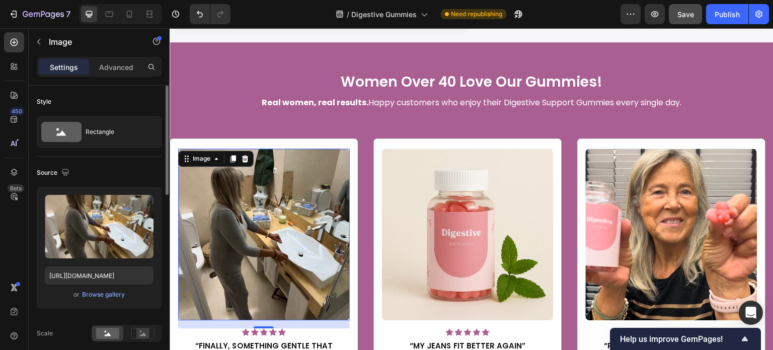
click at [134, 171] on div "Source" at bounding box center [99, 173] width 125 height 16
click at [434, 125] on div "Image 16 Icon Icon Icon Icon Icon Icon List Hoz “Finally, something gentle that…" at bounding box center [472, 306] width 604 height 368
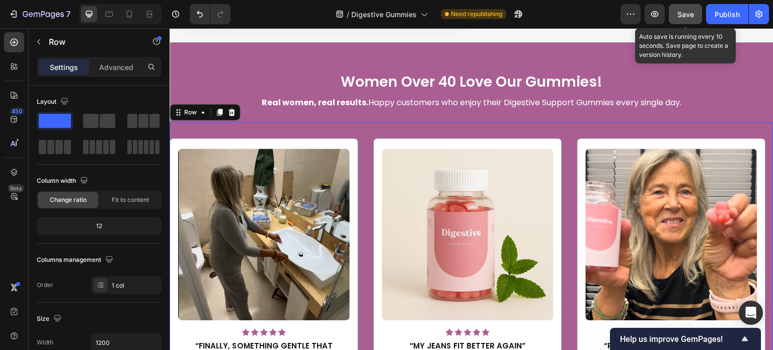
click at [687, 14] on span "Save" at bounding box center [686, 14] width 17 height 9
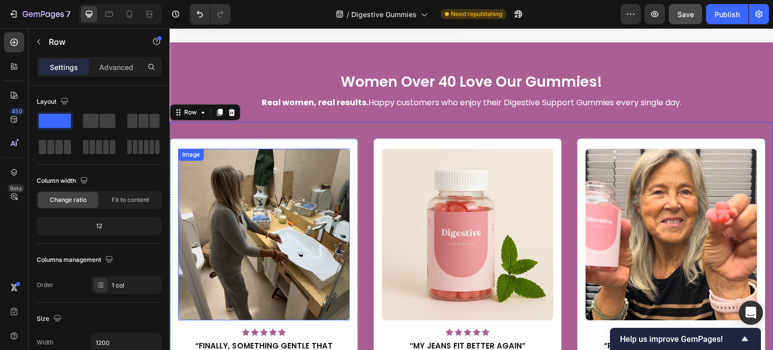
click at [277, 212] on img at bounding box center [264, 235] width 172 height 172
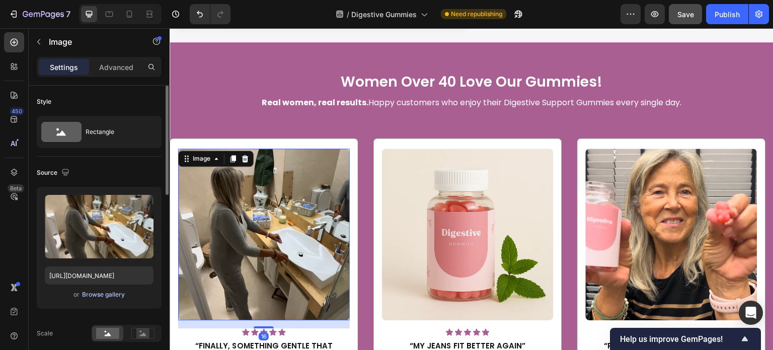
click at [111, 298] on div "Browse gallery" at bounding box center [103, 294] width 43 height 9
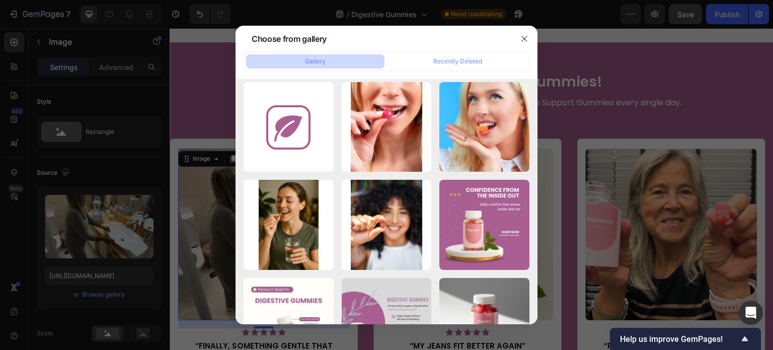
scroll to position [0, 0]
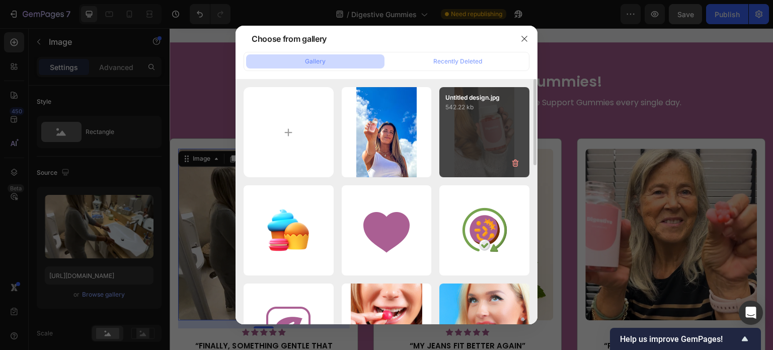
click at [500, 134] on div "Untitled design.jpg 542.22 kb" at bounding box center [485, 132] width 90 height 90
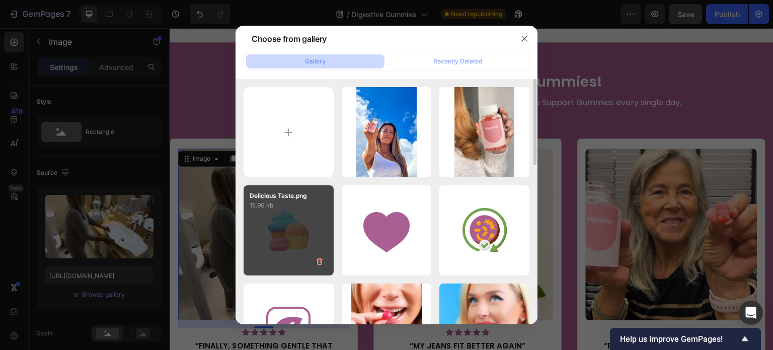
type input "https://cdn.shopify.com/s/files/1/0608/3267/7947/files/gempages_563060957085959…"
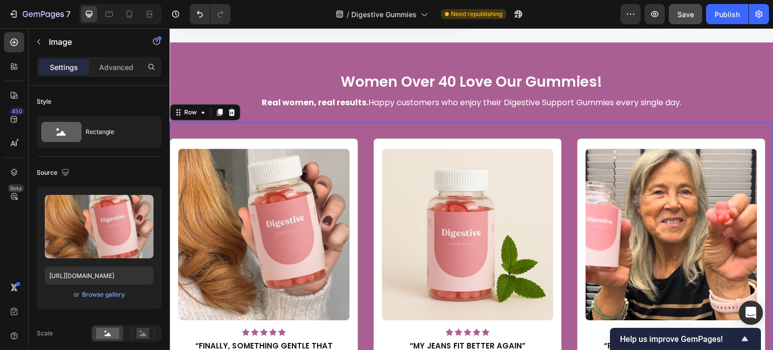
click at [359, 123] on div "Image Icon Icon Icon Icon Icon Icon List Hoz “Finally, something gentle that wo…" at bounding box center [472, 306] width 604 height 368
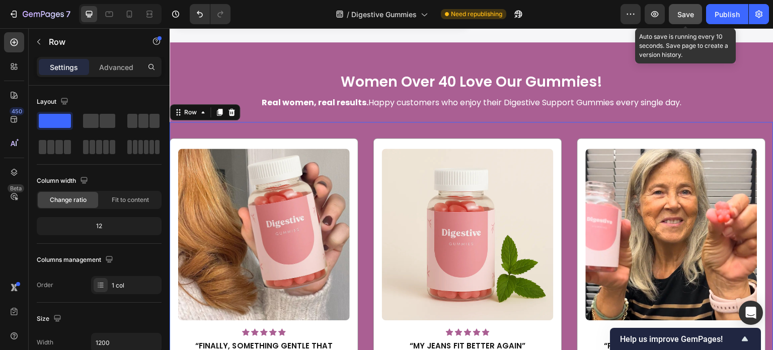
click at [694, 14] on span "Save" at bounding box center [686, 14] width 17 height 9
click at [696, 11] on button "Save" at bounding box center [685, 14] width 33 height 20
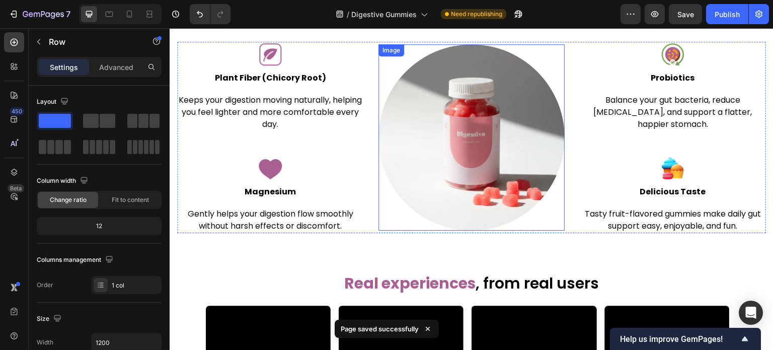
scroll to position [1963, 0]
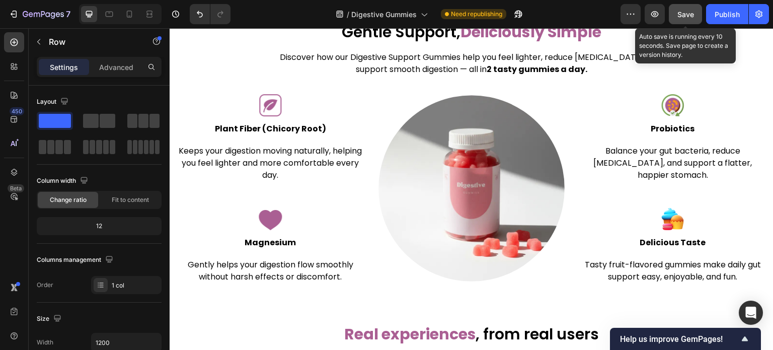
click at [689, 20] on button "Save" at bounding box center [685, 14] width 33 height 20
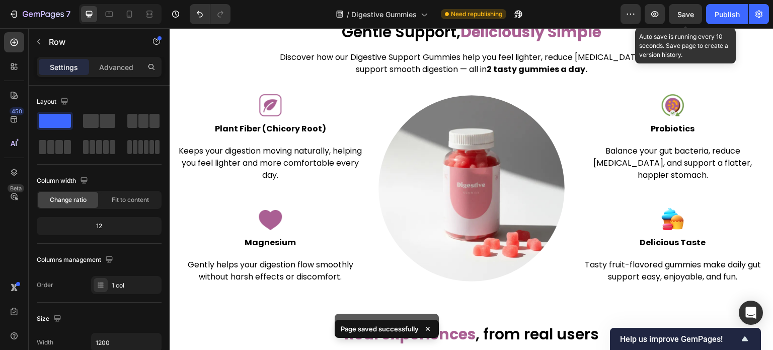
click at [689, 17] on span "Save" at bounding box center [686, 14] width 17 height 9
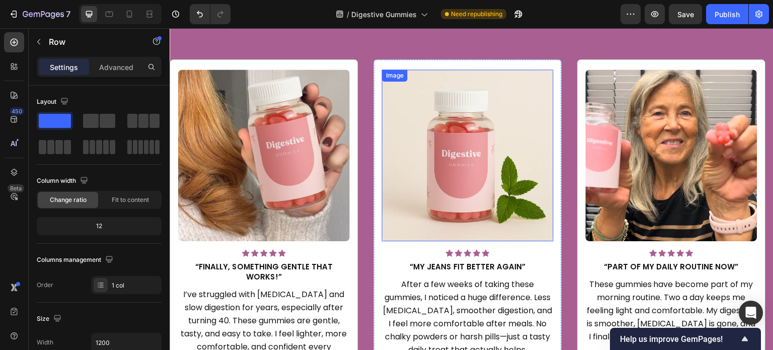
scroll to position [1460, 0]
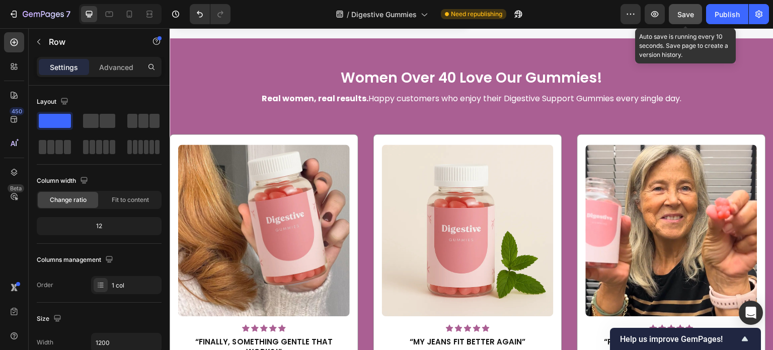
click at [688, 11] on span "Save" at bounding box center [686, 14] width 17 height 9
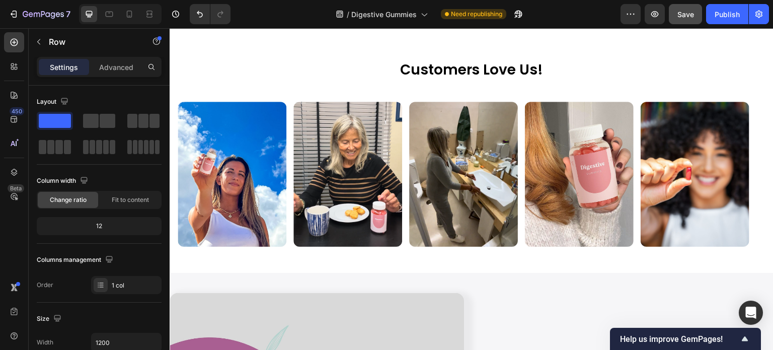
scroll to position [906, 0]
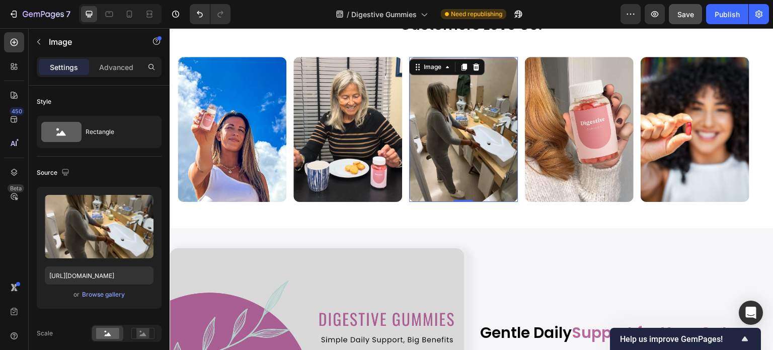
click at [459, 159] on img at bounding box center [463, 129] width 109 height 145
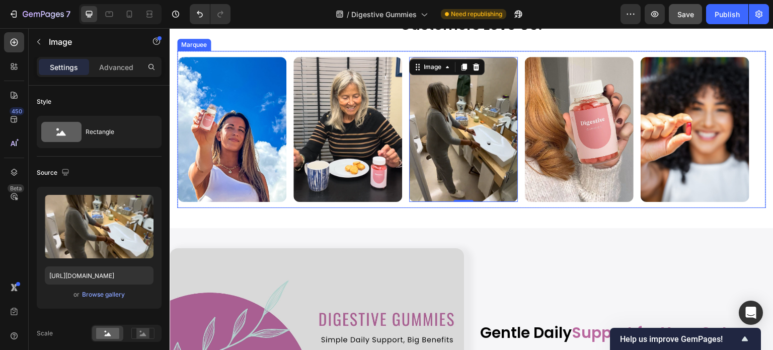
click at [407, 135] on div "Image" at bounding box center [352, 129] width 116 height 145
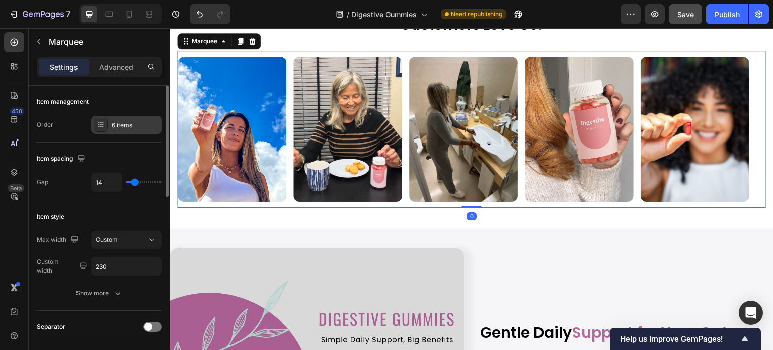
click at [123, 133] on div "6 items" at bounding box center [126, 125] width 70 height 18
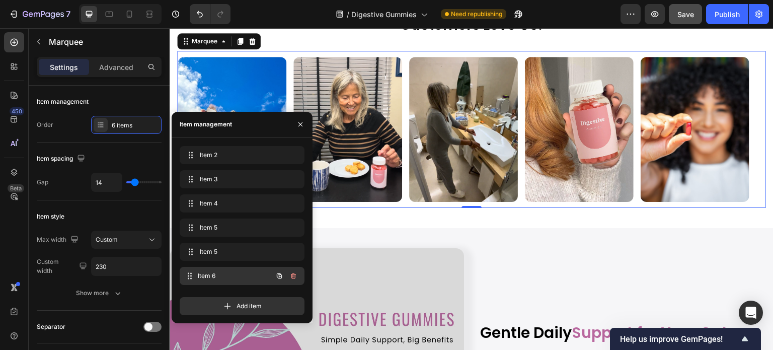
click at [226, 270] on div "Item 6 Item 6" at bounding box center [228, 276] width 89 height 14
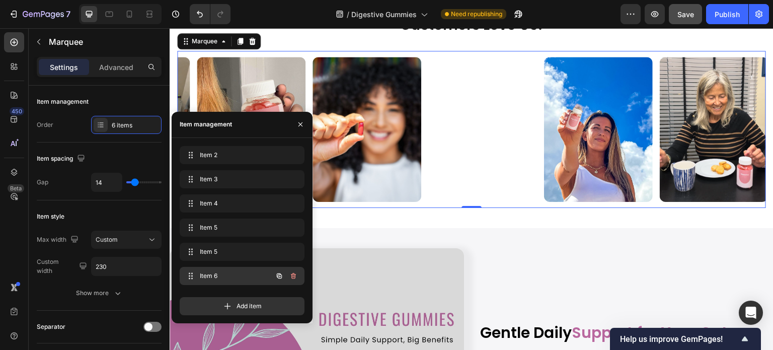
scroll to position [0, 343]
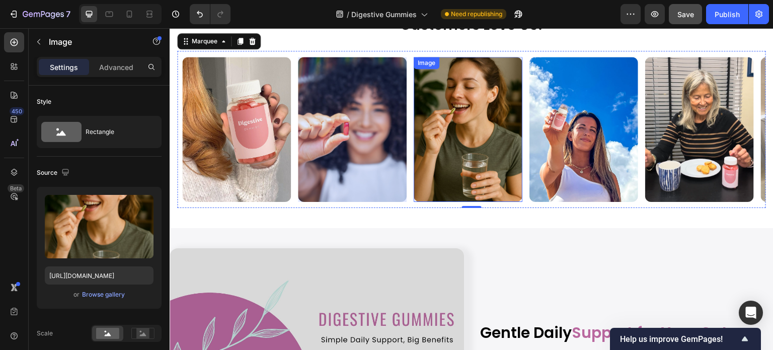
click at [434, 178] on img at bounding box center [468, 129] width 109 height 145
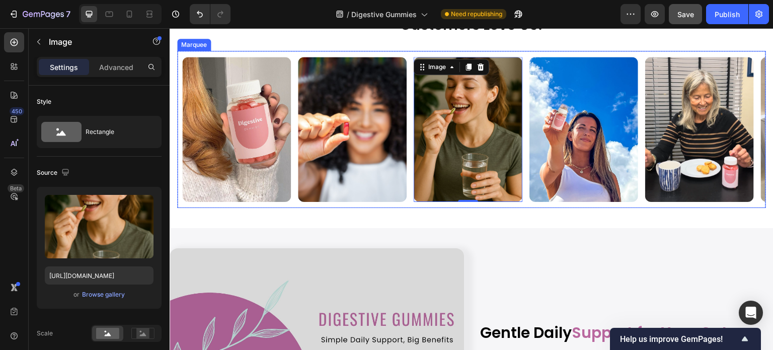
click at [293, 202] on div "Image" at bounding box center [240, 129] width 116 height 145
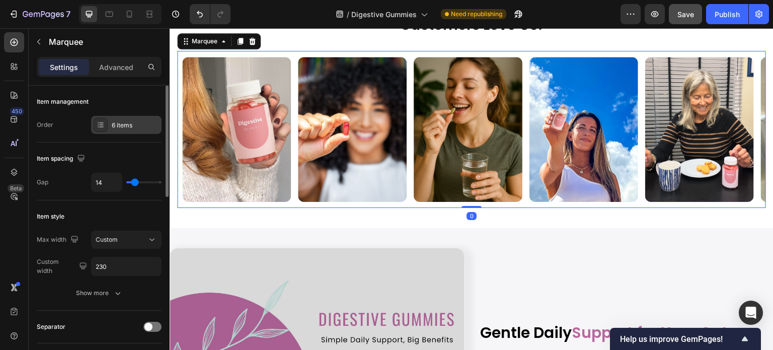
click at [117, 124] on div "6 items" at bounding box center [135, 125] width 47 height 9
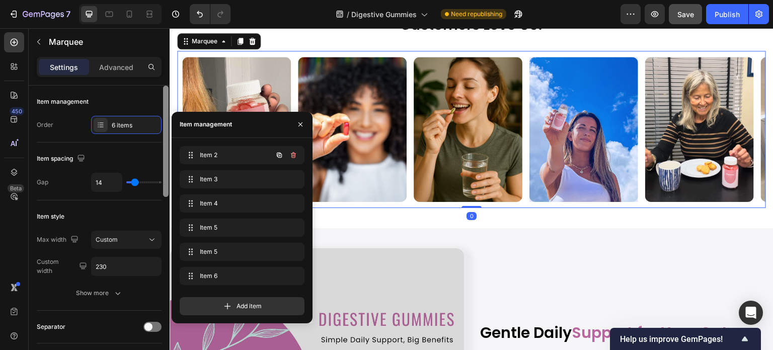
click at [185, 155] on span at bounding box center [191, 155] width 14 height 14
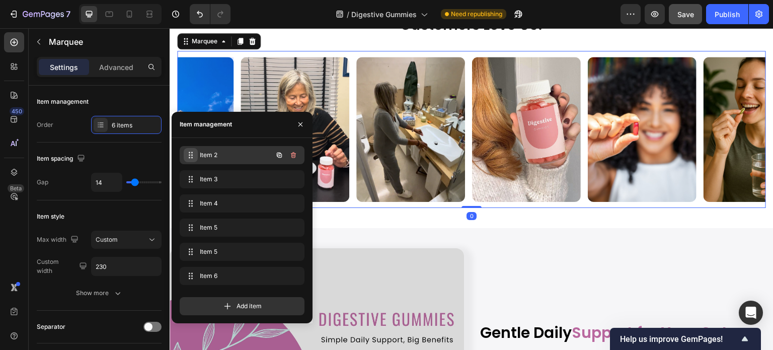
scroll to position [0, 0]
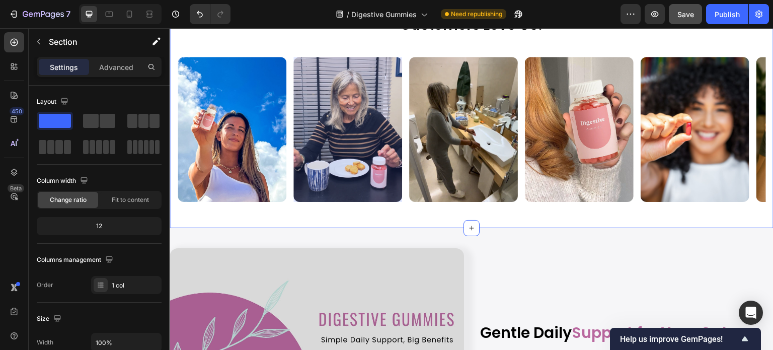
click at [499, 228] on div "Customers Love Us! Heading Row Image Image Image Image Image Image Image Image …" at bounding box center [472, 111] width 604 height 233
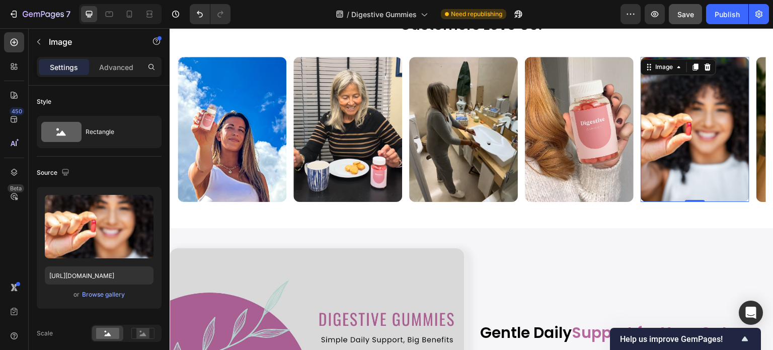
click at [705, 155] on img at bounding box center [695, 129] width 109 height 145
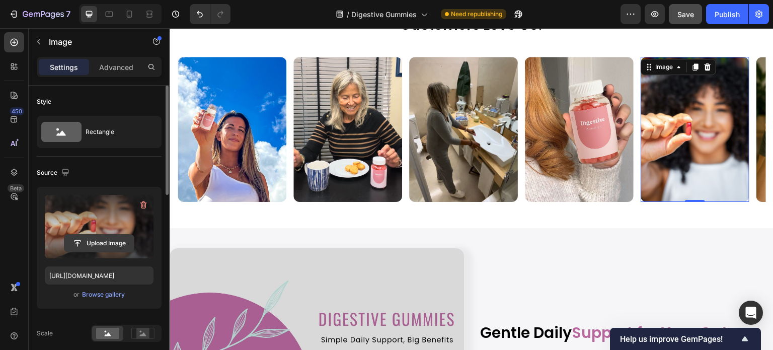
click at [96, 244] on input "file" at bounding box center [98, 243] width 69 height 17
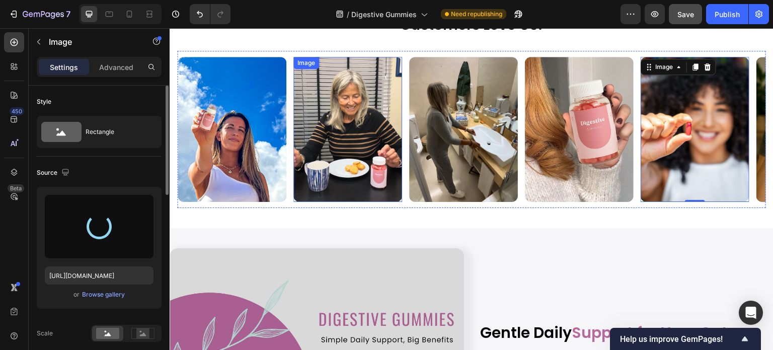
type input "https://cdn.shopify.com/s/files/1/0608/3267/7947/files/gempages_563060957085959…"
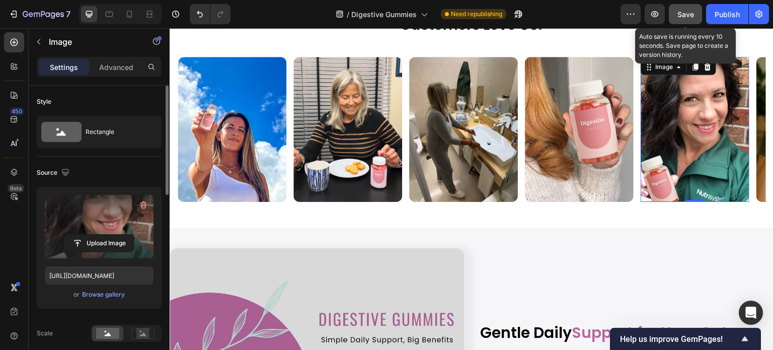
click at [689, 15] on span "Save" at bounding box center [686, 14] width 17 height 9
click at [682, 12] on span "Save" at bounding box center [686, 14] width 17 height 9
click at [687, 10] on span "Save" at bounding box center [686, 14] width 17 height 9
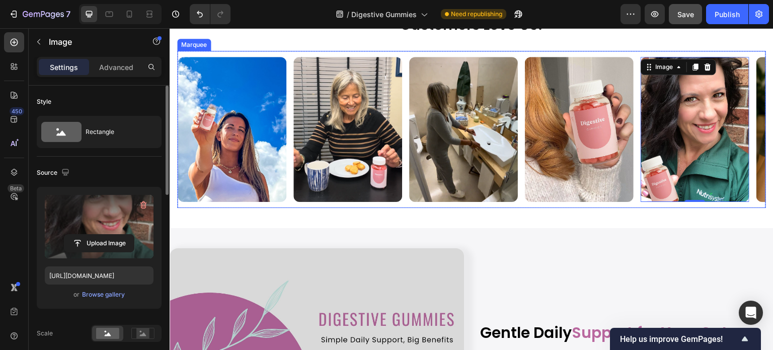
click at [290, 202] on div "Image" at bounding box center [236, 129] width 116 height 145
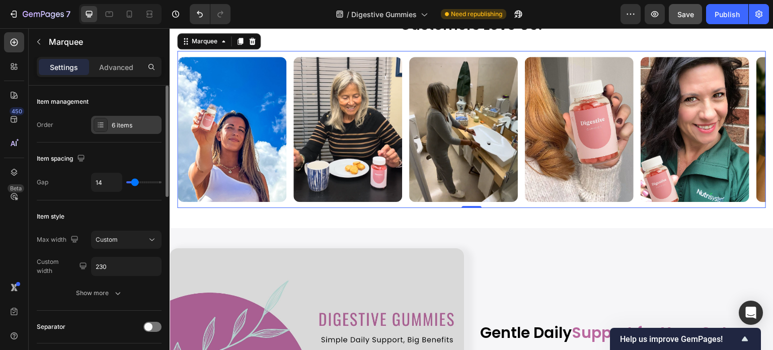
click at [113, 131] on div "6 items" at bounding box center [126, 125] width 70 height 18
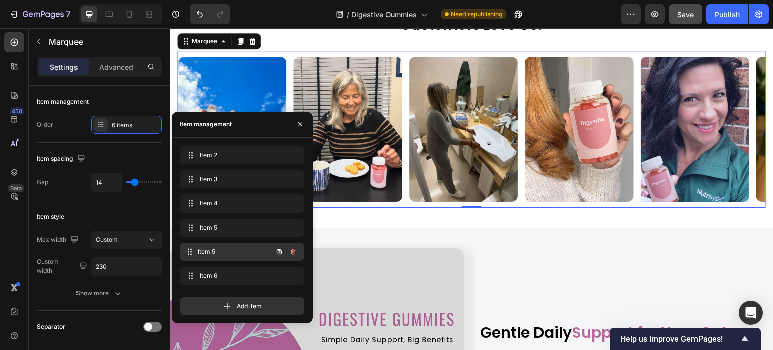
click at [222, 255] on span "Item 5" at bounding box center [235, 251] width 75 height 9
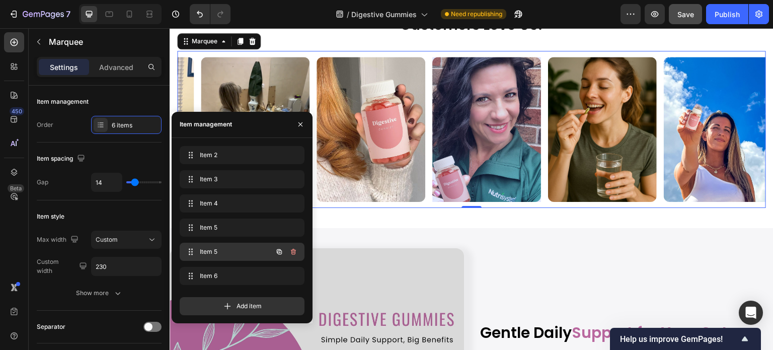
scroll to position [0, 228]
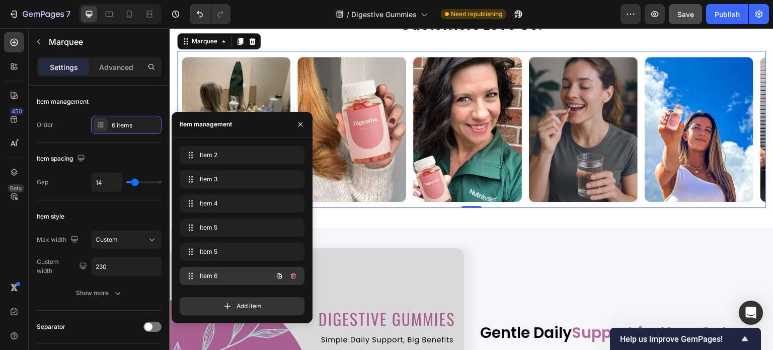
click at [211, 282] on div "Item 6 Item 6" at bounding box center [228, 276] width 89 height 14
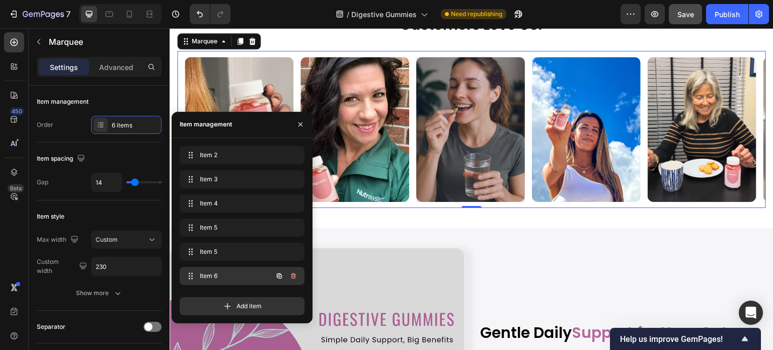
scroll to position [0, 343]
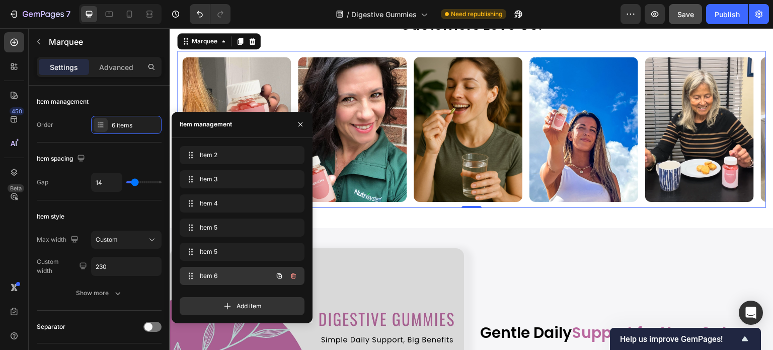
click at [211, 272] on span "Item 6" at bounding box center [228, 275] width 57 height 9
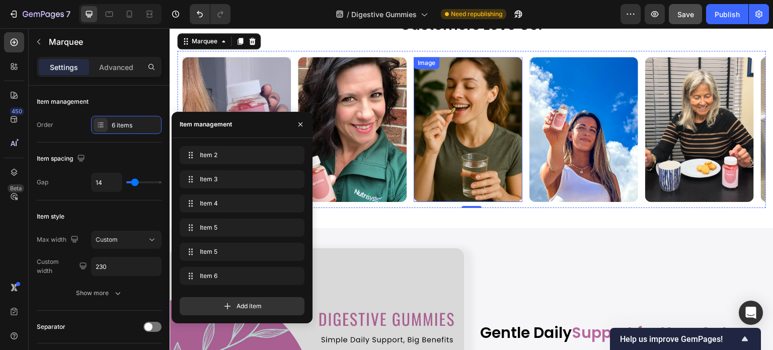
click at [458, 145] on img at bounding box center [468, 129] width 109 height 145
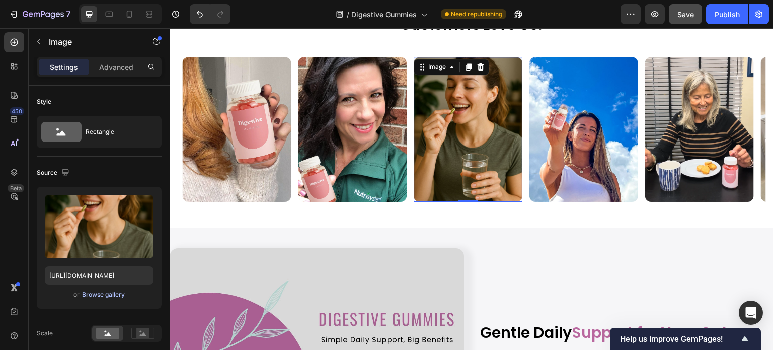
click at [123, 294] on div "Browse gallery" at bounding box center [103, 294] width 43 height 9
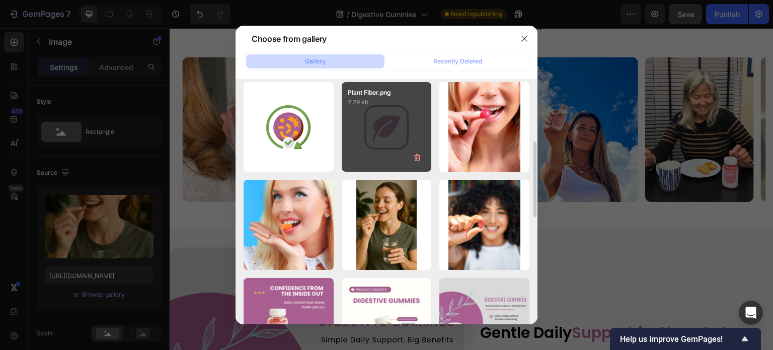
scroll to position [252, 0]
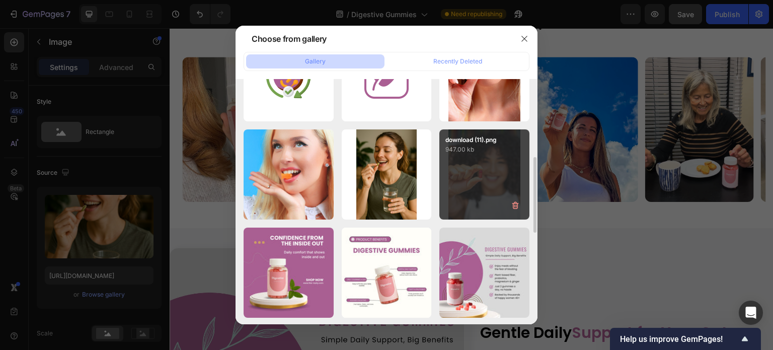
click at [486, 185] on div "download (11).png 947.00 kb" at bounding box center [485, 174] width 90 height 90
type input "https://cdn.shopify.com/s/files/1/0608/3267/7947/files/gempages_563060957085959…"
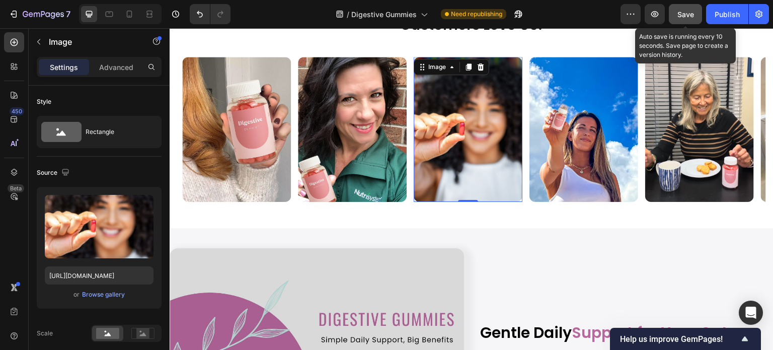
click at [684, 14] on span "Save" at bounding box center [686, 14] width 17 height 9
click at [691, 10] on span "Save" at bounding box center [686, 14] width 17 height 9
click at [689, 8] on button "Save" at bounding box center [685, 14] width 33 height 20
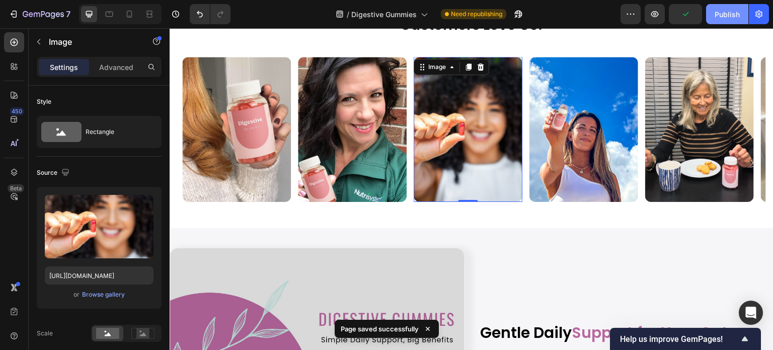
click at [719, 15] on div "Publish" at bounding box center [727, 14] width 25 height 11
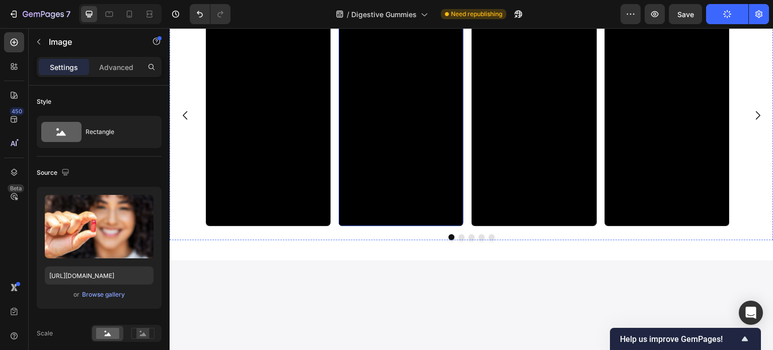
scroll to position [2165, 0]
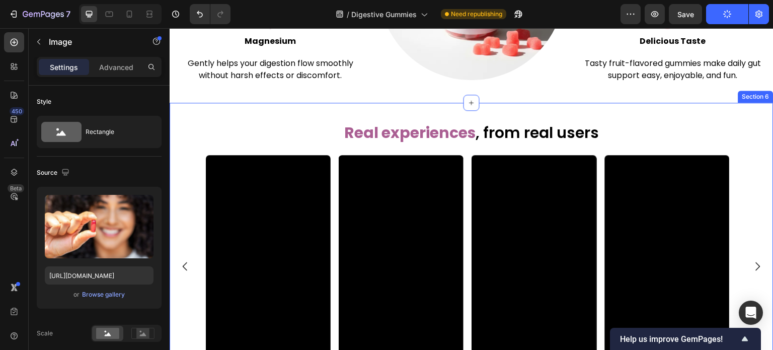
click at [317, 119] on div "Real experiences , from real users Heading Video Video Video Video Video Carous…" at bounding box center [472, 257] width 604 height 309
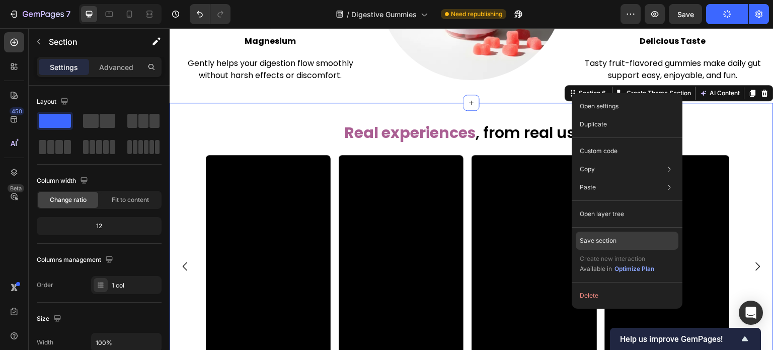
click at [597, 244] on p "Save section" at bounding box center [598, 240] width 37 height 9
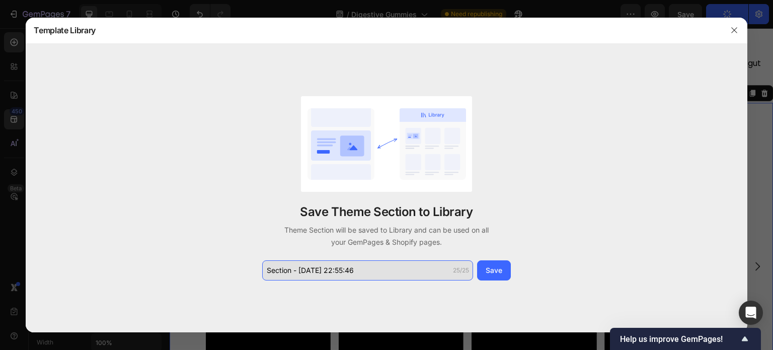
click at [378, 270] on input "Section - Sep 27 22:55:46" at bounding box center [367, 270] width 211 height 20
click at [377, 270] on input "Section - Sep 27 22:55:46" at bounding box center [367, 270] width 211 height 20
click at [376, 270] on input "Section - Sep 27 22:55:46" at bounding box center [367, 270] width 211 height 20
drag, startPoint x: 375, startPoint y: 269, endPoint x: 300, endPoint y: 270, distance: 74.5
click at [300, 270] on input "Section - Sep 27 22:55:46" at bounding box center [367, 270] width 211 height 20
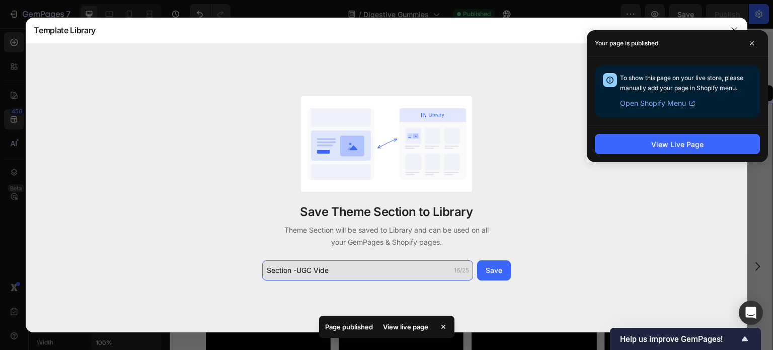
type input "Section -UGC Video"
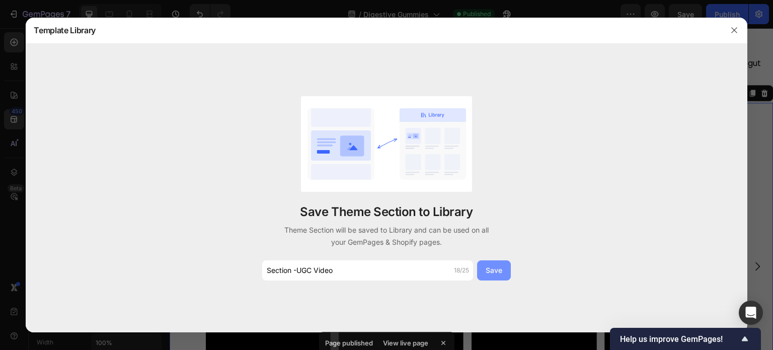
click at [492, 269] on div "Save" at bounding box center [494, 270] width 17 height 11
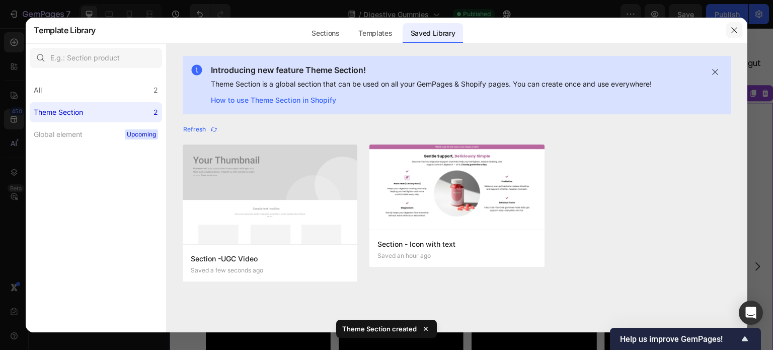
click at [733, 34] on icon "button" at bounding box center [735, 30] width 8 height 8
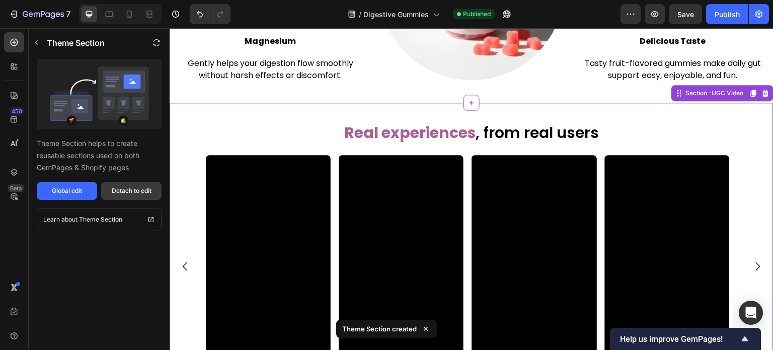
click at [125, 189] on div "Detach to edit" at bounding box center [132, 190] width 40 height 9
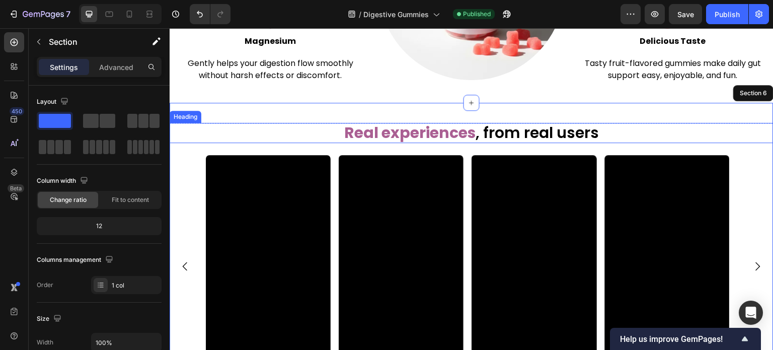
click at [673, 123] on h2 "Real experiences , from real users" at bounding box center [472, 133] width 604 height 20
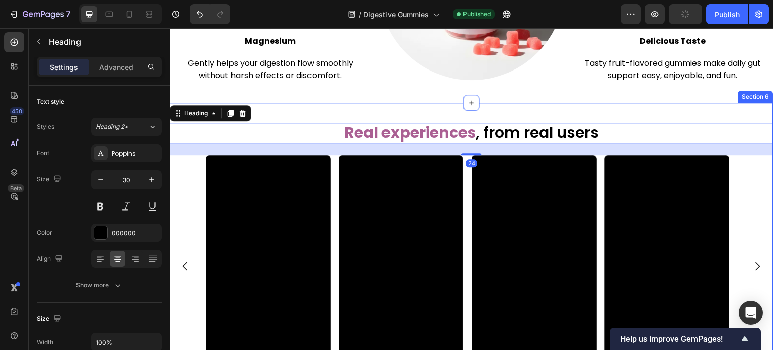
click at [654, 108] on div "Real experiences , from real users Heading 24 Video Video Video Video Video Car…" at bounding box center [472, 257] width 604 height 309
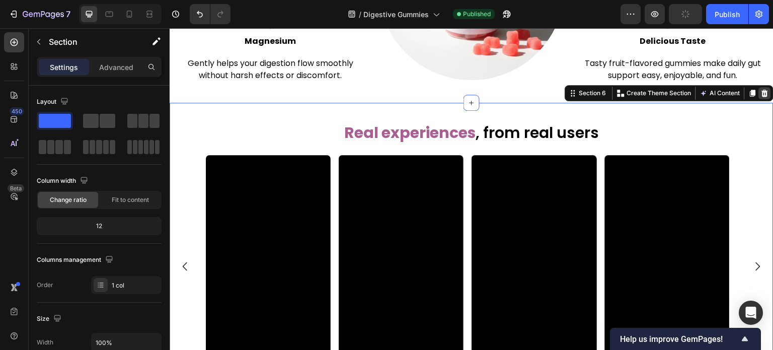
click at [761, 91] on icon at bounding box center [765, 93] width 8 height 8
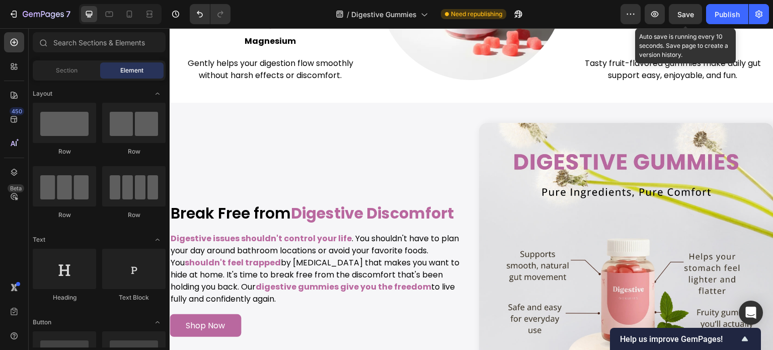
click at [682, 10] on span "Save" at bounding box center [686, 14] width 17 height 9
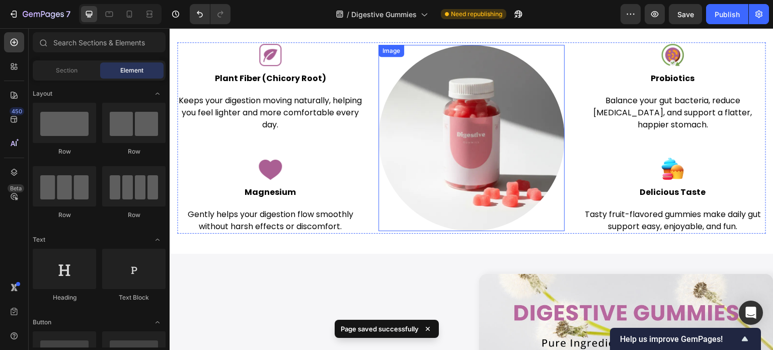
scroll to position [1963, 0]
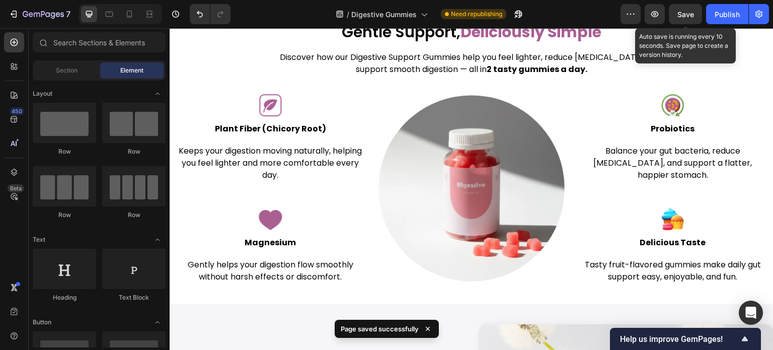
click at [687, 16] on span "Save" at bounding box center [686, 14] width 17 height 9
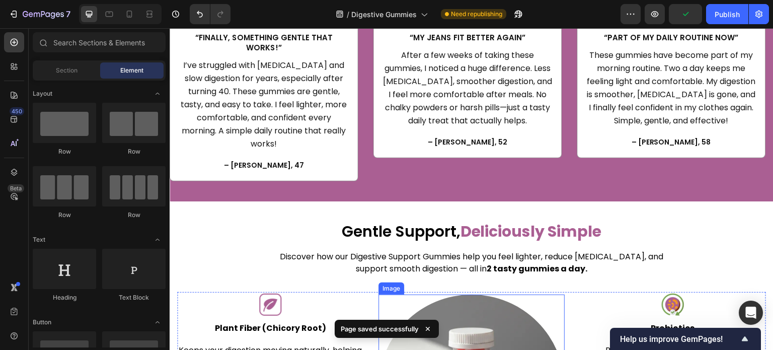
scroll to position [1762, 0]
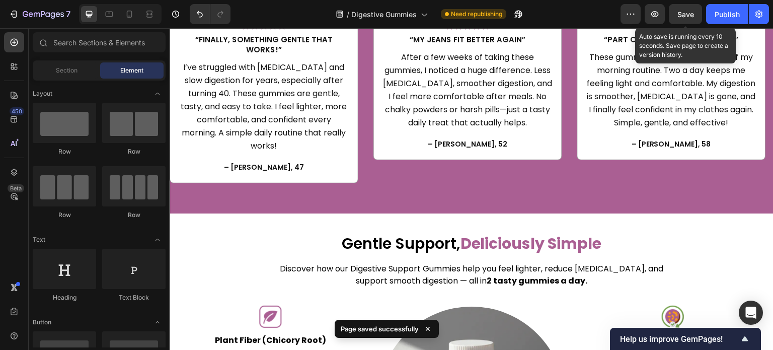
click at [689, 10] on span "Save" at bounding box center [686, 14] width 17 height 9
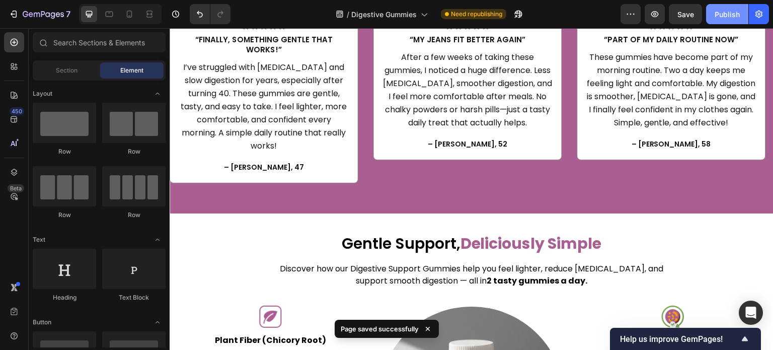
click at [717, 16] on div "Publish" at bounding box center [727, 14] width 25 height 11
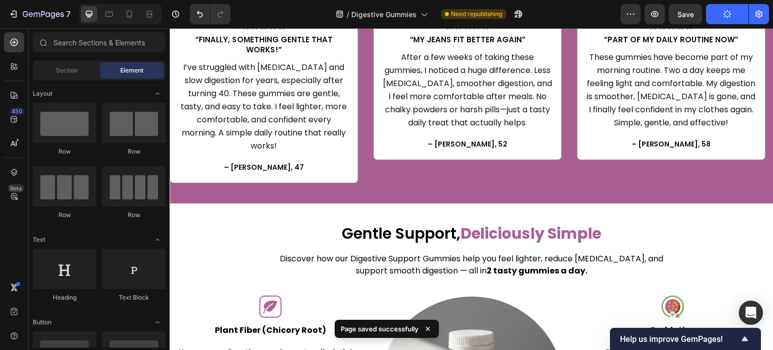
scroll to position [1561, 0]
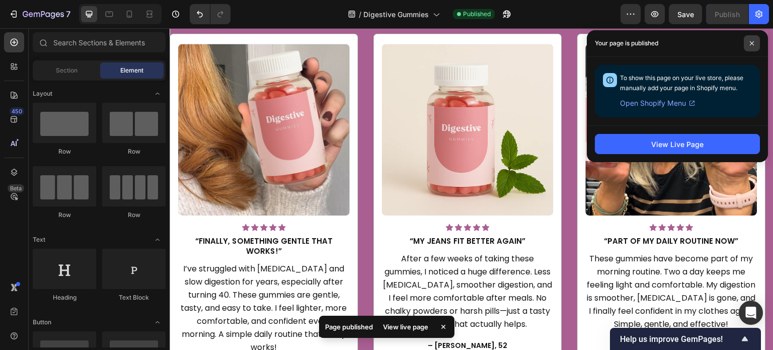
click at [748, 48] on span at bounding box center [752, 43] width 16 height 16
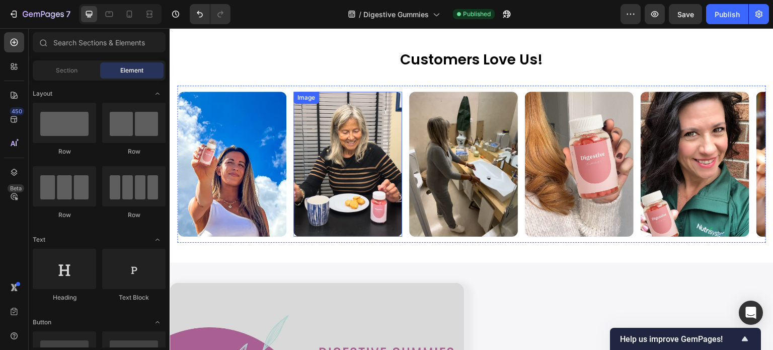
scroll to position [906, 0]
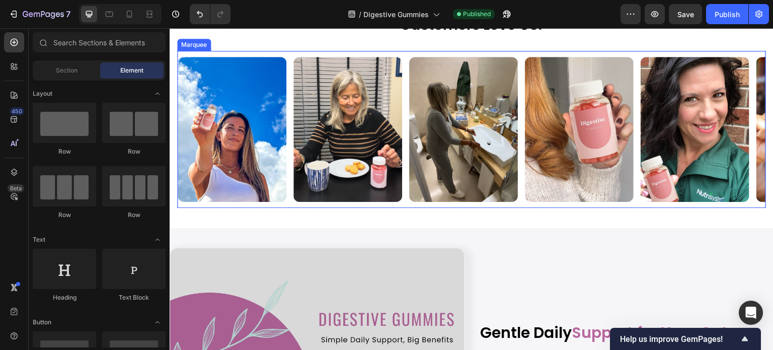
click at [408, 202] on div "Image" at bounding box center [352, 129] width 116 height 145
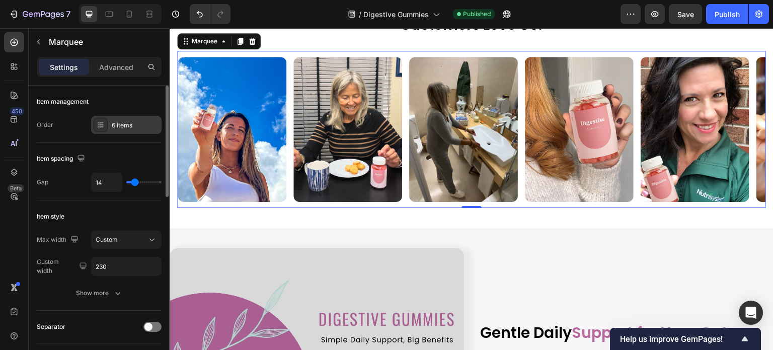
click at [127, 117] on div "6 items" at bounding box center [126, 125] width 70 height 18
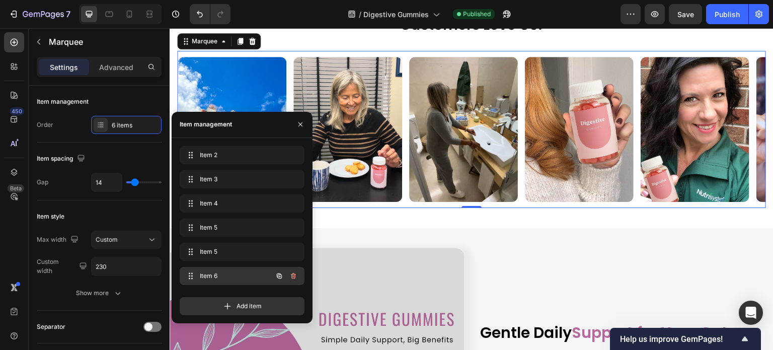
click at [212, 276] on span "Item 6" at bounding box center [228, 275] width 57 height 9
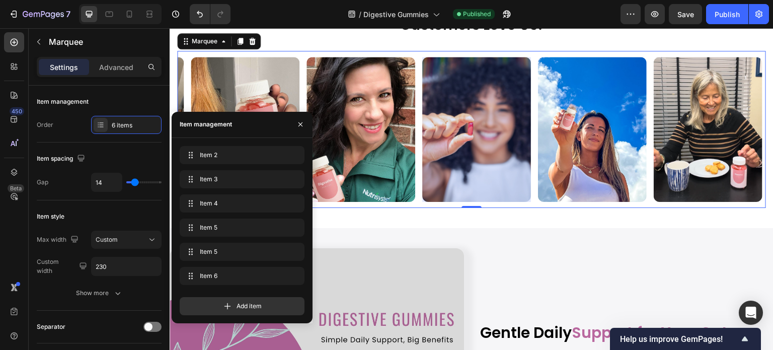
scroll to position [0, 343]
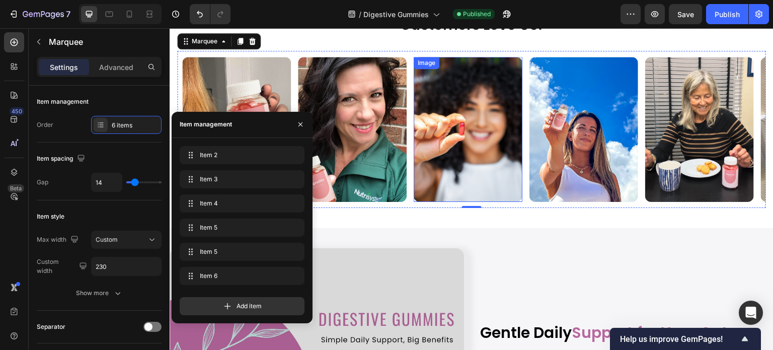
click at [476, 180] on img at bounding box center [468, 129] width 109 height 145
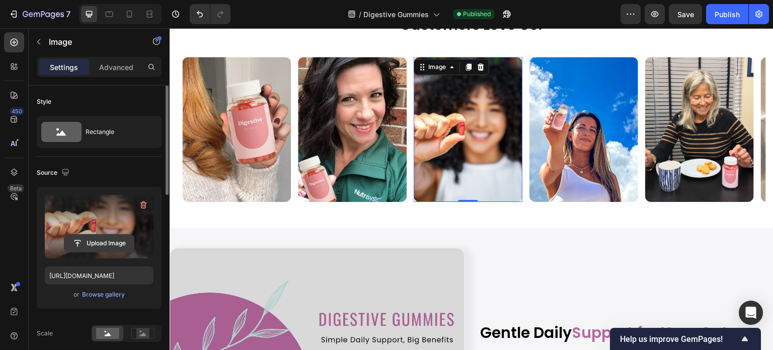
click at [105, 239] on input "file" at bounding box center [98, 243] width 69 height 17
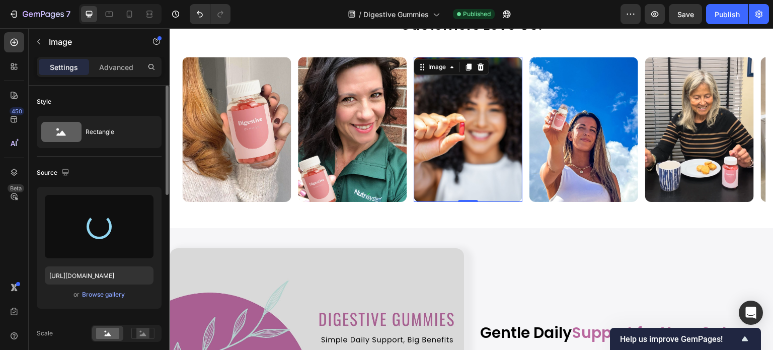
type input "https://cdn.shopify.com/s/files/1/0608/3267/7947/files/gempages_563060957085959…"
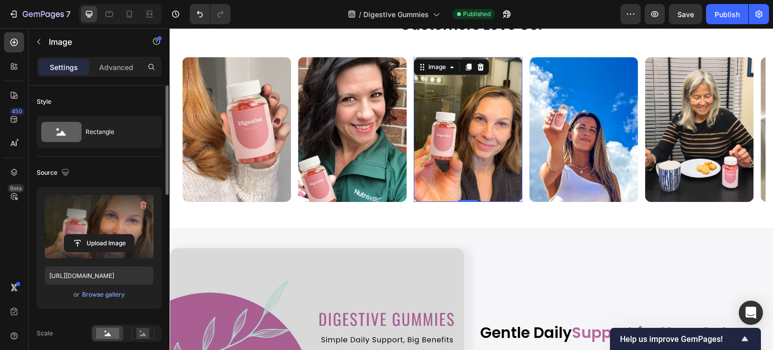
click at [112, 178] on div "Source" at bounding box center [99, 173] width 125 height 16
click at [601, 51] on div "Customers Love Us! Heading" at bounding box center [471, 33] width 589 height 35
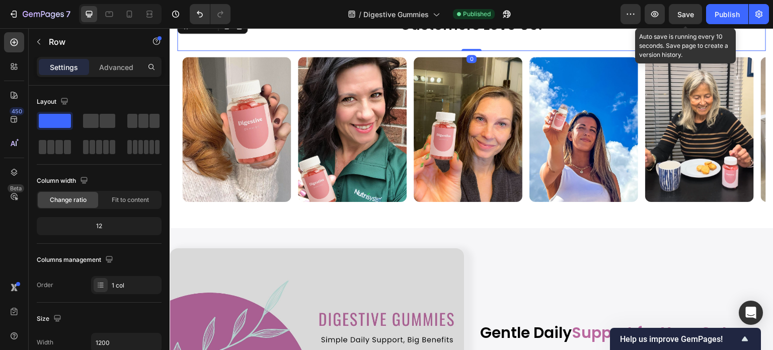
click at [687, 16] on span "Save" at bounding box center [686, 14] width 17 height 9
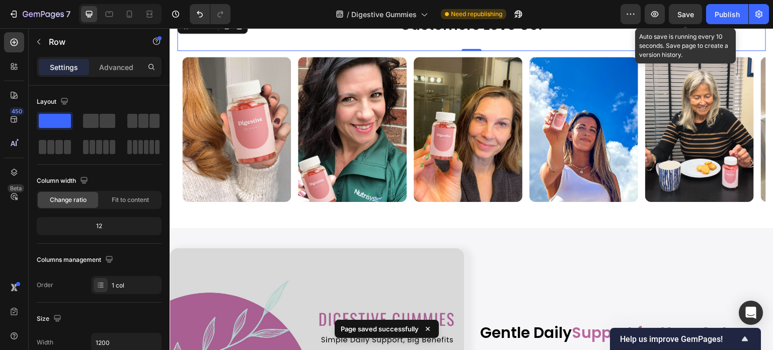
click at [690, 12] on span "Save" at bounding box center [686, 14] width 17 height 9
click at [691, 13] on span "Save" at bounding box center [686, 14] width 17 height 9
click at [688, 14] on span "Save" at bounding box center [686, 14] width 17 height 9
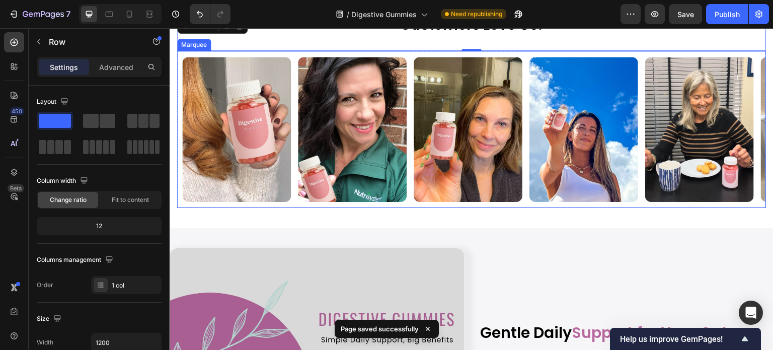
click at [295, 202] on div "Image" at bounding box center [240, 129] width 116 height 145
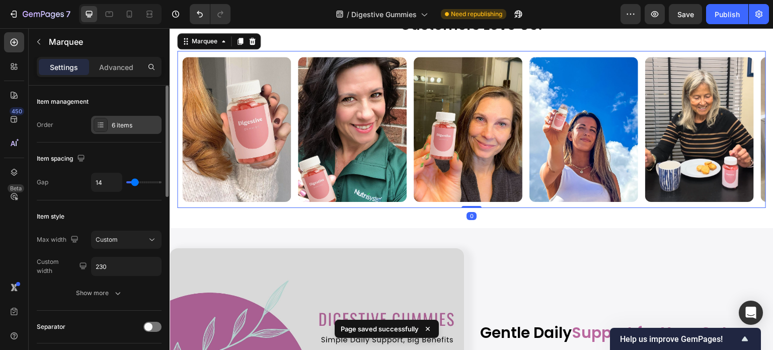
click at [112, 122] on div "6 items" at bounding box center [135, 125] width 47 height 9
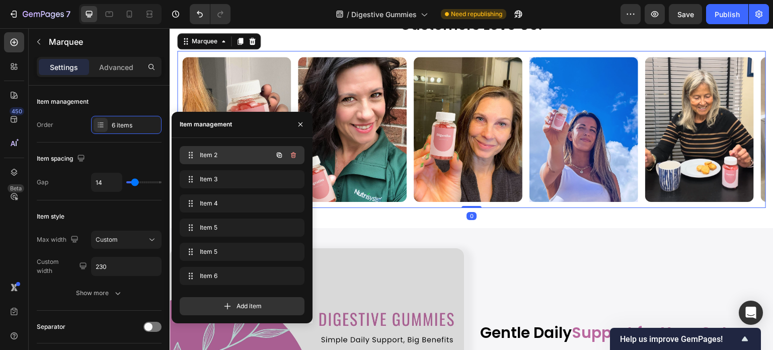
click at [206, 151] on span "Item 2" at bounding box center [228, 155] width 57 height 9
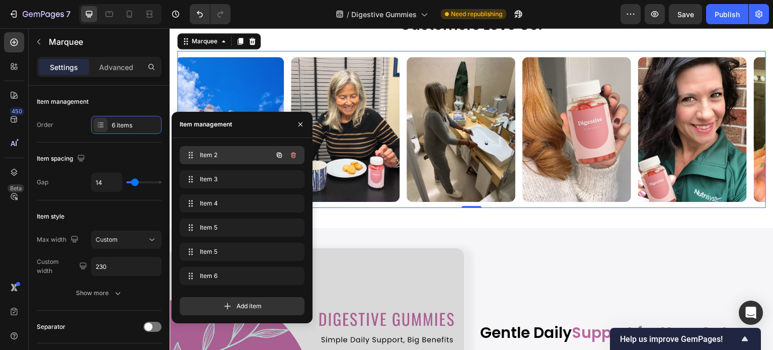
scroll to position [0, 0]
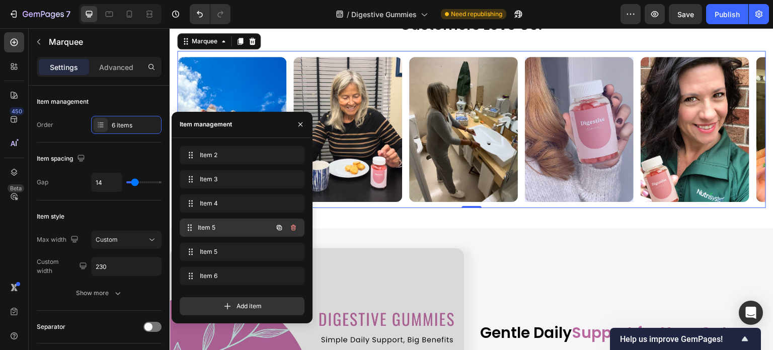
click at [221, 222] on div "Item 5 Item 5" at bounding box center [228, 228] width 89 height 14
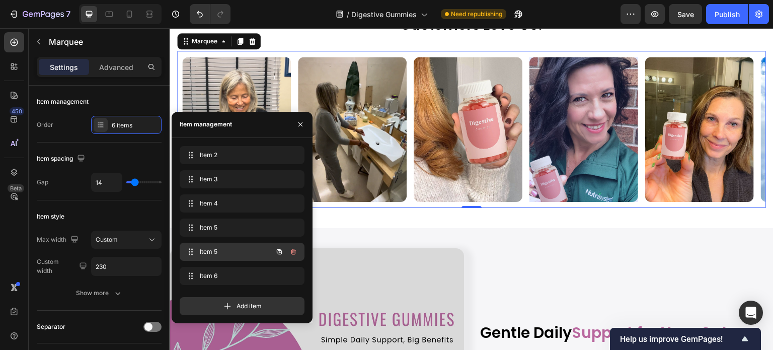
click at [219, 251] on span "Item 5" at bounding box center [228, 251] width 57 height 9
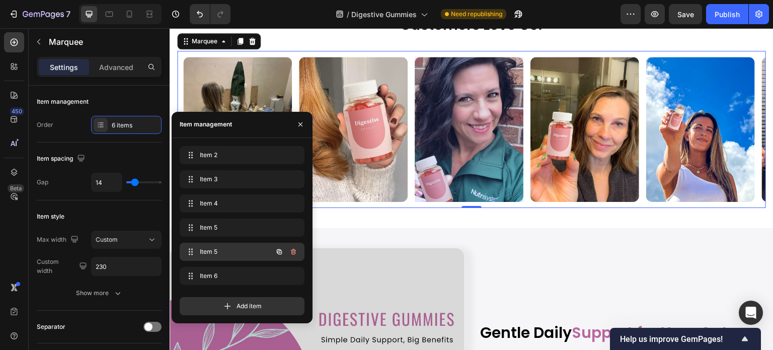
scroll to position [0, 228]
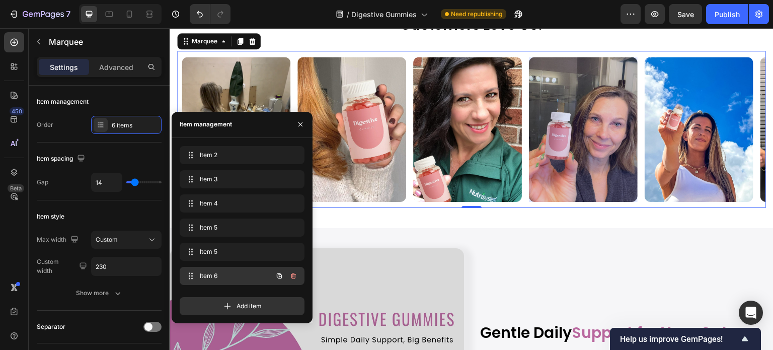
click at [230, 276] on span "Item 6" at bounding box center [228, 275] width 57 height 9
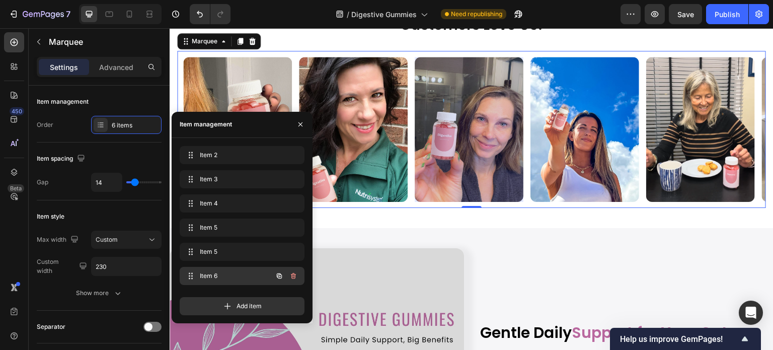
scroll to position [0, 343]
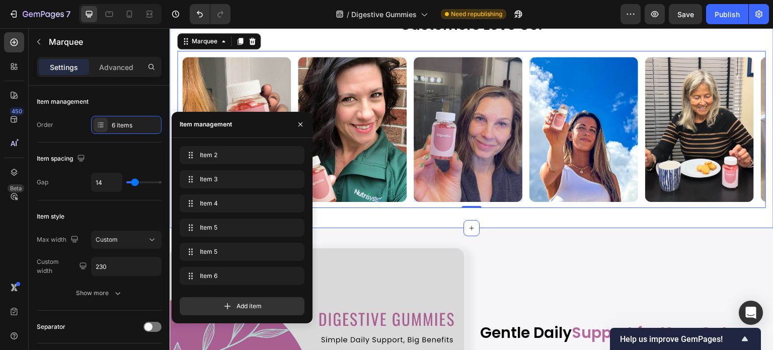
click at [367, 228] on div "Customers Love Us! Heading Row Image Image Image Image Image Image Image Image …" at bounding box center [472, 111] width 604 height 233
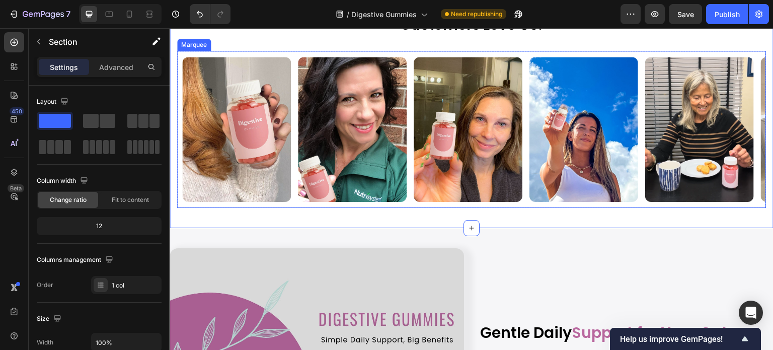
click at [292, 202] on div "Image" at bounding box center [240, 129] width 116 height 145
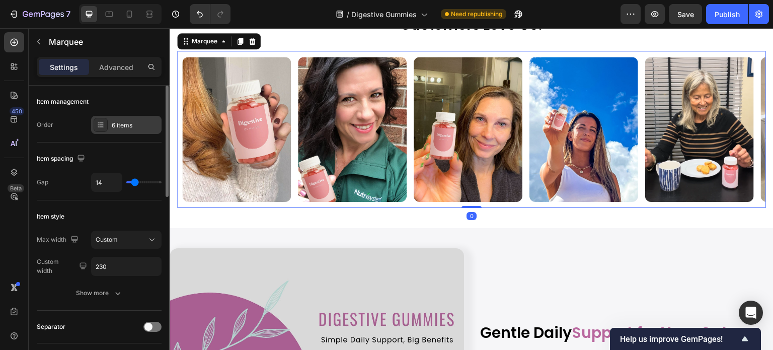
click at [129, 129] on div "6 items" at bounding box center [135, 125] width 47 height 9
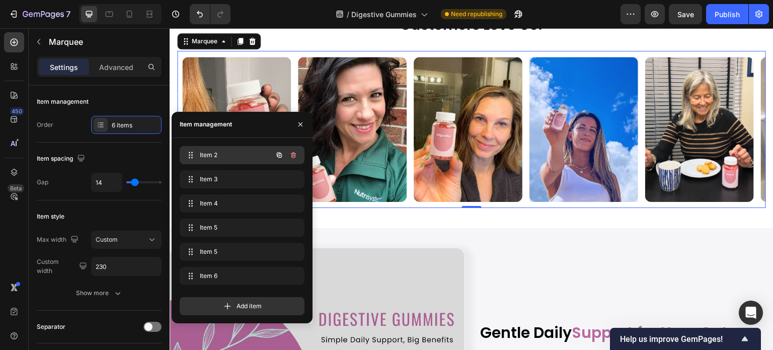
click at [224, 155] on span "Item 2" at bounding box center [228, 155] width 57 height 9
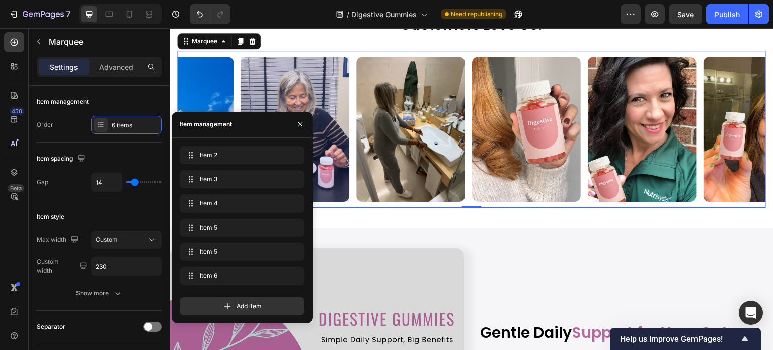
scroll to position [0, 0]
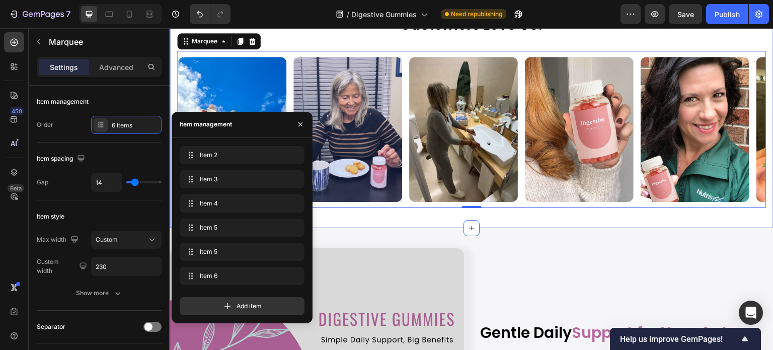
click at [381, 228] on div "Customers Love Us! Heading Row Image Image Image Image Image Image Image Image …" at bounding box center [472, 111] width 604 height 233
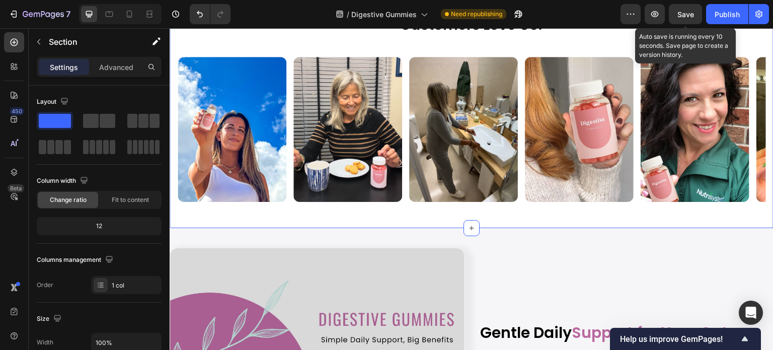
click at [689, 11] on span "Save" at bounding box center [686, 14] width 17 height 9
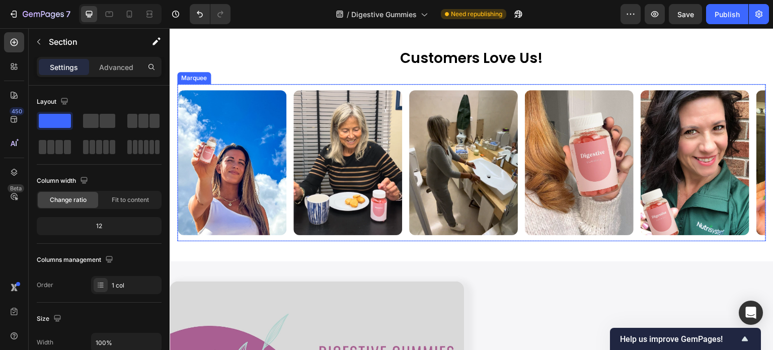
scroll to position [906, 0]
click at [405, 114] on div "Image" at bounding box center [352, 162] width 116 height 145
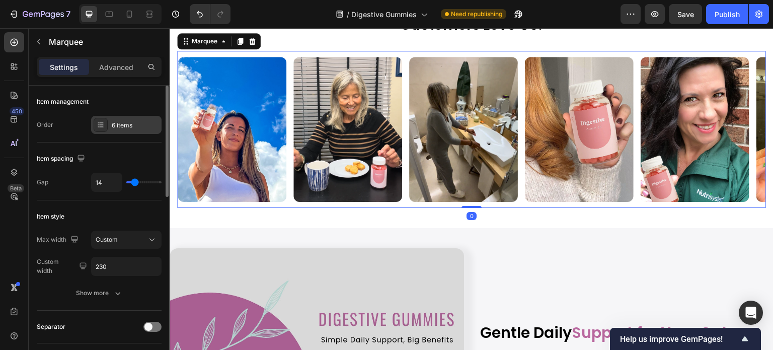
click at [119, 131] on div "6 items" at bounding box center [126, 125] width 70 height 18
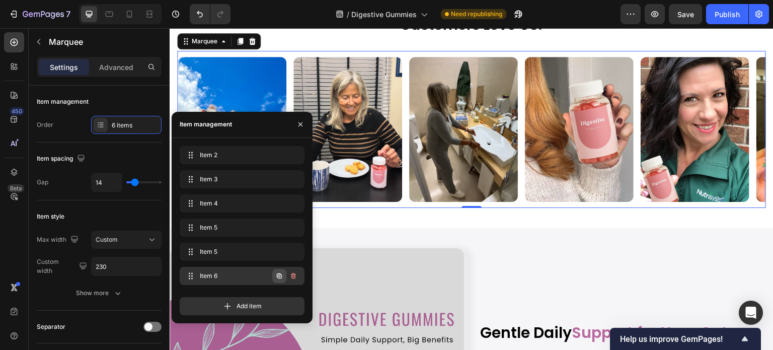
click at [277, 277] on icon "button" at bounding box center [279, 275] width 5 height 5
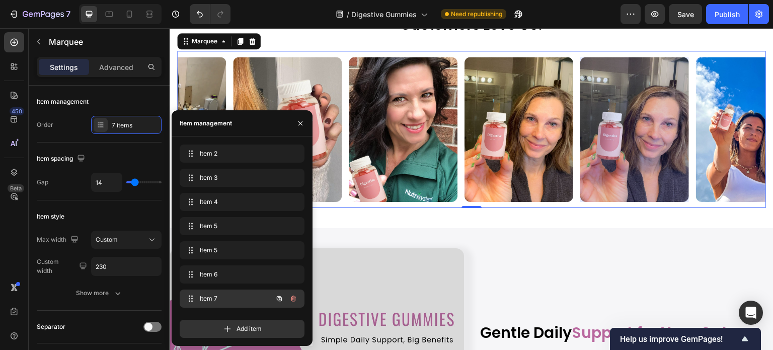
click at [240, 300] on span "Item 7" at bounding box center [228, 298] width 57 height 9
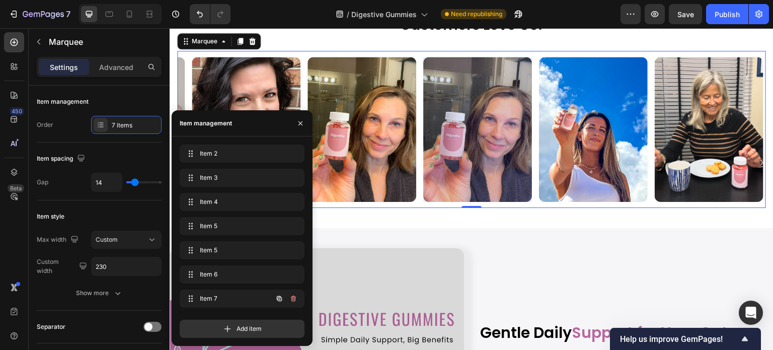
scroll to position [0, 459]
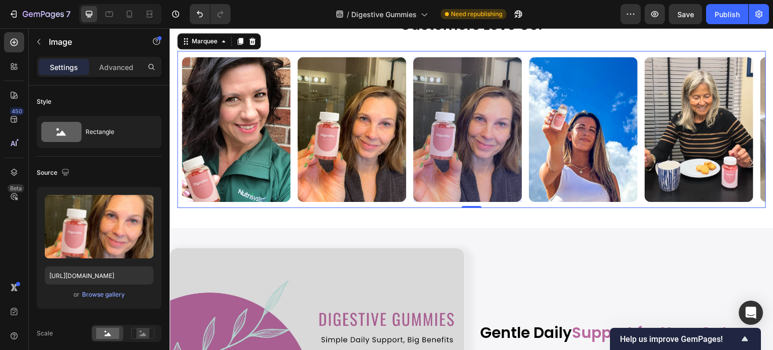
click at [457, 175] on img at bounding box center [467, 129] width 109 height 145
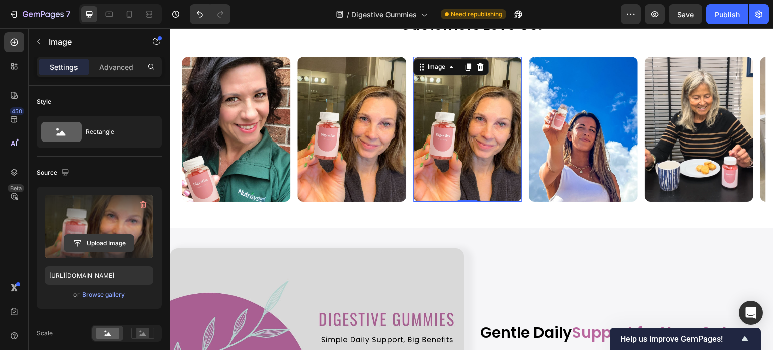
click at [115, 239] on input "file" at bounding box center [98, 243] width 69 height 17
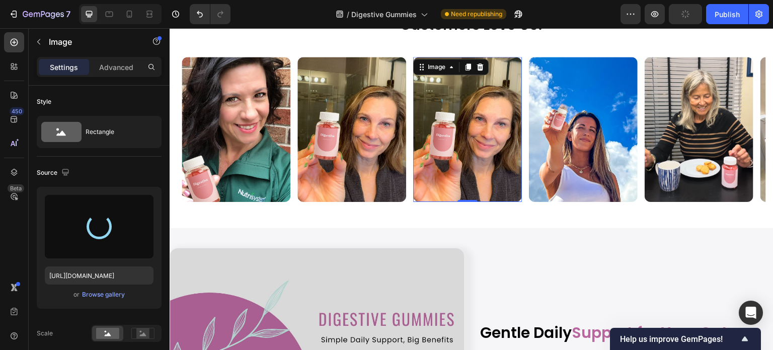
type input "https://cdn.shopify.com/s/files/1/0608/3267/7947/files/gempages_563060957085959…"
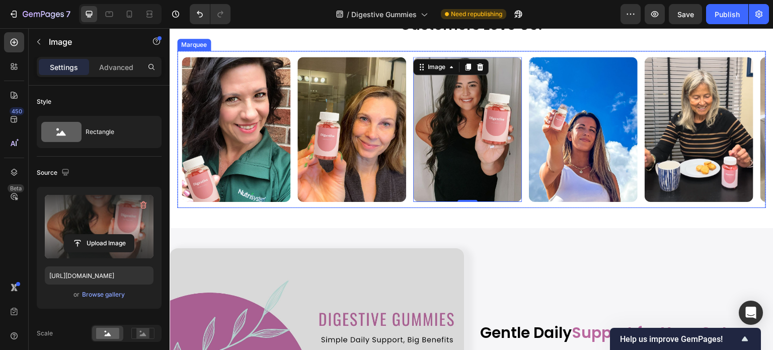
click at [290, 202] on div "Image" at bounding box center [240, 129] width 116 height 145
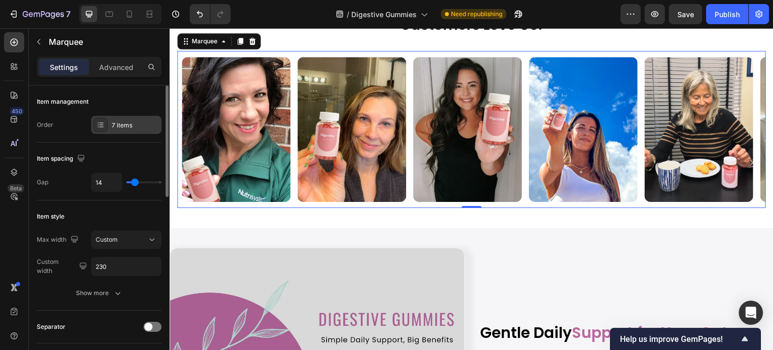
click at [126, 127] on div "7 items" at bounding box center [135, 125] width 47 height 9
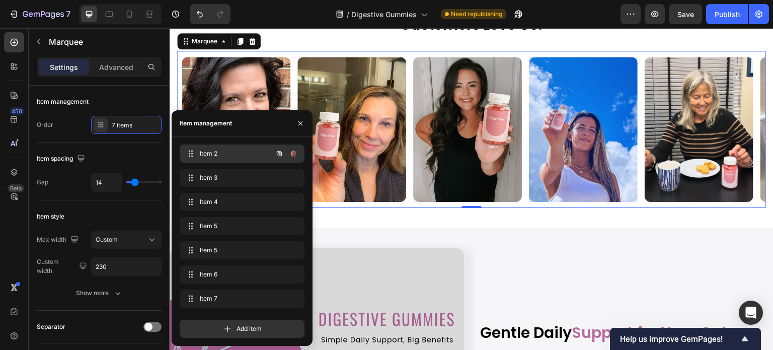
click at [207, 153] on span "Item 2" at bounding box center [228, 153] width 57 height 9
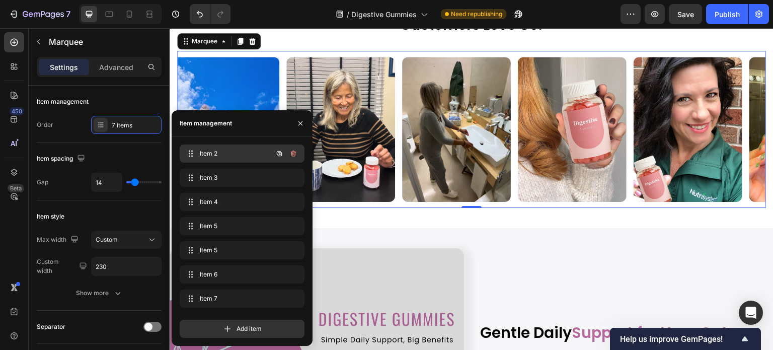
scroll to position [0, 0]
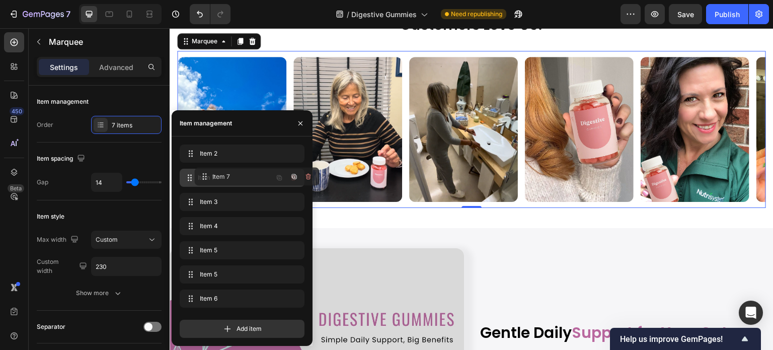
drag, startPoint x: 222, startPoint y: 296, endPoint x: 237, endPoint y: 174, distance: 122.8
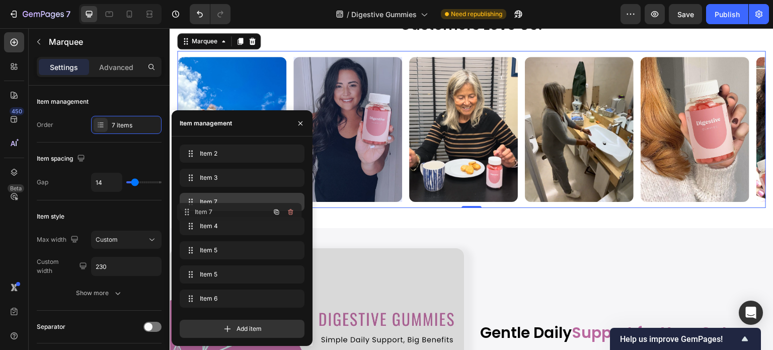
drag, startPoint x: 227, startPoint y: 180, endPoint x: 224, endPoint y: 214, distance: 34.4
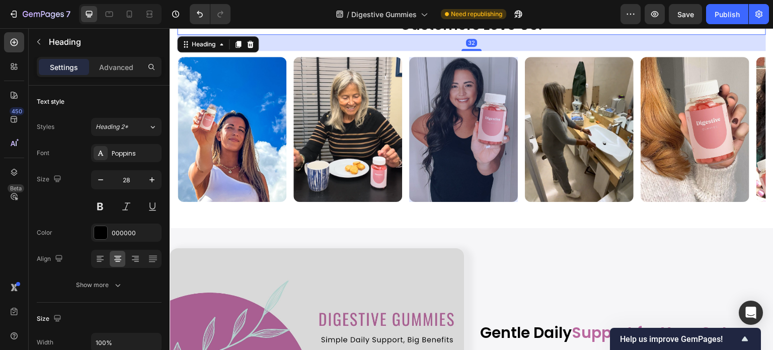
click at [573, 35] on h2 "Customers Love Us!" at bounding box center [471, 25] width 589 height 19
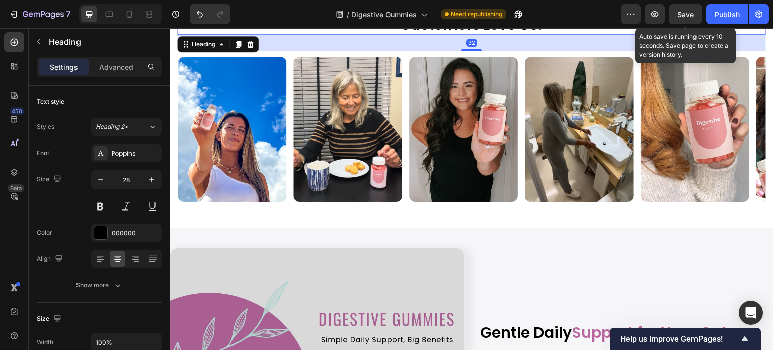
click at [691, 18] on span "Save" at bounding box center [686, 14] width 17 height 9
click at [696, 14] on button "Save" at bounding box center [685, 14] width 33 height 20
click at [682, 13] on span "Save" at bounding box center [686, 14] width 17 height 9
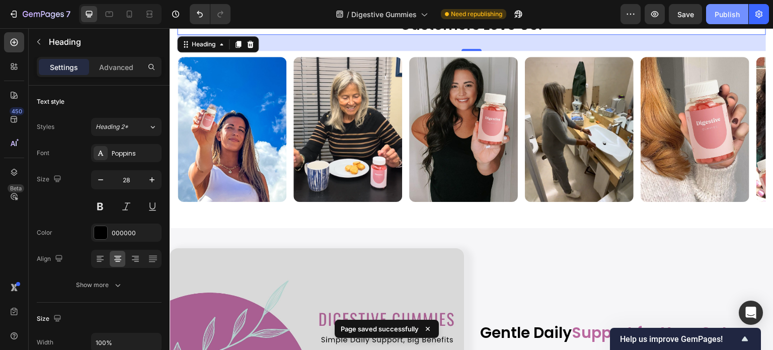
click at [717, 18] on div "Publish" at bounding box center [727, 14] width 25 height 11
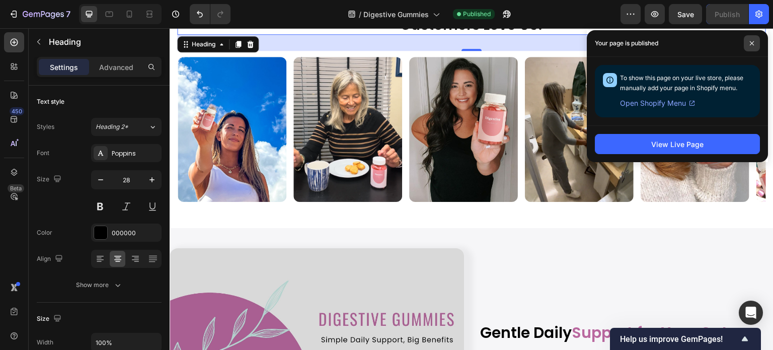
click at [749, 44] on span at bounding box center [752, 43] width 16 height 16
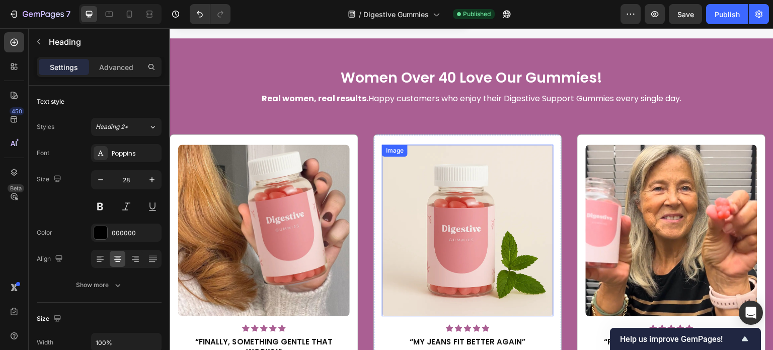
scroll to position [1561, 0]
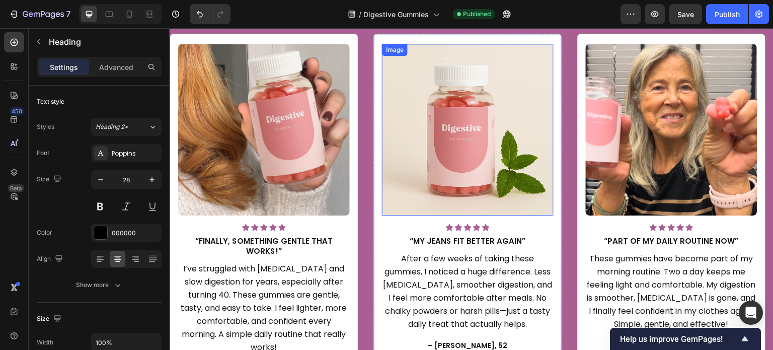
click at [481, 155] on img at bounding box center [468, 130] width 172 height 172
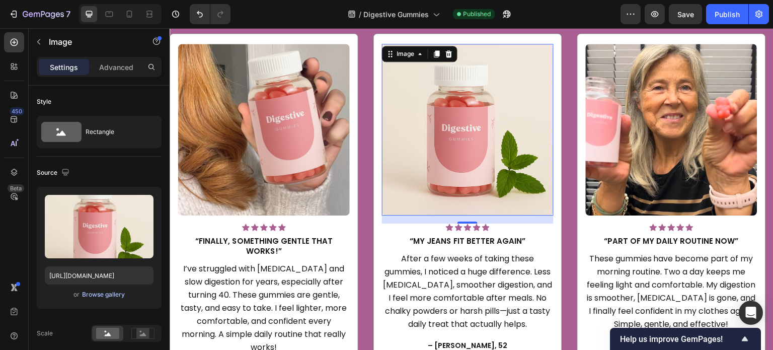
click at [112, 293] on div "Browse gallery" at bounding box center [103, 294] width 43 height 9
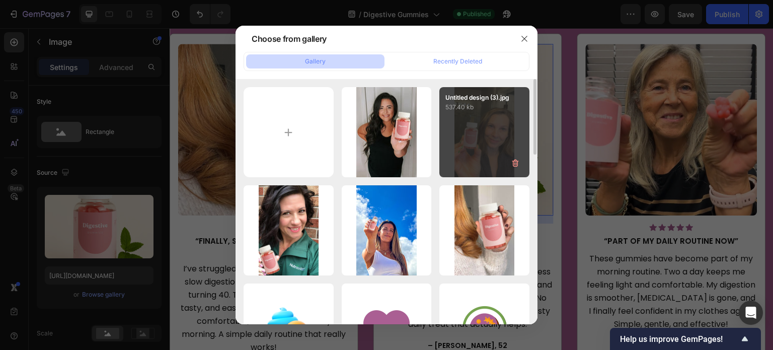
click at [497, 128] on div "Untitled design (3).jpg 537.40 kb" at bounding box center [485, 132] width 90 height 90
type input "https://cdn.shopify.com/s/files/1/0608/3267/7947/files/gempages_563060957085959…"
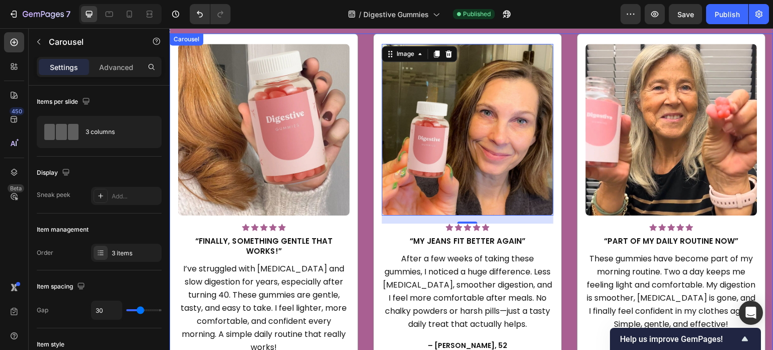
click at [568, 206] on div "Image Icon Icon Icon Icon Icon Icon List Hoz “Finally, something gentle that wo…" at bounding box center [472, 208] width 604 height 351
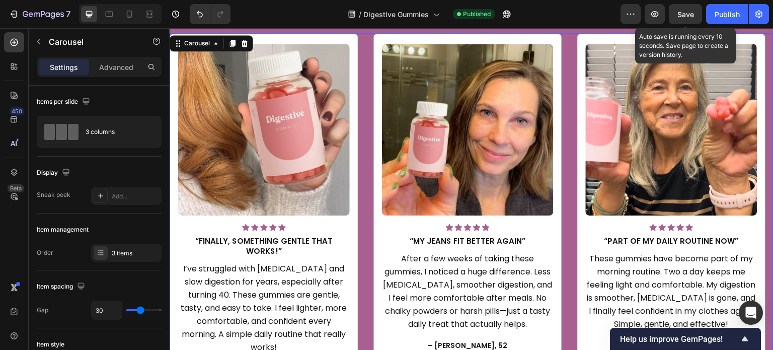
click at [688, 13] on span "Save" at bounding box center [686, 14] width 17 height 9
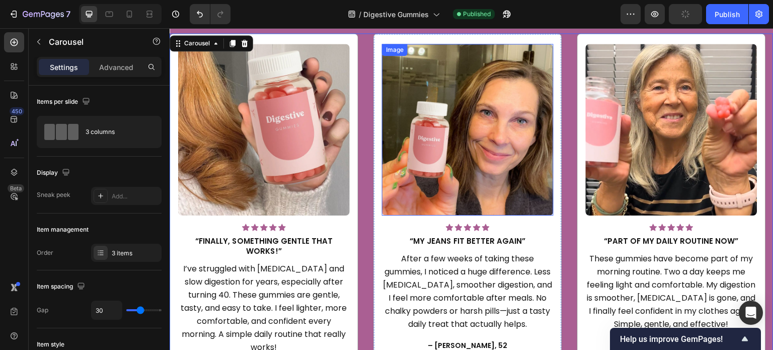
scroll to position [1460, 0]
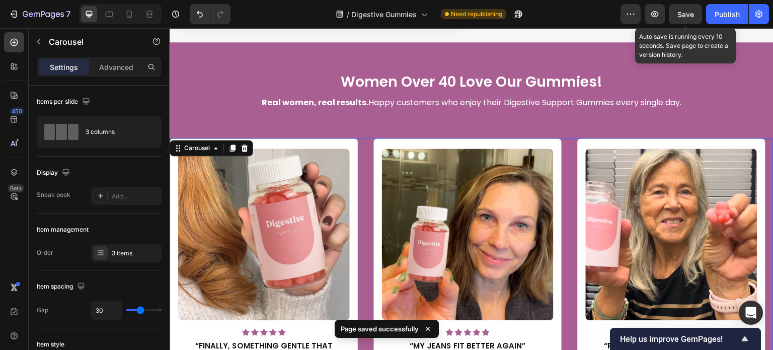
click at [685, 13] on span "Save" at bounding box center [686, 14] width 17 height 9
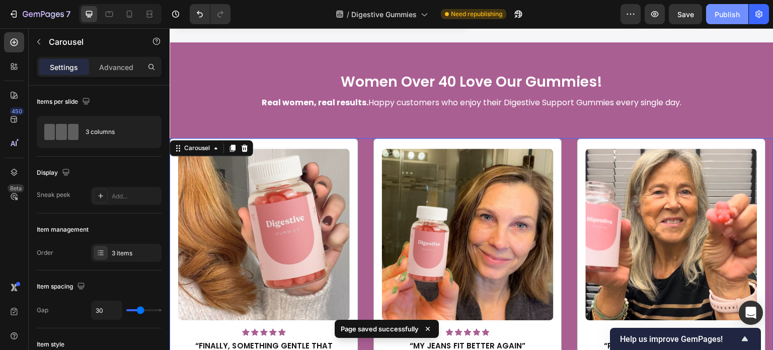
click at [718, 14] on div "Publish" at bounding box center [727, 14] width 25 height 11
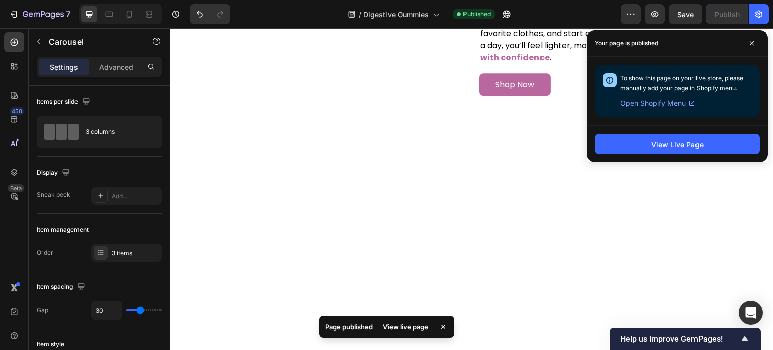
scroll to position [3575, 0]
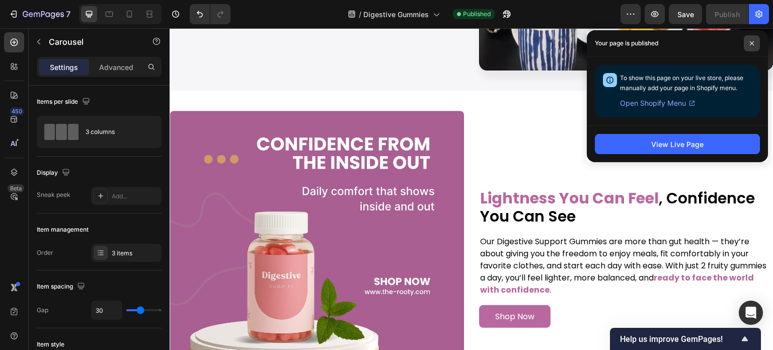
click at [747, 41] on span at bounding box center [752, 43] width 16 height 16
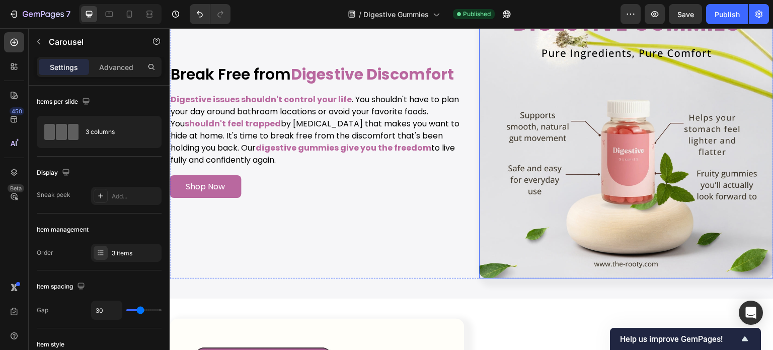
scroll to position [2266, 0]
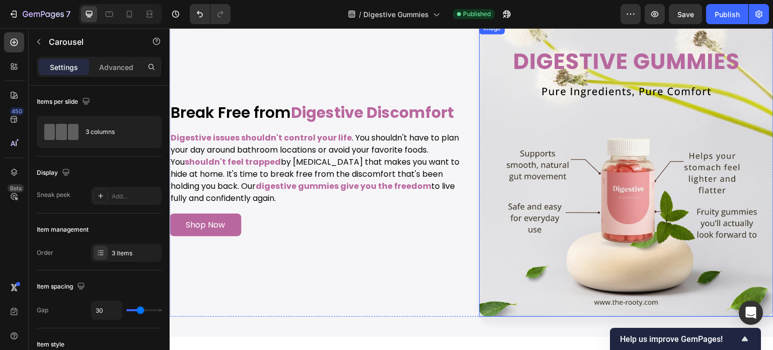
click at [569, 151] on img at bounding box center [626, 169] width 295 height 295
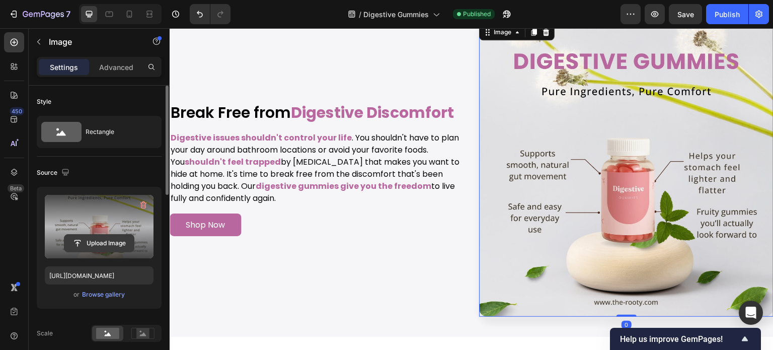
click at [96, 249] on input "file" at bounding box center [98, 243] width 69 height 17
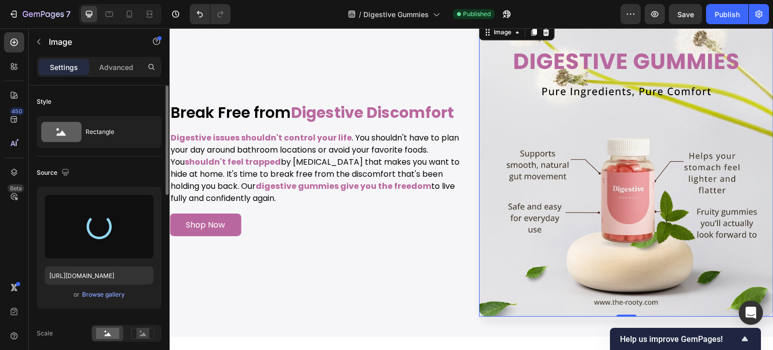
type input "https://cdn.shopify.com/s/files/1/0608/3267/7947/files/gempages_563060957085959…"
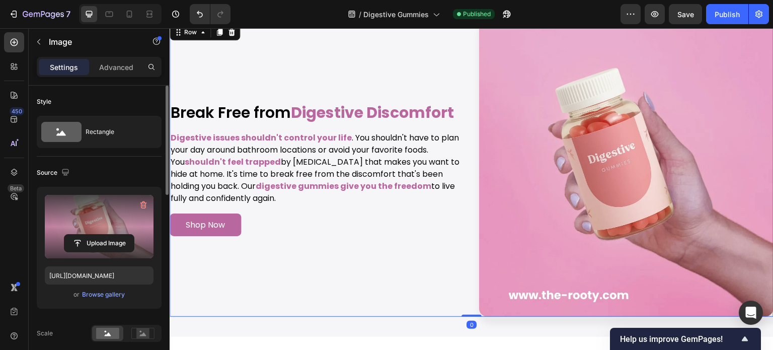
click at [440, 283] on div "Image Break Free from Digestive Discomfort Heading Digestive issues shouldn't c…" at bounding box center [317, 169] width 295 height 295
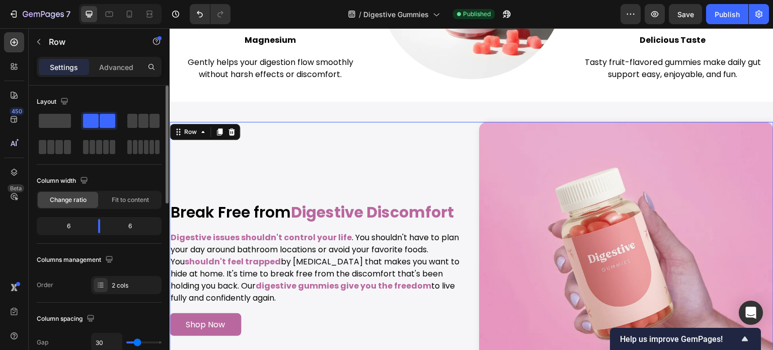
scroll to position [2165, 0]
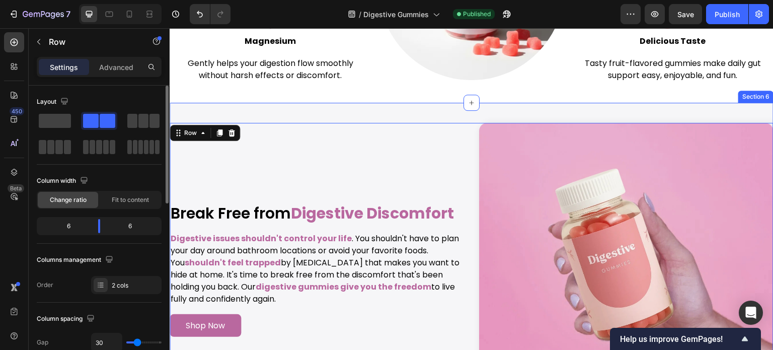
click at [411, 108] on div "Image Image Break Free from Digestive Discomfort Heading Digestive issues shoul…" at bounding box center [472, 270] width 604 height 335
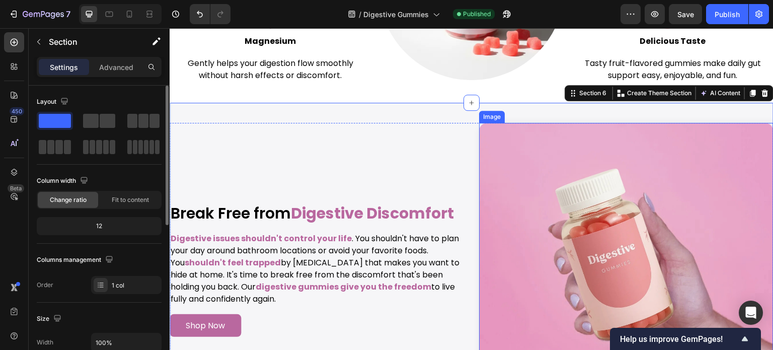
click at [496, 155] on img at bounding box center [626, 270] width 295 height 295
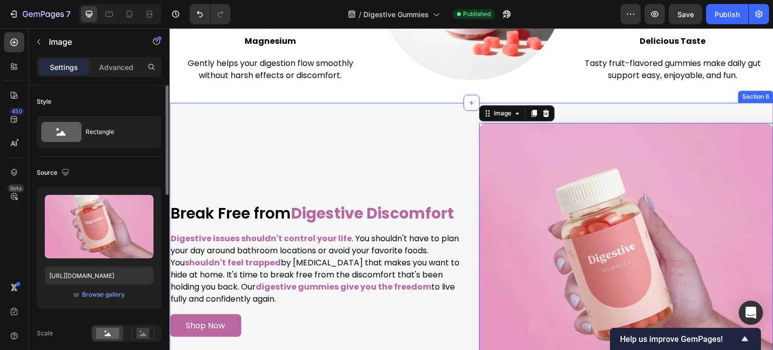
click at [407, 110] on div "Image 0 Image Break Free from Digestive Discomfort Heading Digestive issues sho…" at bounding box center [472, 270] width 604 height 335
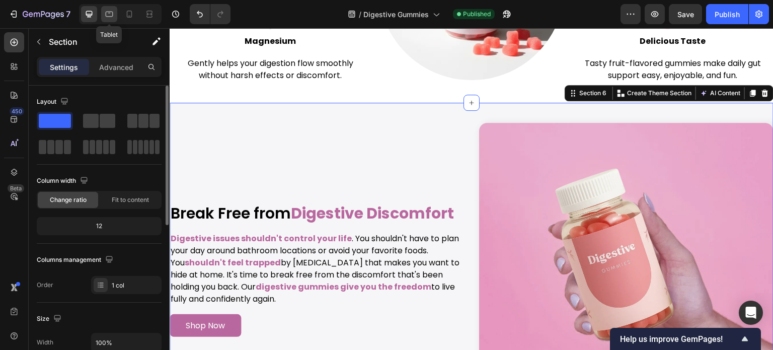
click at [109, 16] on icon at bounding box center [109, 14] width 10 height 10
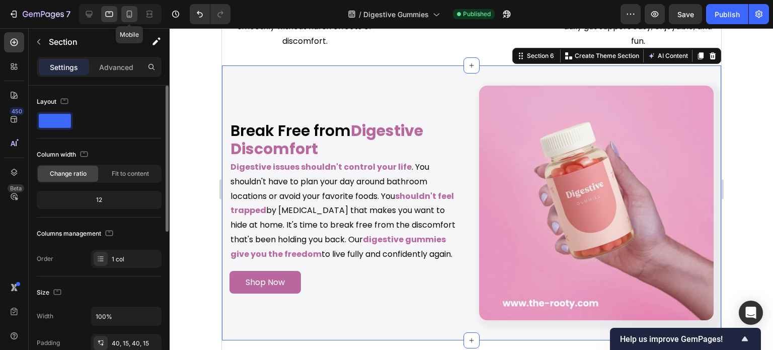
click at [125, 16] on icon at bounding box center [129, 14] width 10 height 10
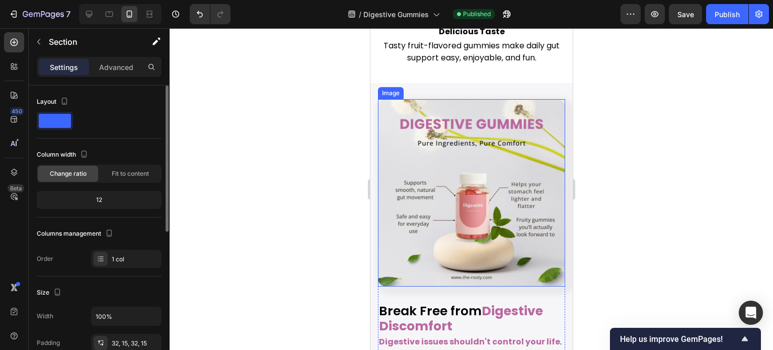
scroll to position [2535, 0]
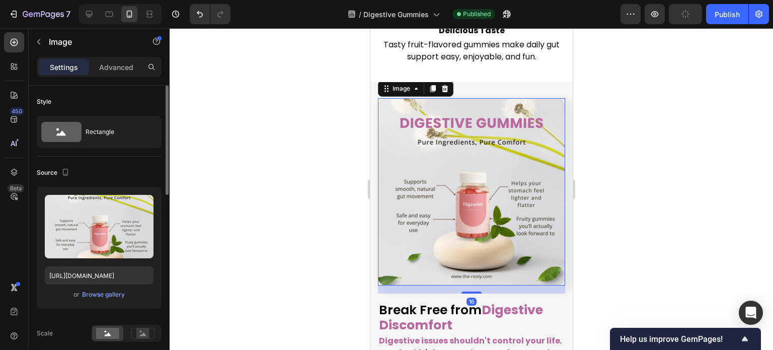
click at [474, 175] on img at bounding box center [471, 191] width 187 height 187
click at [115, 295] on div "Browse gallery" at bounding box center [103, 294] width 43 height 9
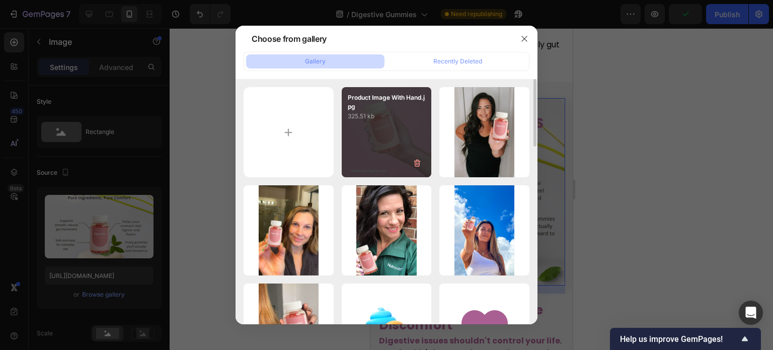
click at [399, 151] on div "Product Image With Hand.jpg 325.51 kb" at bounding box center [387, 132] width 90 height 90
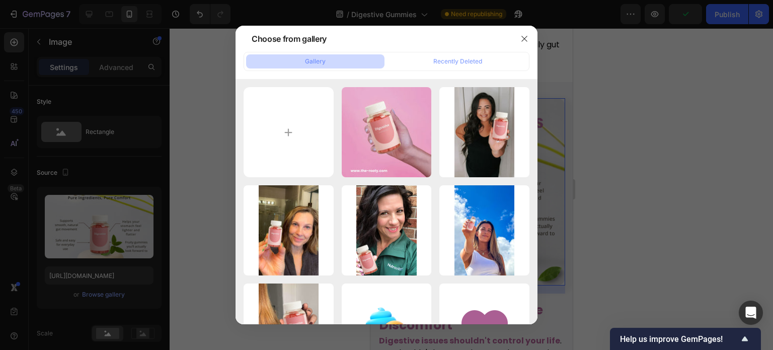
type input "https://cdn.shopify.com/s/files/1/0608/3267/7947/files/gempages_563060957085959…"
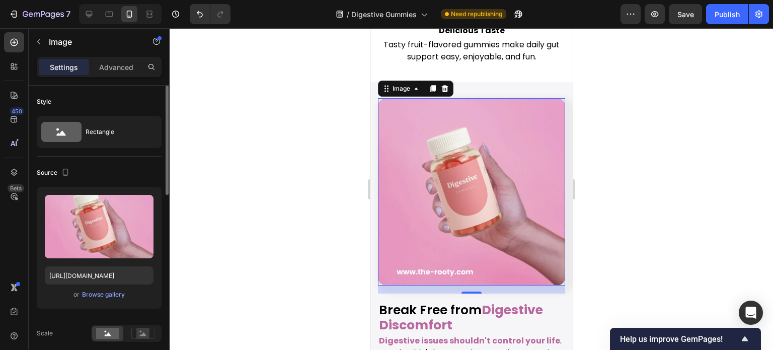
click at [135, 176] on div "Source" at bounding box center [99, 173] width 125 height 16
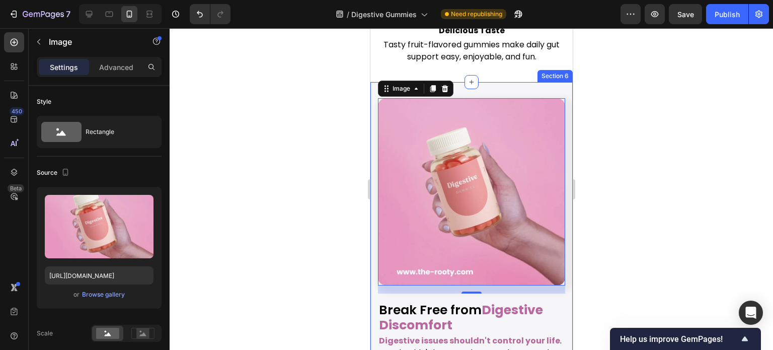
click at [555, 63] on div "Gentle Support, Deliciously Simple Heading Discover how our Digestive Support G…" at bounding box center [471, 157] width 202 height 5287
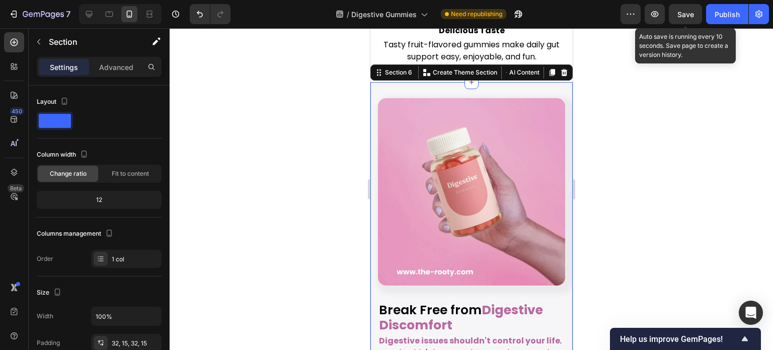
click at [688, 18] on span "Save" at bounding box center [686, 14] width 17 height 9
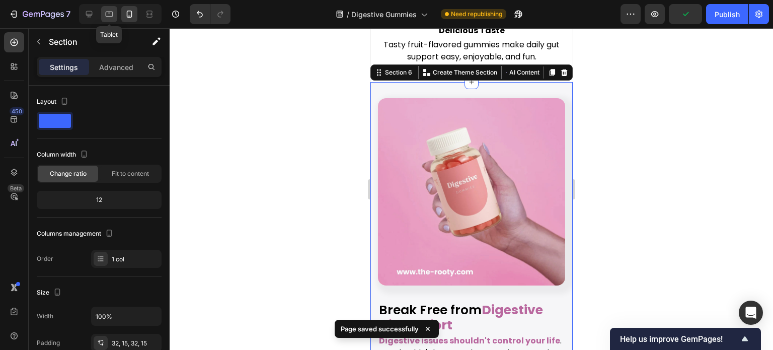
click at [109, 19] on icon at bounding box center [109, 14] width 10 height 10
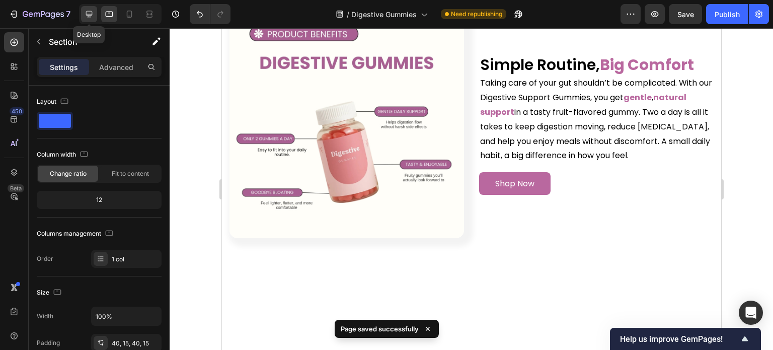
click at [87, 15] on icon at bounding box center [89, 14] width 7 height 7
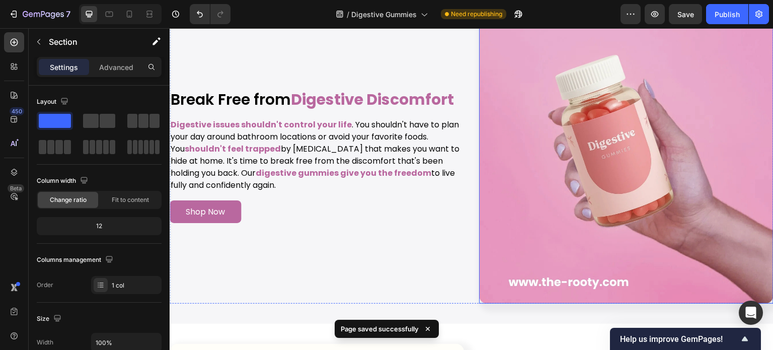
scroll to position [2300, 0]
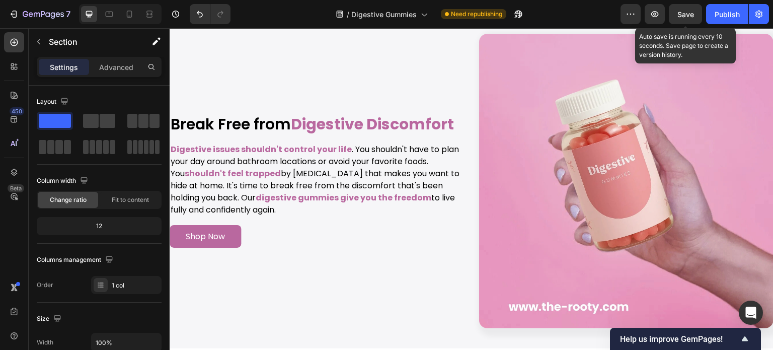
click at [692, 11] on span "Save" at bounding box center [686, 14] width 17 height 9
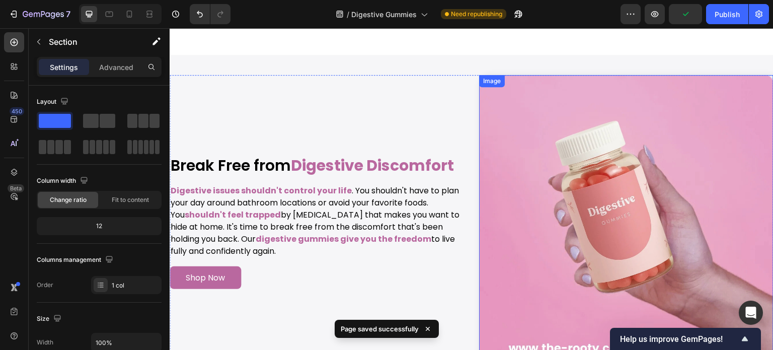
scroll to position [2249, 0]
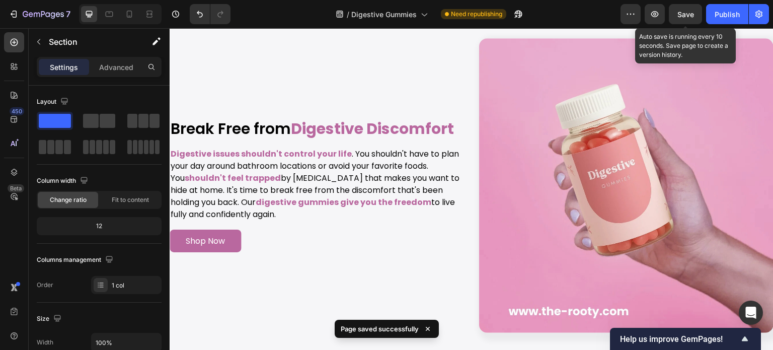
click at [678, 12] on span "Save" at bounding box center [686, 14] width 17 height 9
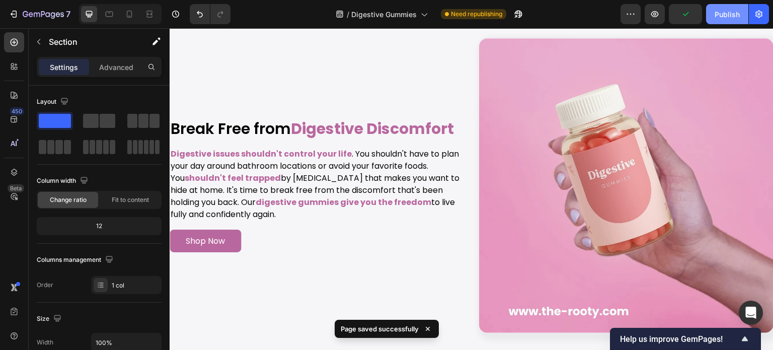
click at [721, 16] on div "Publish" at bounding box center [727, 14] width 25 height 11
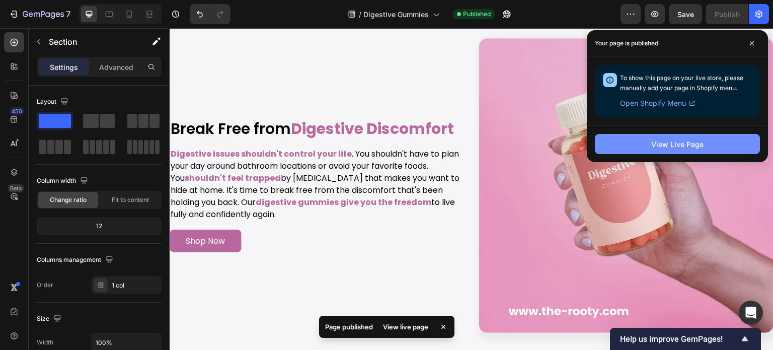
click at [658, 145] on div "View Live Page" at bounding box center [677, 144] width 52 height 11
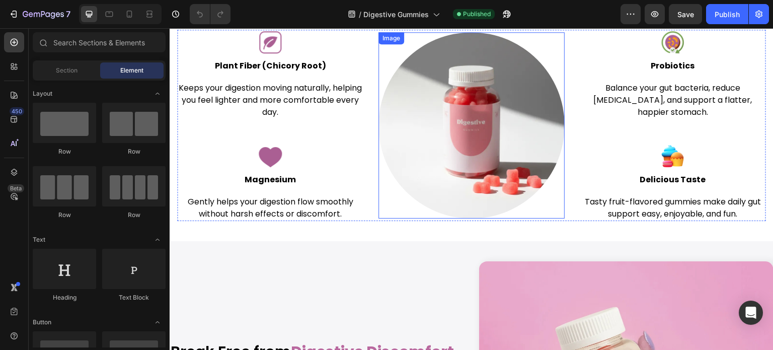
scroll to position [1913, 0]
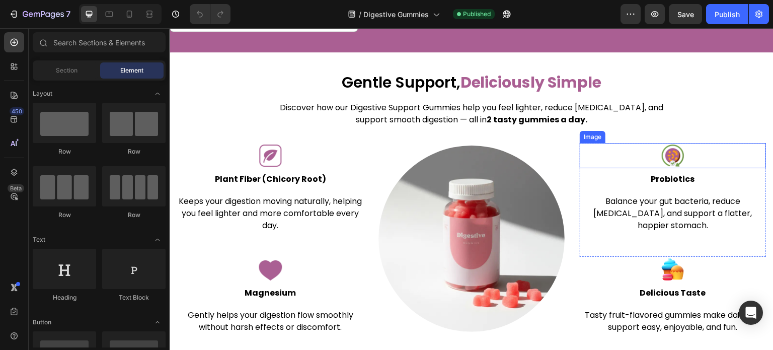
click at [668, 164] on img at bounding box center [673, 155] width 25 height 25
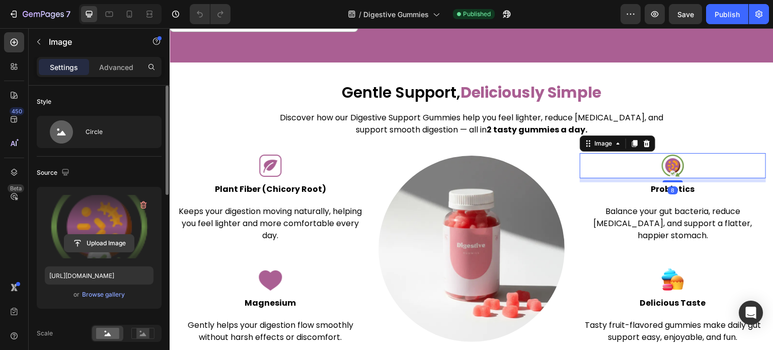
click at [113, 244] on input "file" at bounding box center [98, 243] width 69 height 17
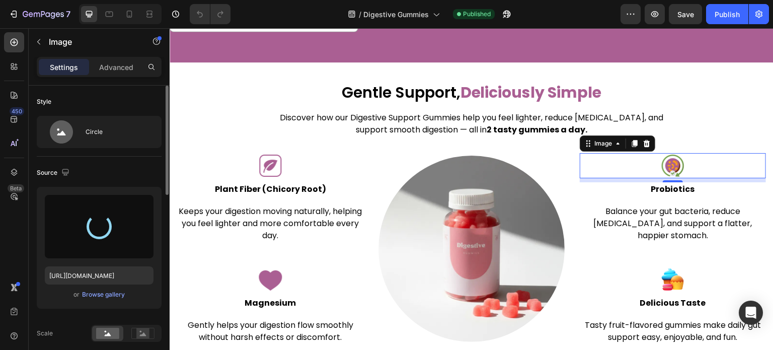
type input "[URL][DOMAIN_NAME]"
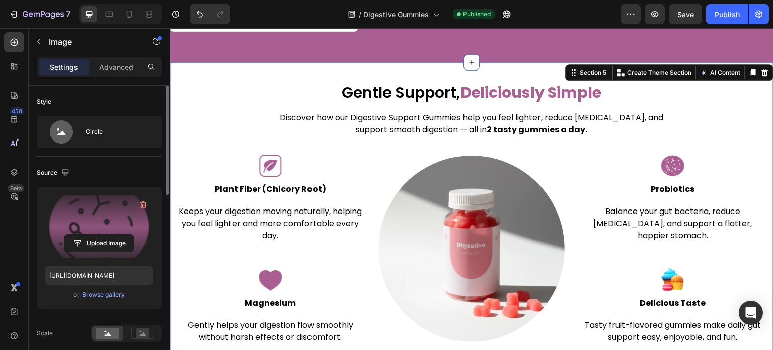
click at [703, 70] on div "Gentle Support, Deliciously Simple Heading Discover how our Digestive Support G…" at bounding box center [472, 213] width 604 height 302
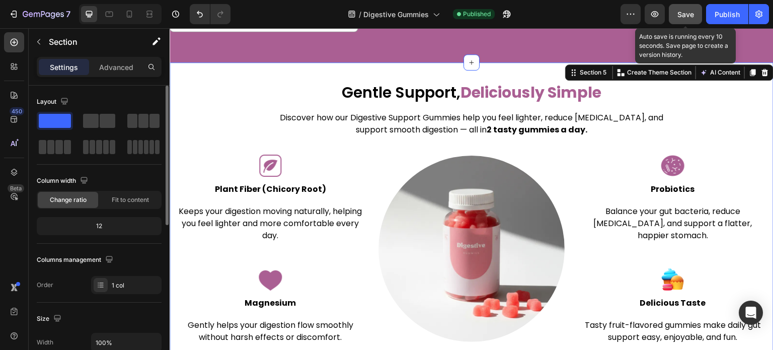
click at [681, 16] on span "Save" at bounding box center [686, 14] width 17 height 9
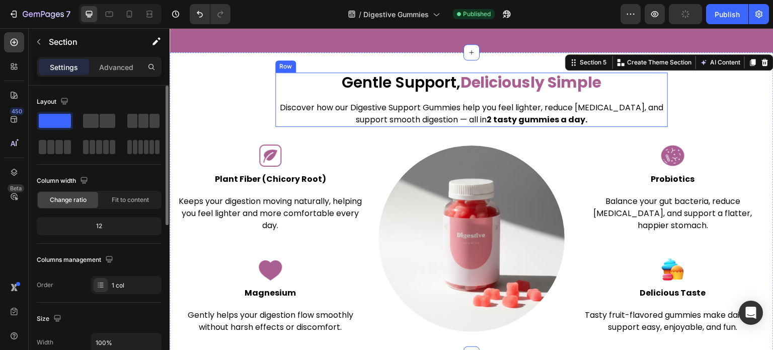
scroll to position [1963, 0]
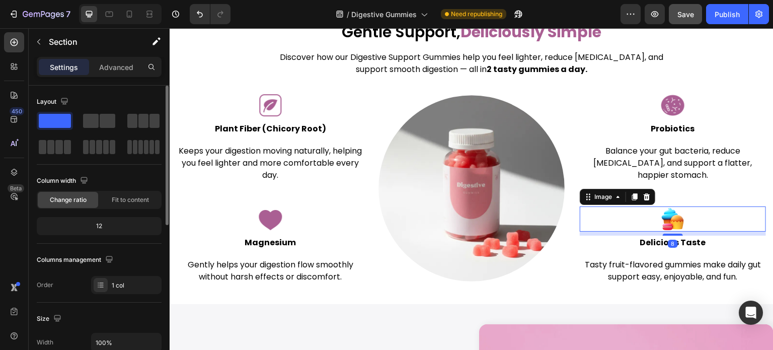
click at [673, 212] on img at bounding box center [673, 218] width 25 height 25
